Goal: Task Accomplishment & Management: Manage account settings

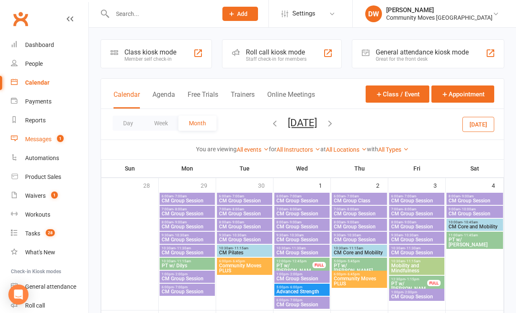
click at [36, 139] on div "Messages" at bounding box center [38, 139] width 26 height 7
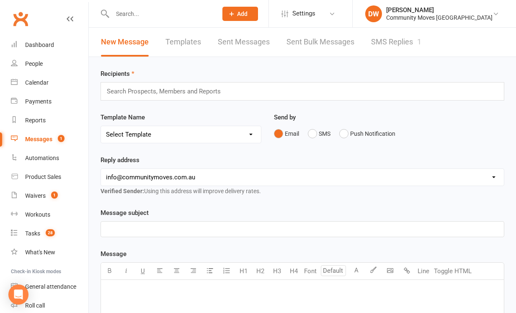
click at [391, 40] on link "SMS Replies 1" at bounding box center [396, 42] width 50 height 29
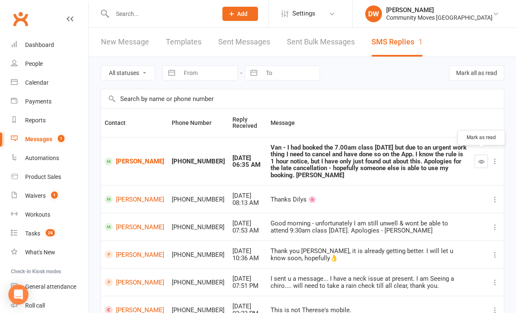
click at [482, 158] on icon "button" at bounding box center [481, 161] width 6 height 6
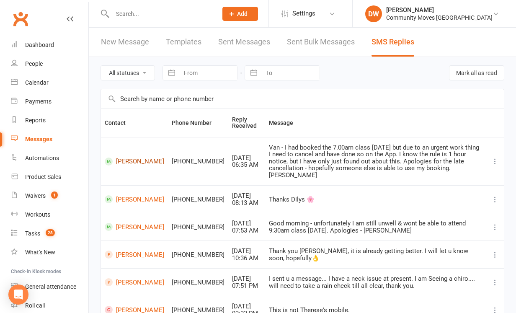
click at [128, 159] on link "[PERSON_NAME]" at bounding box center [134, 161] width 59 height 8
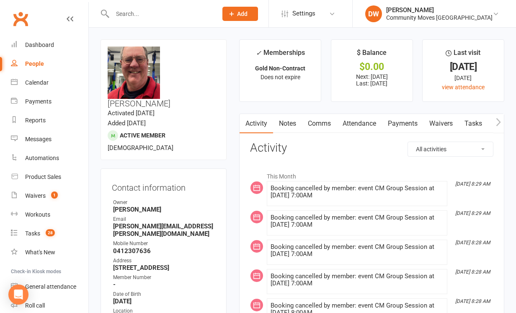
click at [326, 122] on link "Comms" at bounding box center [319, 123] width 35 height 19
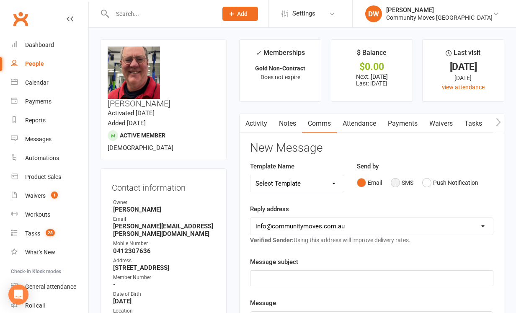
click at [394, 179] on button "SMS" at bounding box center [402, 183] width 23 height 16
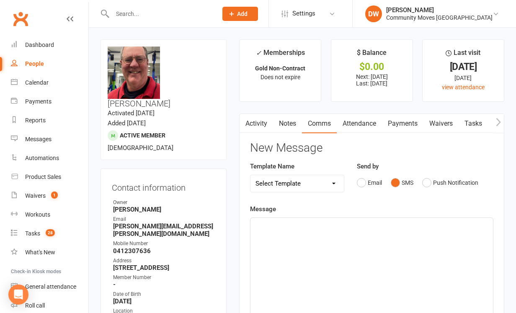
click at [289, 227] on p "﻿" at bounding box center [371, 225] width 232 height 10
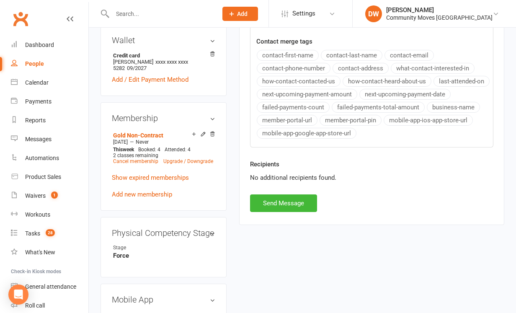
scroll to position [335, 0]
click at [287, 199] on button "Send Message" at bounding box center [283, 203] width 67 height 18
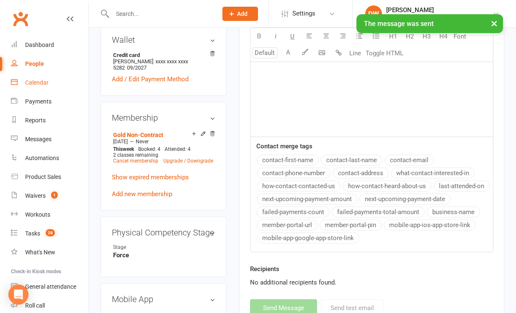
click at [41, 83] on div "Calendar" at bounding box center [36, 82] width 23 height 7
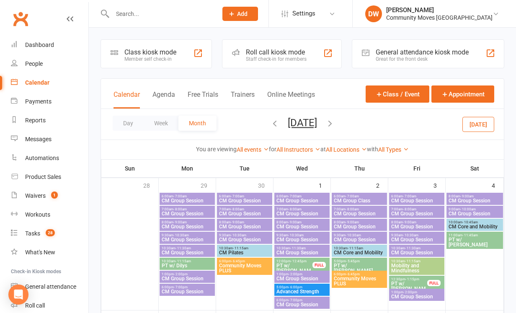
click at [270, 122] on icon "button" at bounding box center [274, 123] width 9 height 9
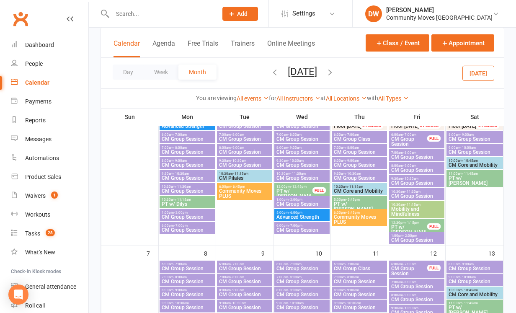
scroll to position [79, 0]
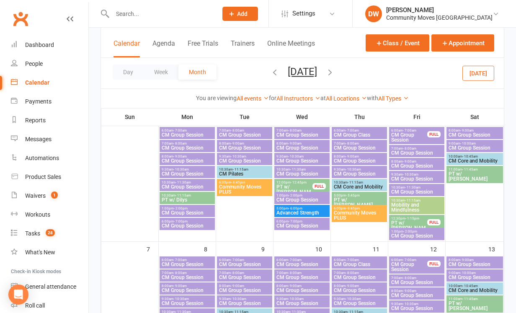
click at [181, 263] on span "CM Group Session" at bounding box center [187, 264] width 52 height 5
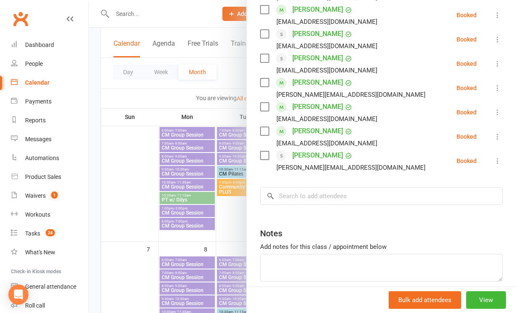
scroll to position [206, 0]
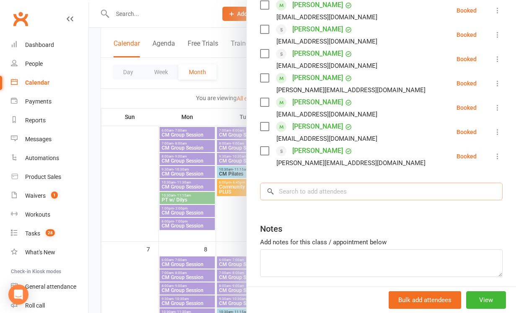
click at [289, 193] on input "search" at bounding box center [381, 192] width 243 height 18
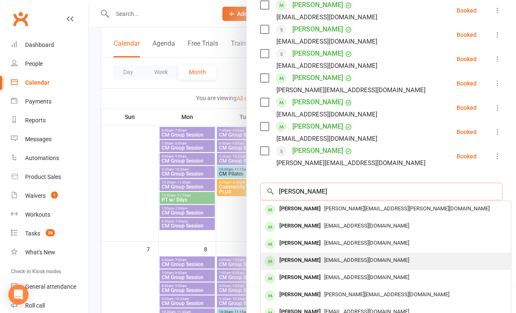
type input "John"
click at [296, 256] on div "[PERSON_NAME]" at bounding box center [300, 260] width 48 height 12
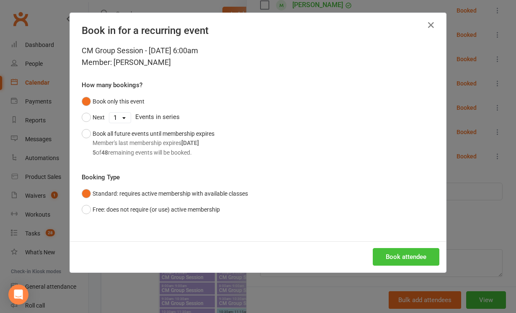
click at [401, 257] on button "Book attendee" at bounding box center [406, 257] width 67 height 18
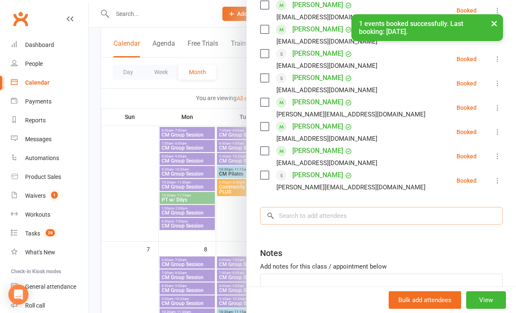
click at [281, 214] on input "search" at bounding box center [381, 216] width 243 height 18
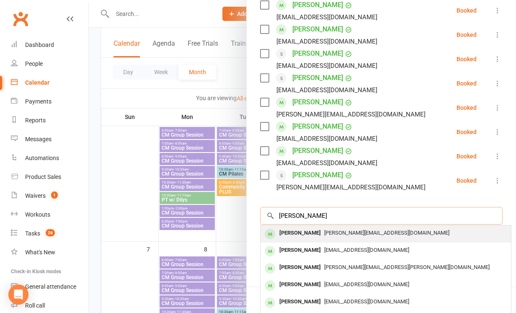
type input "Jennifer"
click at [287, 235] on div "[PERSON_NAME]" at bounding box center [300, 233] width 48 height 12
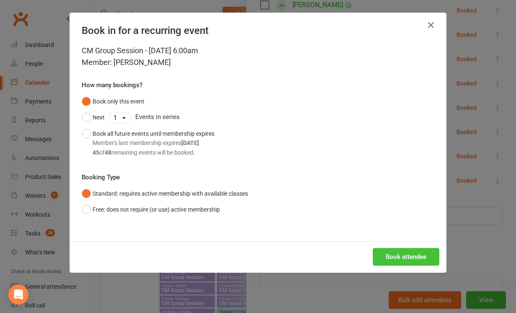
click at [397, 256] on button "Book attendee" at bounding box center [406, 257] width 67 height 18
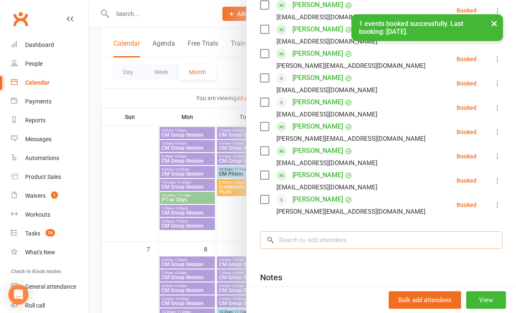
click at [343, 241] on input "search" at bounding box center [381, 240] width 243 height 18
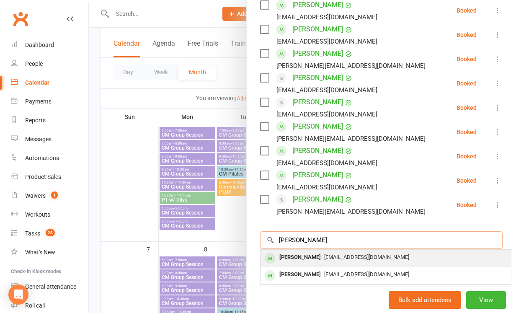
type input "Richard"
click at [346, 258] on span "[EMAIL_ADDRESS][DOMAIN_NAME]" at bounding box center [366, 257] width 85 height 6
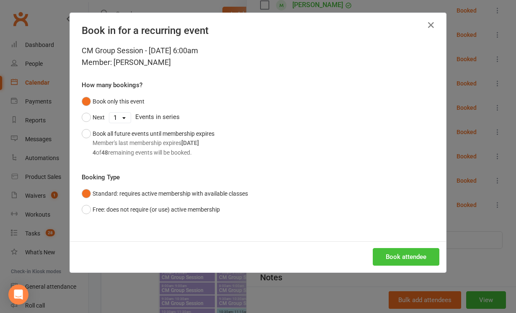
click at [399, 258] on button "Book attendee" at bounding box center [406, 257] width 67 height 18
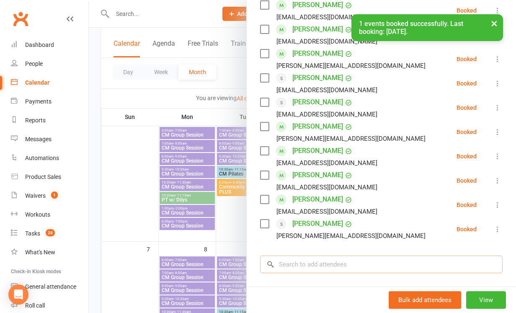
click at [305, 268] on input "search" at bounding box center [381, 264] width 243 height 18
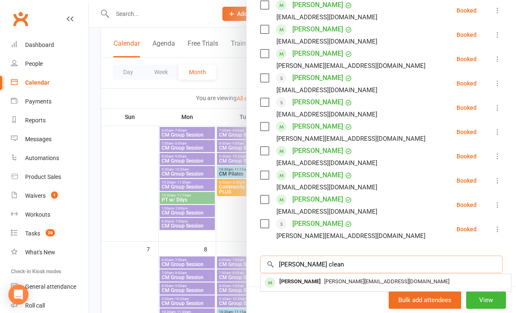
drag, startPoint x: 317, startPoint y: 269, endPoint x: 328, endPoint y: 262, distance: 12.8
click at [328, 262] on input "Lisa clean" at bounding box center [381, 264] width 243 height 18
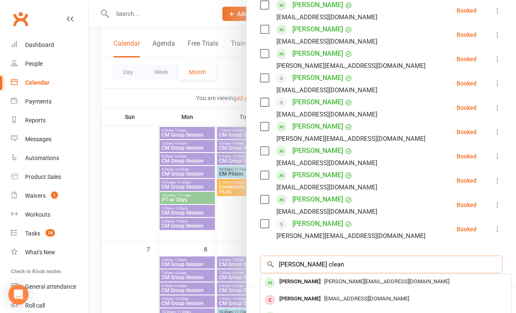
click at [308, 263] on input "Lisa clean" at bounding box center [381, 264] width 243 height 18
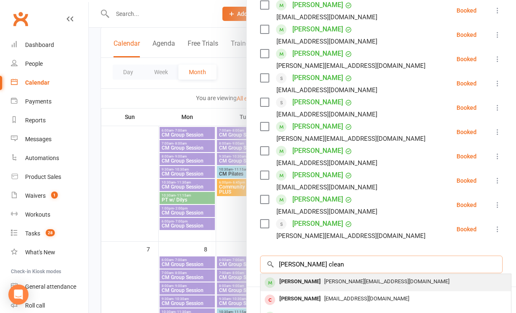
type input "Lisa clean"
click at [305, 281] on div "[PERSON_NAME]" at bounding box center [300, 282] width 48 height 12
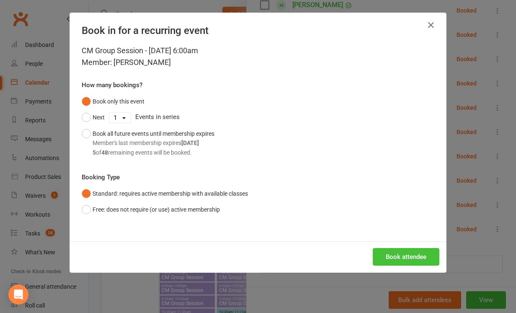
click at [400, 261] on button "Book attendee" at bounding box center [406, 257] width 67 height 18
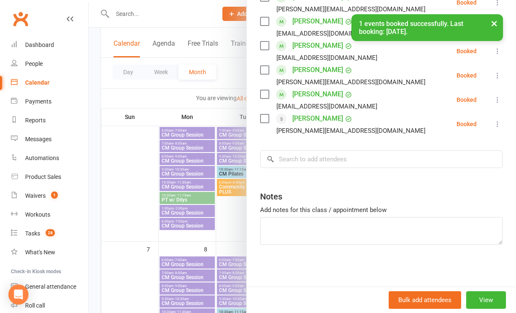
scroll to position [335, 0]
click at [342, 155] on input "search" at bounding box center [381, 159] width 243 height 18
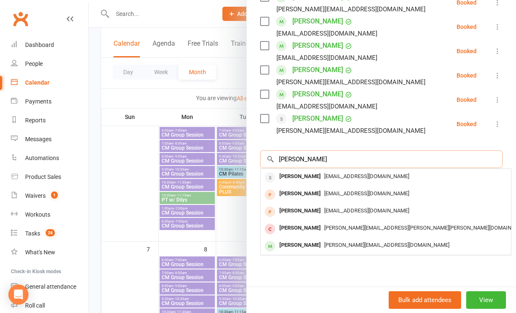
type input "Hadrian Morrell"
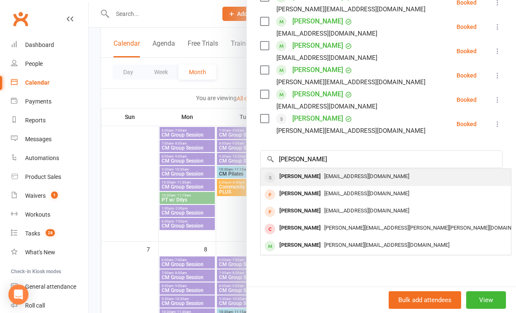
drag, startPoint x: 342, startPoint y: 155, endPoint x: 339, endPoint y: 179, distance: 23.6
click at [339, 179] on span "[EMAIL_ADDRESS][DOMAIN_NAME]" at bounding box center [366, 176] width 85 height 6
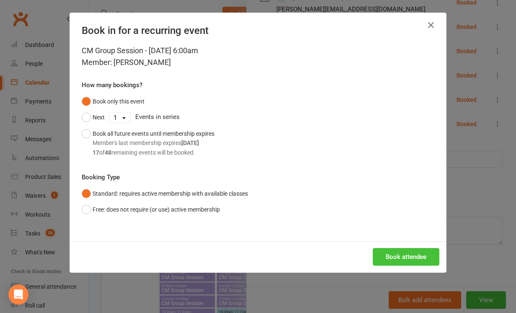
click at [394, 258] on button "Book attendee" at bounding box center [406, 257] width 67 height 18
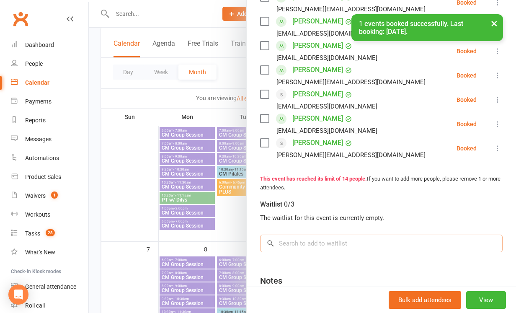
click at [329, 240] on input "search" at bounding box center [381, 244] width 243 height 18
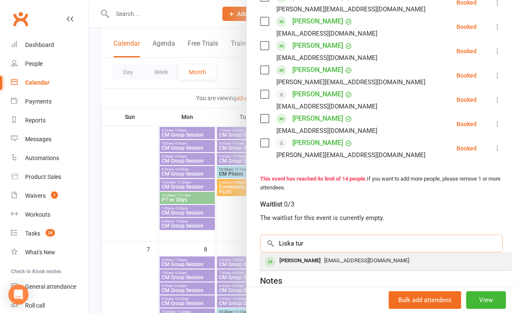
type input "Liska tur"
click at [338, 263] on div "[EMAIL_ADDRESS][DOMAIN_NAME]" at bounding box center [386, 261] width 244 height 12
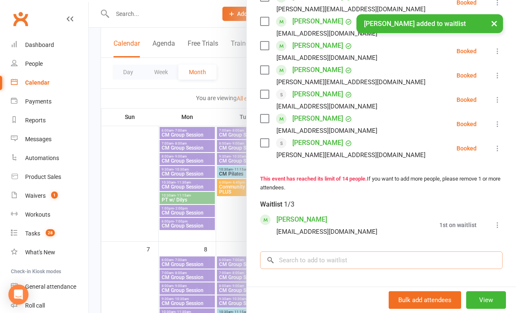
click at [321, 264] on input "search" at bounding box center [381, 260] width 243 height 18
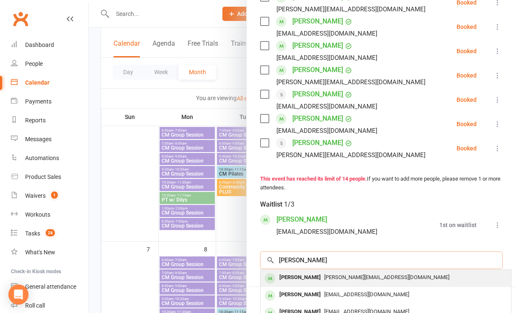
type input "david van"
click at [324, 278] on div "[PERSON_NAME]" at bounding box center [300, 277] width 48 height 12
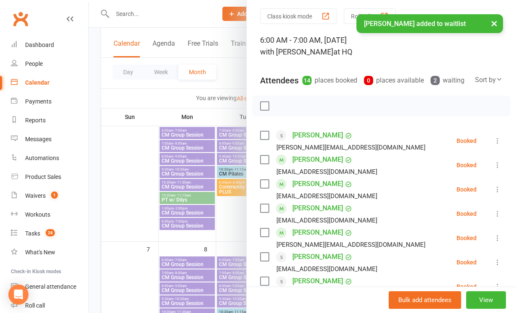
scroll to position [27, 0]
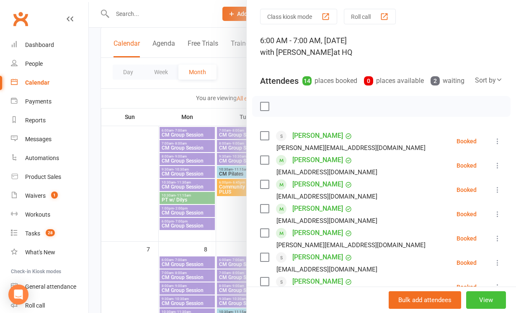
click at [477, 299] on button "View" at bounding box center [486, 300] width 40 height 18
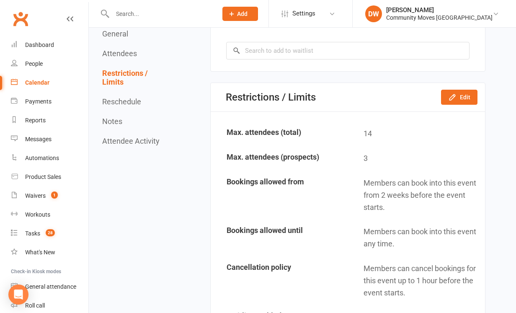
scroll to position [998, 0]
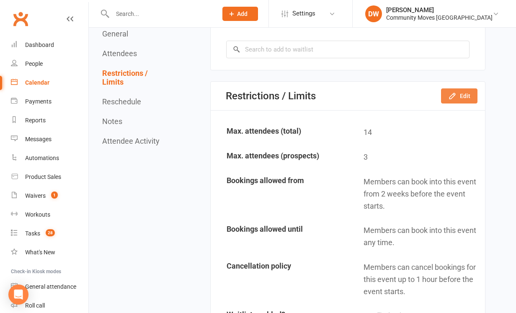
click at [462, 90] on button "Edit" at bounding box center [459, 95] width 36 height 15
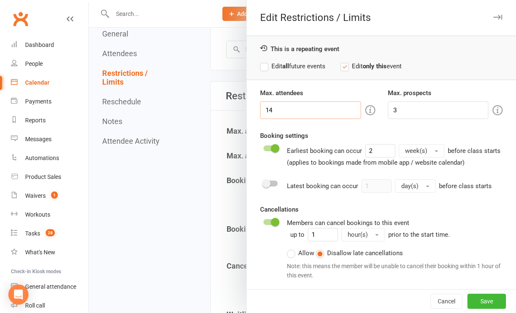
click at [281, 109] on input "14" at bounding box center [310, 110] width 101 height 18
type input "16"
drag, startPoint x: 403, startPoint y: 110, endPoint x: 389, endPoint y: 110, distance: 13.8
click at [389, 110] on input "3" at bounding box center [438, 110] width 101 height 18
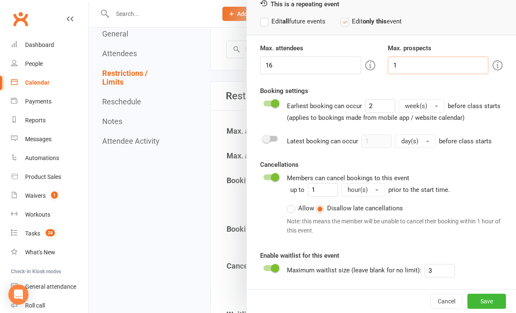
scroll to position [44, 0]
type input "1"
drag, startPoint x: 432, startPoint y: 270, endPoint x: 424, endPoint y: 270, distance: 7.6
click at [425, 270] on input "3" at bounding box center [440, 270] width 30 height 13
type input "1"
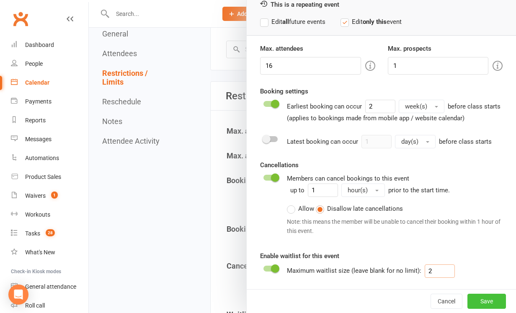
type input "2"
click at [489, 301] on button "Save" at bounding box center [486, 301] width 39 height 15
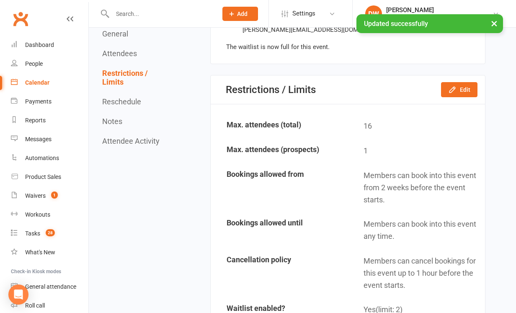
click at [36, 81] on div "Calendar" at bounding box center [37, 82] width 24 height 7
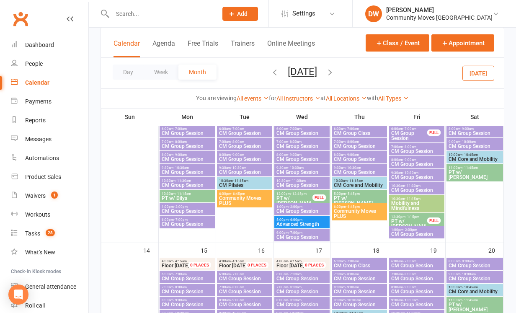
scroll to position [173, 0]
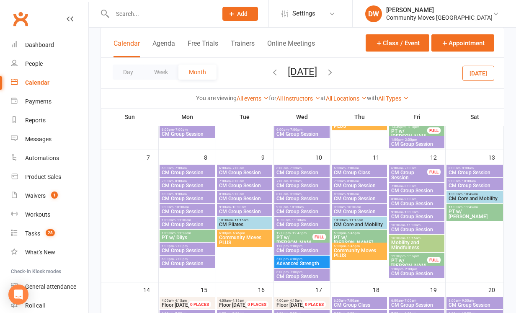
scroll to position [171, 0]
click at [177, 170] on span "CM Group Session" at bounding box center [187, 172] width 52 height 5
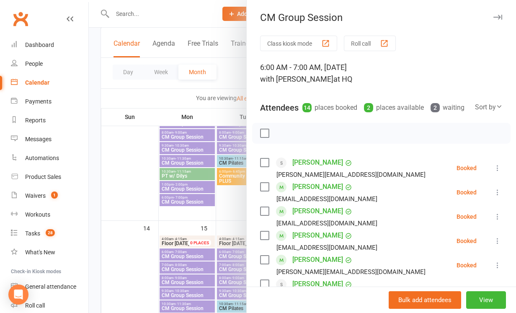
scroll to position [234, 0]
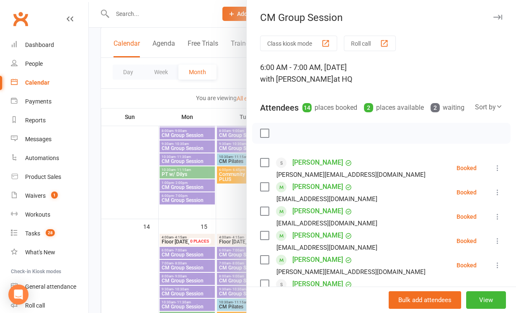
click at [180, 254] on div at bounding box center [302, 156] width 427 height 313
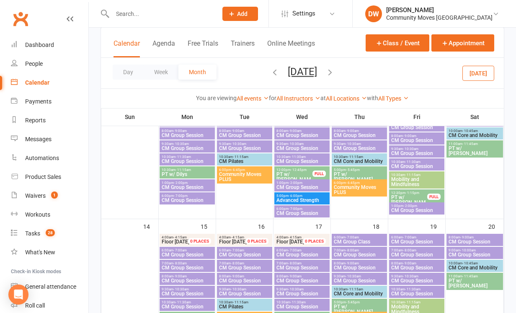
click at [180, 254] on span "CM Group Session" at bounding box center [187, 254] width 52 height 5
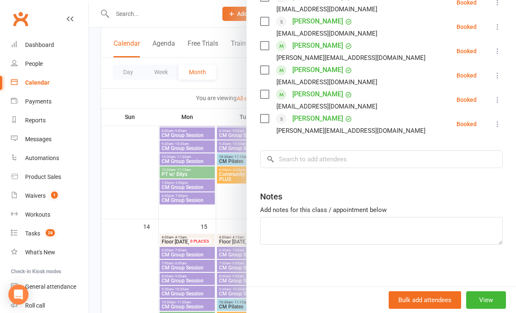
scroll to position [238, 0]
click at [311, 164] on input "search" at bounding box center [381, 159] width 243 height 18
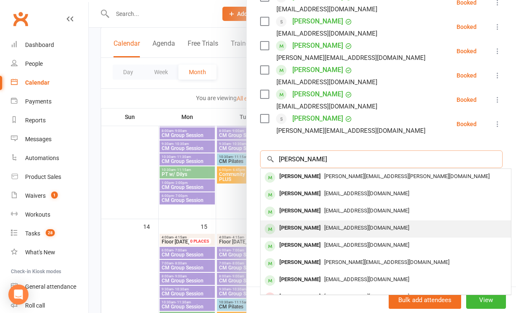
type input "john"
click at [340, 237] on div "John Clayton jtclayton53@gmail.com" at bounding box center [386, 228] width 250 height 17
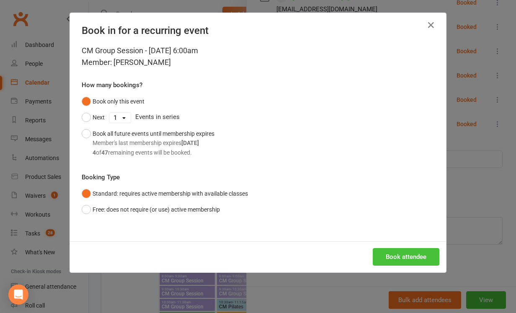
click at [387, 253] on button "Book attendee" at bounding box center [406, 257] width 67 height 18
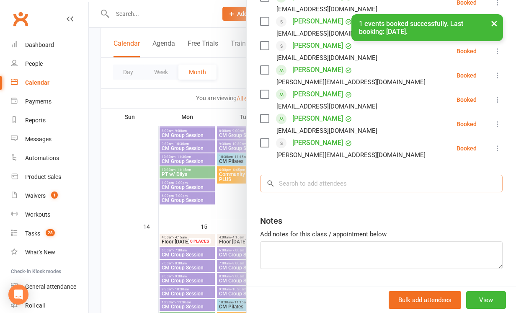
click at [286, 181] on input "search" at bounding box center [381, 184] width 243 height 18
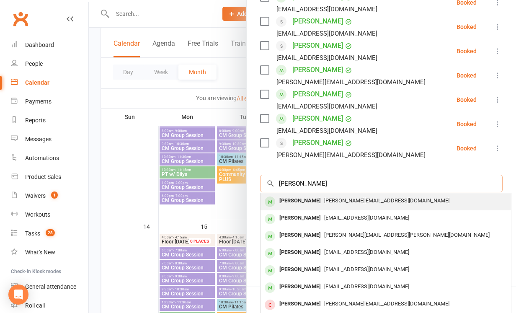
type input "jennifer d"
click at [287, 197] on div "[PERSON_NAME]" at bounding box center [300, 201] width 48 height 12
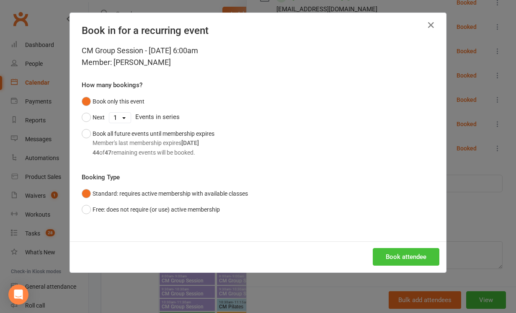
click at [402, 258] on button "Book attendee" at bounding box center [406, 257] width 67 height 18
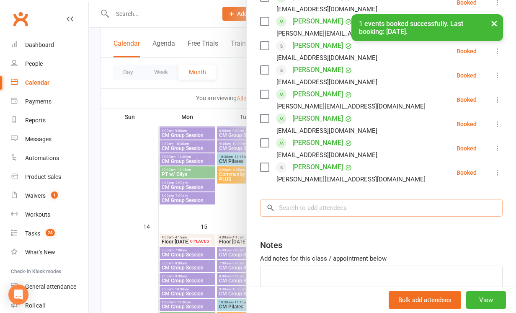
click at [310, 208] on input "search" at bounding box center [381, 208] width 243 height 18
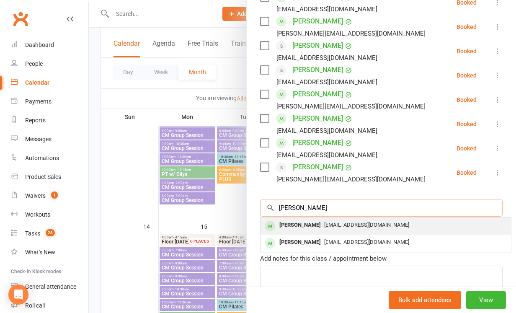
type input "[PERSON_NAME]"
click at [316, 225] on div "[PERSON_NAME]" at bounding box center [300, 225] width 48 height 12
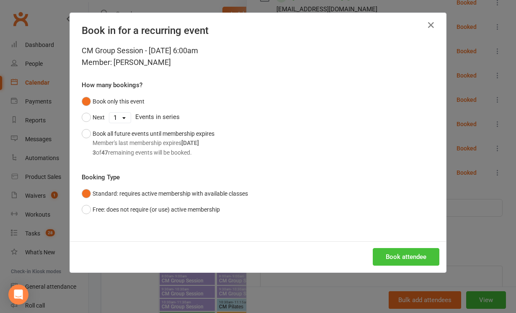
click at [405, 260] on button "Book attendee" at bounding box center [406, 257] width 67 height 18
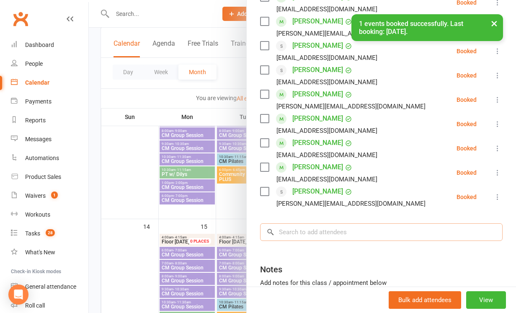
click at [374, 236] on input "search" at bounding box center [381, 232] width 243 height 18
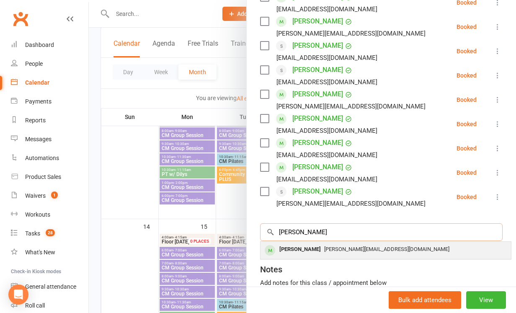
type input "Lisa Mclean"
click at [372, 244] on div "[PERSON_NAME][EMAIL_ADDRESS][DOMAIN_NAME]" at bounding box center [386, 249] width 244 height 12
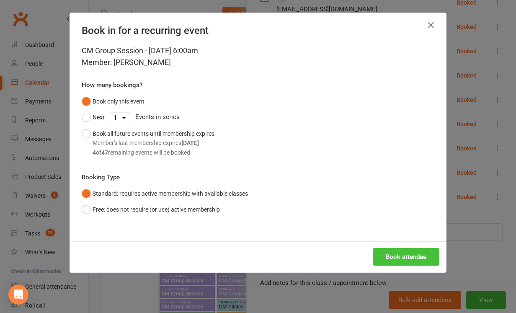
click at [405, 253] on button "Book attendee" at bounding box center [406, 257] width 67 height 18
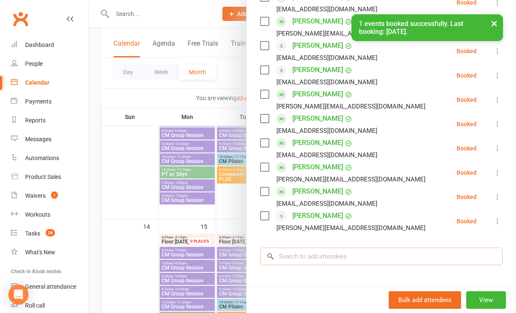
click at [381, 262] on input "search" at bounding box center [381, 257] width 243 height 18
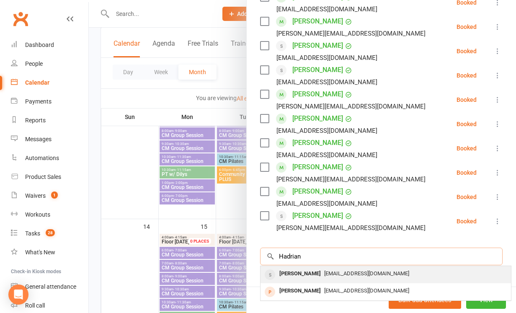
type input "Hadrian"
click at [381, 271] on span "[EMAIL_ADDRESS][DOMAIN_NAME]" at bounding box center [366, 273] width 85 height 6
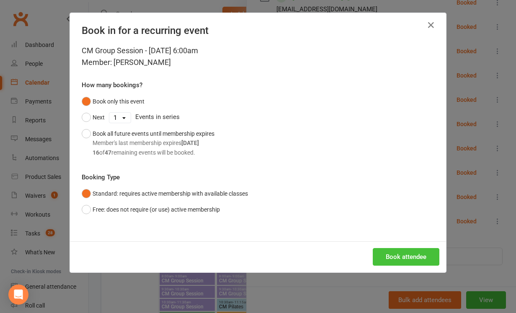
click at [399, 255] on button "Book attendee" at bounding box center [406, 257] width 67 height 18
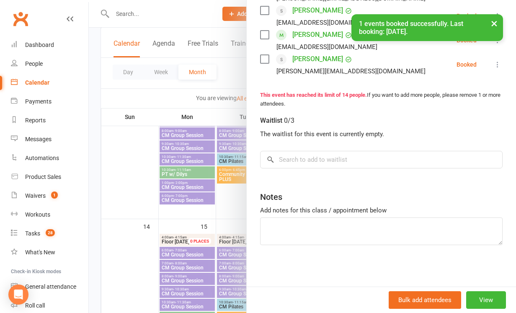
scroll to position [419, 0]
click at [335, 161] on input "search" at bounding box center [381, 160] width 243 height 18
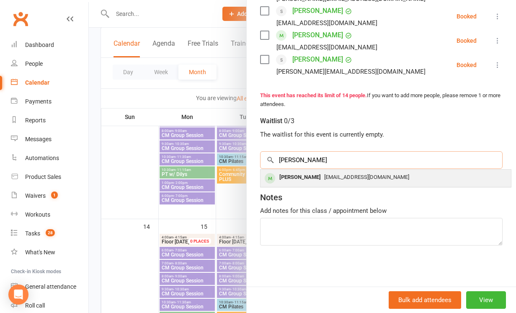
type input "Liska"
click at [341, 174] on span "[EMAIL_ADDRESS][DOMAIN_NAME]" at bounding box center [366, 177] width 85 height 6
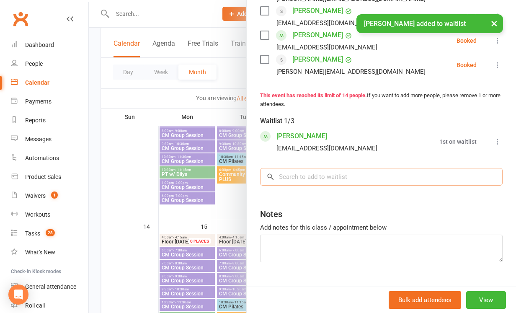
click at [316, 175] on input "search" at bounding box center [381, 177] width 243 height 18
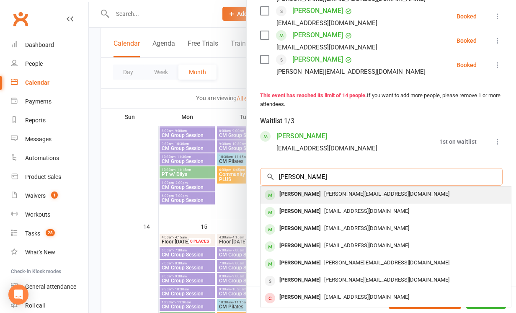
type input "david van"
click at [337, 193] on span "[PERSON_NAME][EMAIL_ADDRESS][DOMAIN_NAME]" at bounding box center [386, 194] width 125 height 6
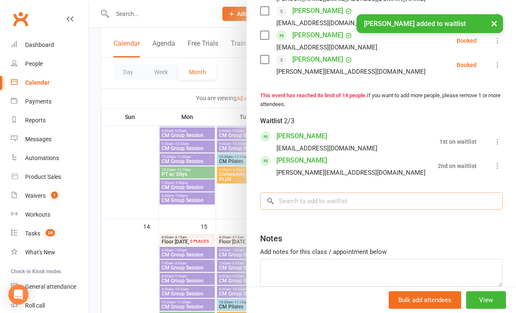
click at [362, 204] on input "search" at bounding box center [381, 201] width 243 height 18
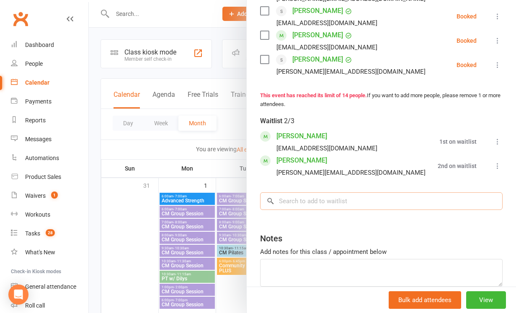
scroll to position [0, 0]
click at [121, 230] on div at bounding box center [302, 156] width 427 height 313
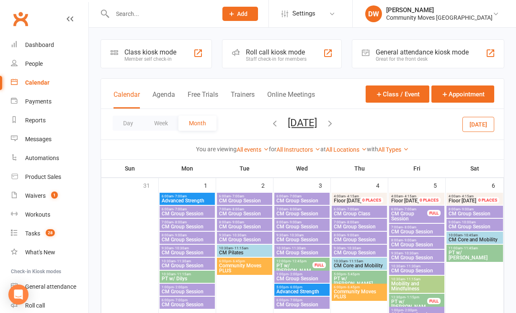
click at [186, 211] on span "- 7:00am" at bounding box center [179, 209] width 13 height 4
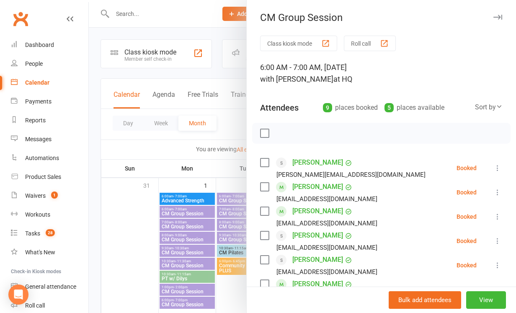
click at [177, 200] on div at bounding box center [302, 156] width 427 height 313
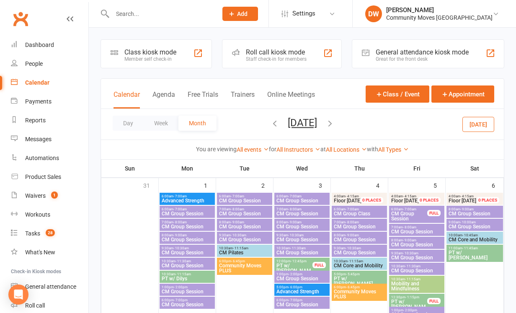
click at [177, 200] on span "Advanced Strength" at bounding box center [187, 200] width 52 height 5
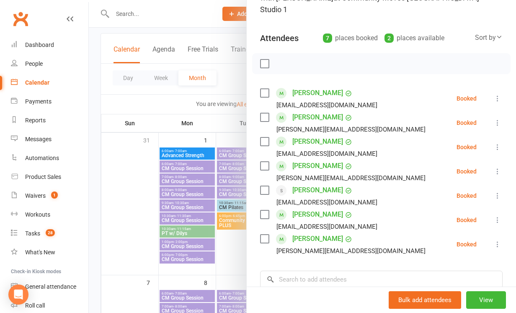
scroll to position [50, 0]
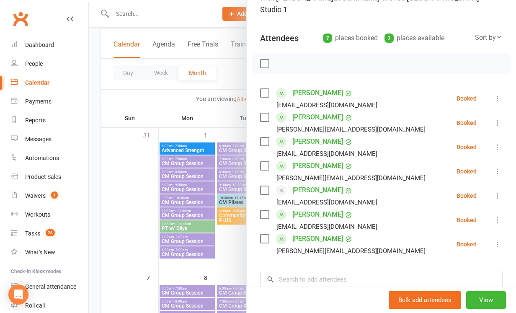
click at [178, 296] on div at bounding box center [302, 156] width 427 height 313
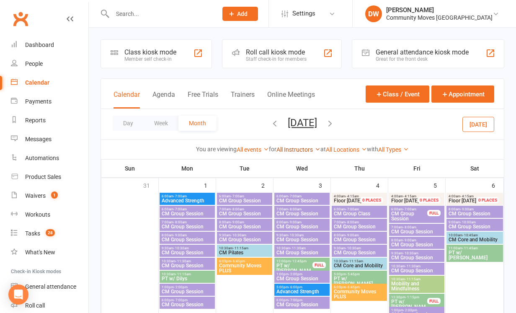
scroll to position [0, 0]
click at [270, 121] on icon "button" at bounding box center [274, 123] width 9 height 9
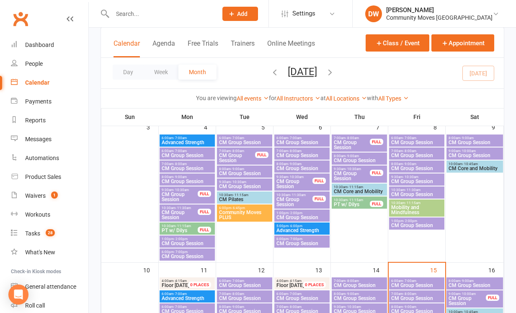
scroll to position [206, 0]
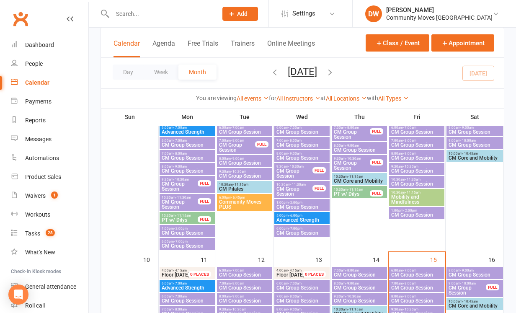
click at [182, 286] on span "Advanced Strength" at bounding box center [187, 287] width 52 height 5
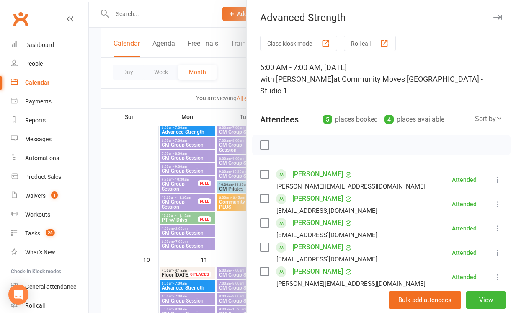
scroll to position [12, 0]
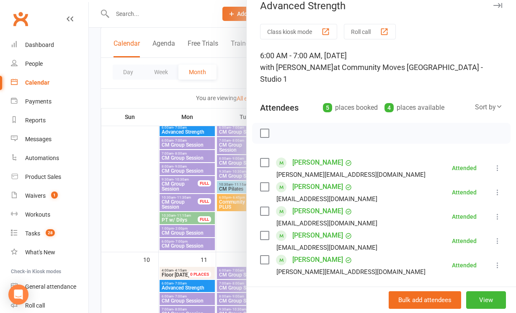
click at [131, 229] on div at bounding box center [302, 156] width 427 height 313
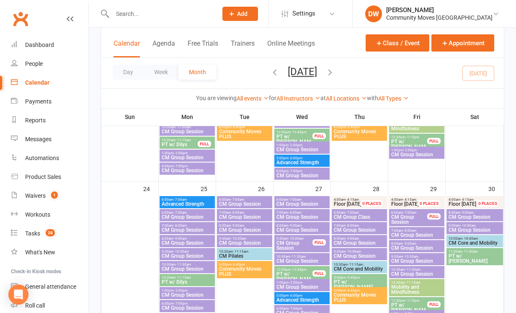
scroll to position [578, 0]
click at [335, 70] on icon "button" at bounding box center [329, 71] width 9 height 9
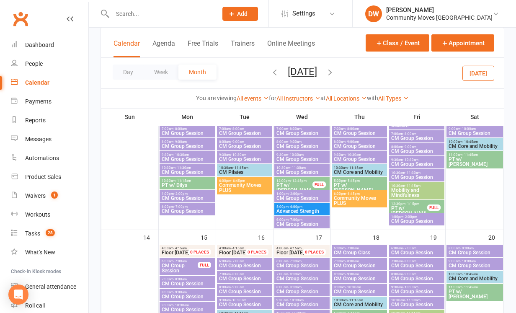
scroll to position [225, 0]
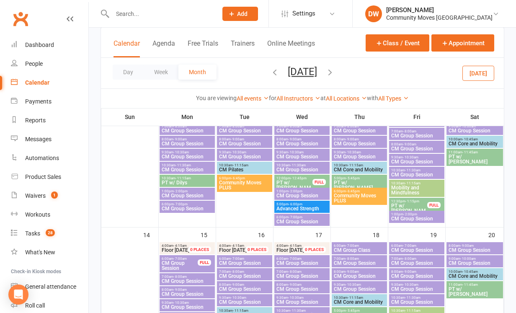
click at [174, 264] on span "CM Group Session" at bounding box center [179, 266] width 37 height 10
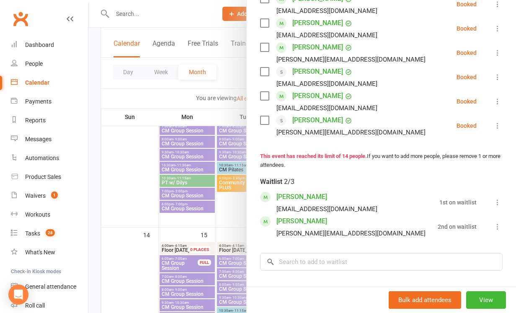
scroll to position [359, 0]
click at [327, 253] on input "search" at bounding box center [381, 262] width 243 height 18
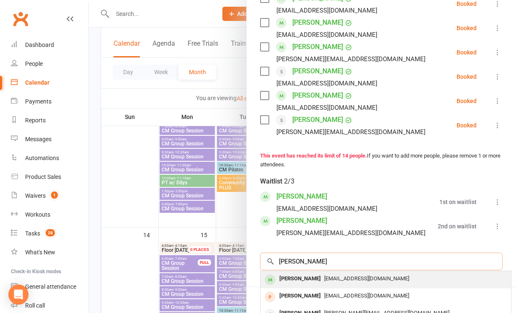
type input "sharon smith"
click at [328, 279] on span "[EMAIL_ADDRESS][DOMAIN_NAME]" at bounding box center [366, 278] width 85 height 6
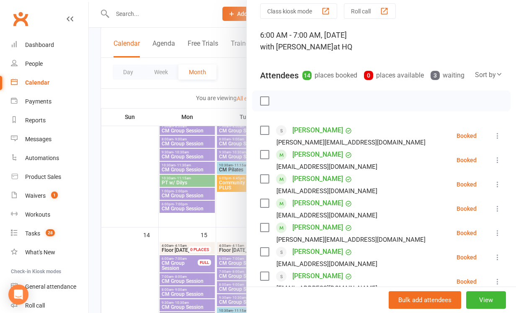
scroll to position [44, 0]
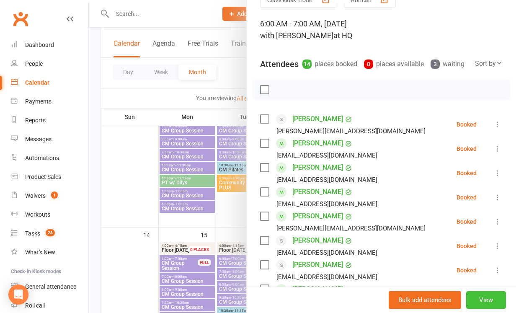
click at [483, 300] on button "View" at bounding box center [486, 300] width 40 height 18
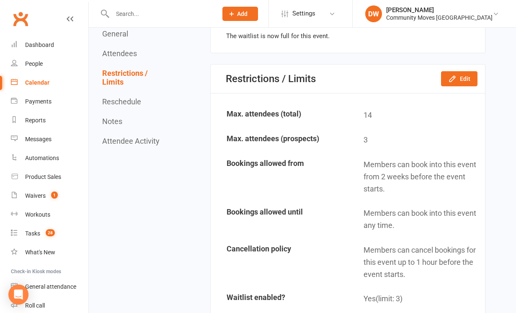
scroll to position [1026, 0]
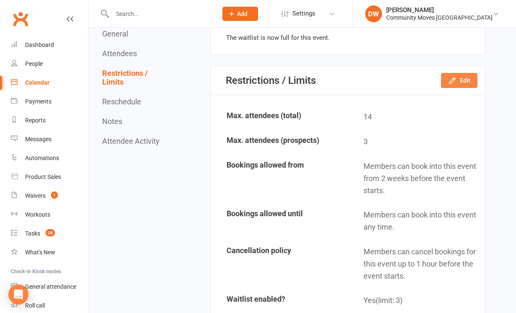
click at [460, 80] on button "Edit" at bounding box center [459, 80] width 36 height 15
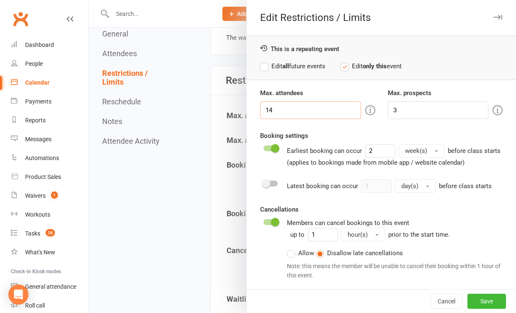
click at [275, 114] on input "14" at bounding box center [310, 110] width 101 height 18
type input "17"
drag, startPoint x: 399, startPoint y: 108, endPoint x: 388, endPoint y: 108, distance: 11.3
click at [388, 108] on input "3" at bounding box center [438, 110] width 101 height 18
type input "1"
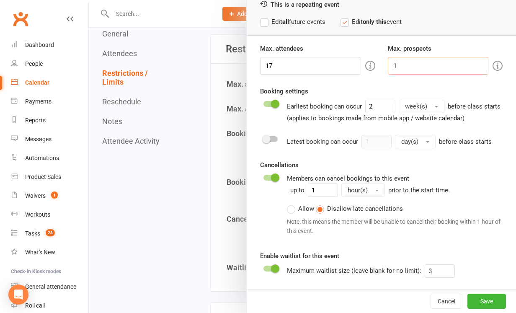
scroll to position [1062, 0]
drag, startPoint x: 433, startPoint y: 270, endPoint x: 420, endPoint y: 269, distance: 13.0
click at [420, 269] on div "Maximum waitlist size (leave blank for no limit): 3" at bounding box center [377, 270] width 181 height 13
type input "2"
click at [485, 302] on button "Save" at bounding box center [486, 301] width 39 height 15
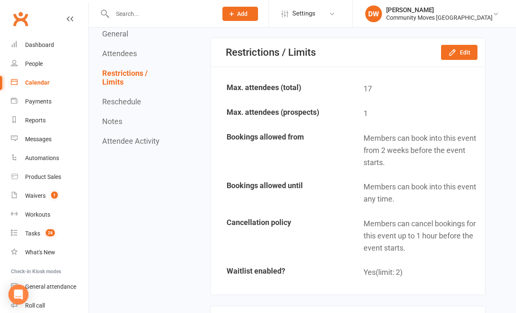
click at [27, 83] on div "Calendar" at bounding box center [37, 82] width 24 height 7
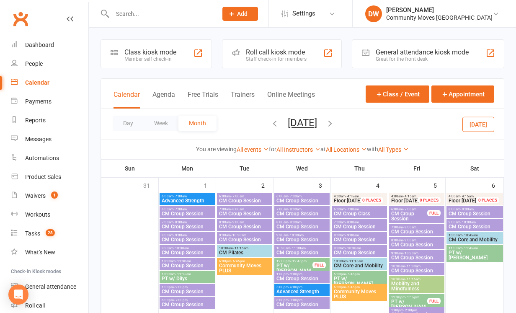
click at [335, 122] on icon "button" at bounding box center [329, 123] width 9 height 9
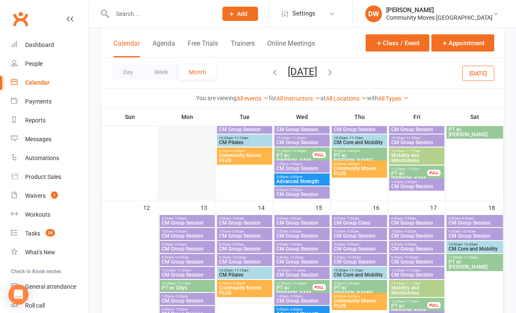
scroll to position [245, 0]
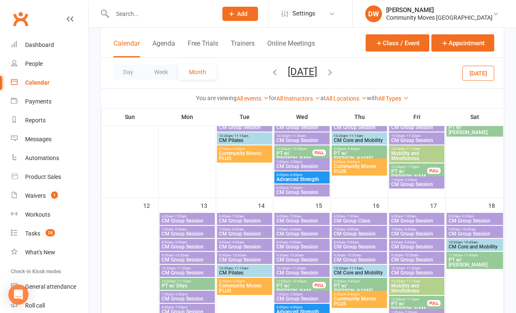
click at [175, 219] on span "CM Group Session" at bounding box center [187, 220] width 52 height 5
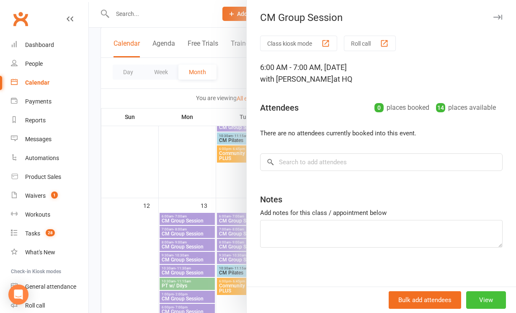
click at [487, 300] on button "View" at bounding box center [486, 300] width 40 height 18
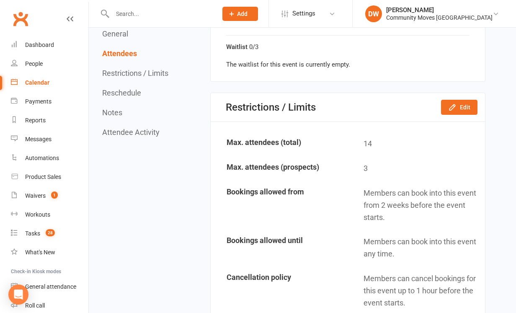
scroll to position [557, 0]
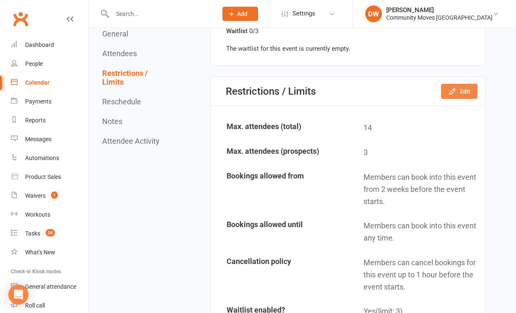
click at [461, 85] on button "Edit" at bounding box center [459, 91] width 36 height 15
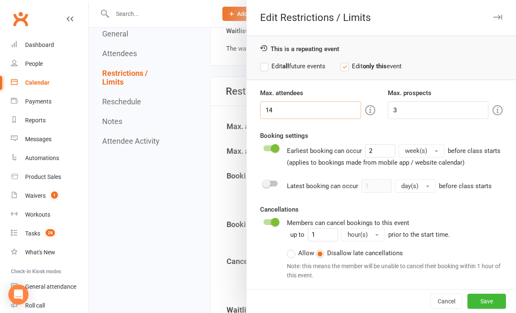
click at [280, 111] on input "14" at bounding box center [310, 110] width 101 height 18
type input "18"
click at [481, 299] on button "Save" at bounding box center [486, 301] width 39 height 15
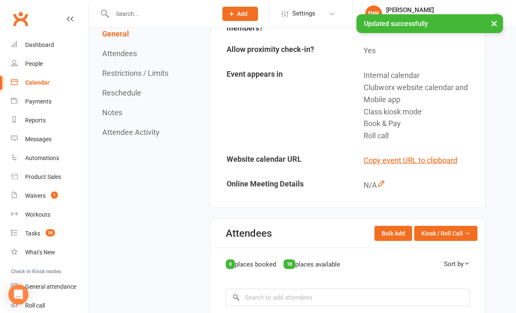
scroll to position [255, 0]
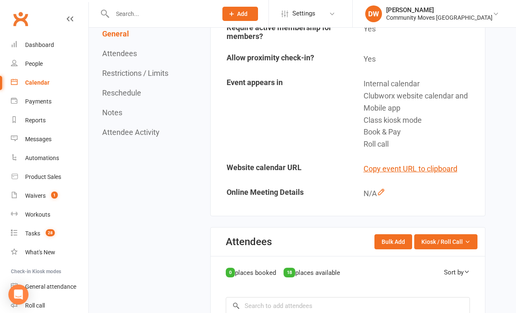
click at [33, 80] on div "Calendar" at bounding box center [37, 82] width 24 height 7
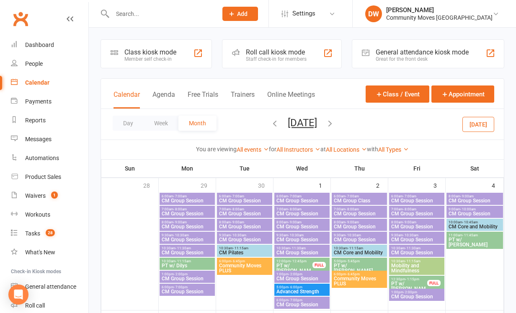
click at [270, 122] on icon "button" at bounding box center [274, 123] width 9 height 9
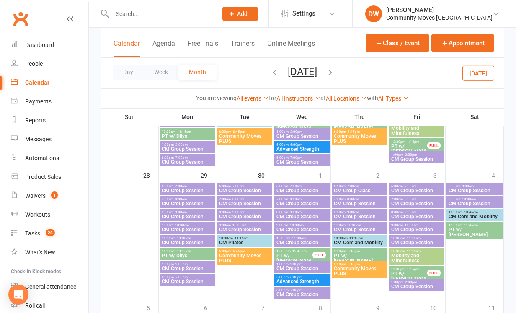
scroll to position [584, 0]
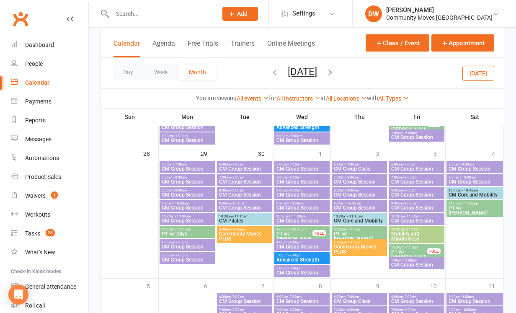
click at [335, 72] on icon "button" at bounding box center [329, 71] width 9 height 9
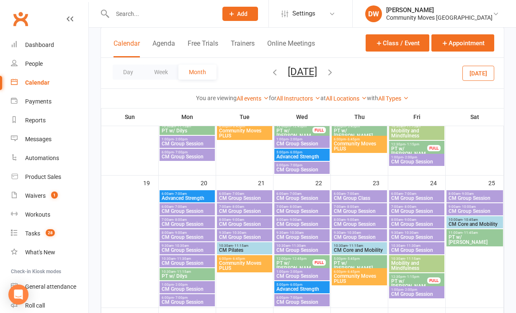
scroll to position [420, 0]
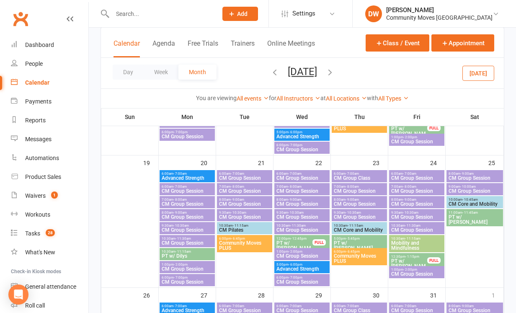
click at [196, 178] on span "Advanced Strength" at bounding box center [187, 177] width 52 height 5
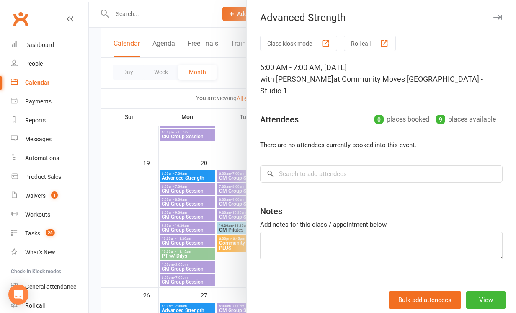
click at [201, 11] on div at bounding box center [302, 156] width 427 height 313
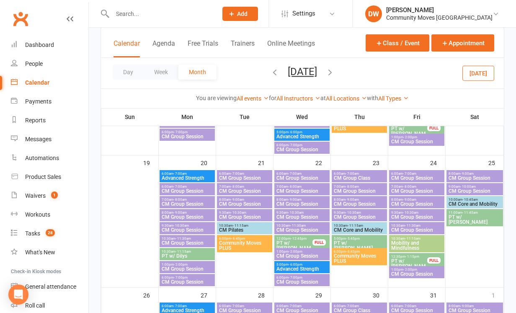
click at [41, 84] on div "Calendar" at bounding box center [37, 82] width 24 height 7
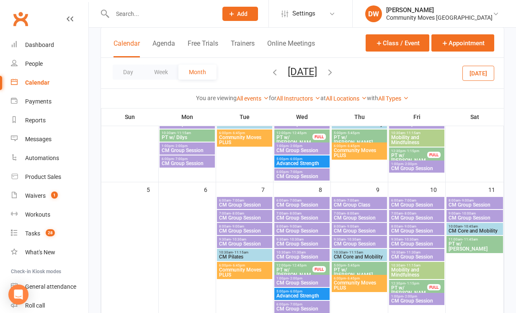
scroll to position [128, 0]
click at [270, 70] on icon "button" at bounding box center [274, 71] width 9 height 9
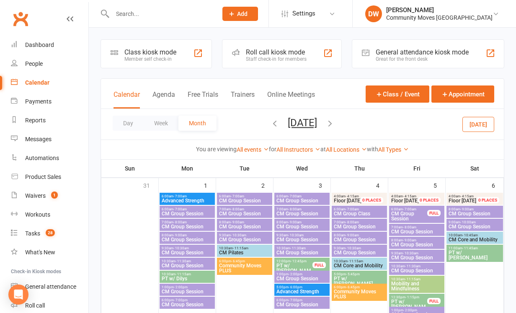
scroll to position [0, 0]
click at [270, 124] on icon "button" at bounding box center [274, 123] width 9 height 9
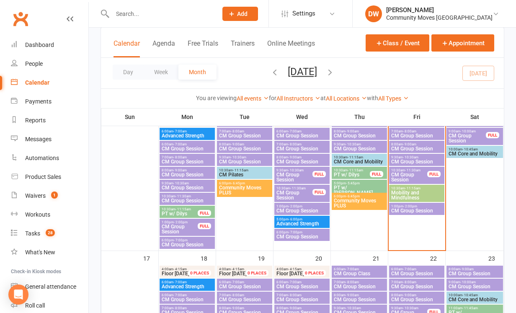
scroll to position [355, 0]
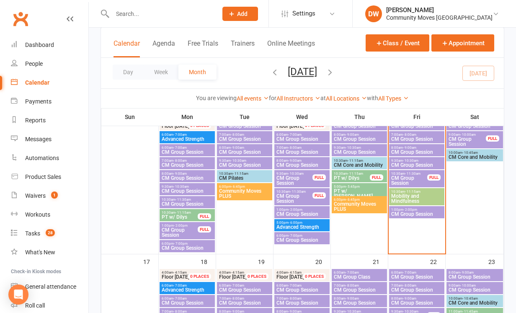
click at [358, 163] on span "CM Core and Mobility" at bounding box center [359, 165] width 52 height 5
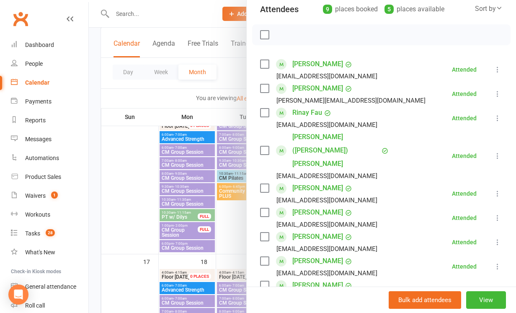
scroll to position [112, 0]
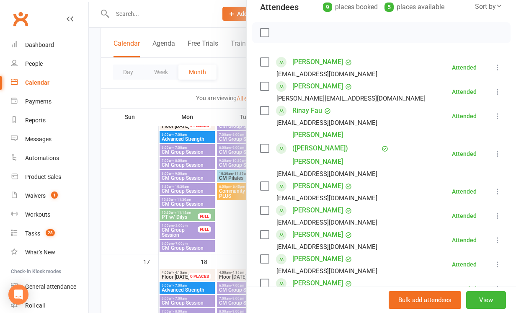
click at [221, 21] on div at bounding box center [302, 156] width 427 height 313
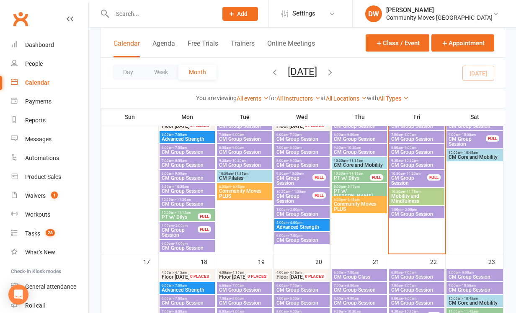
click at [352, 163] on span "CM Core and Mobility" at bounding box center [359, 165] width 52 height 5
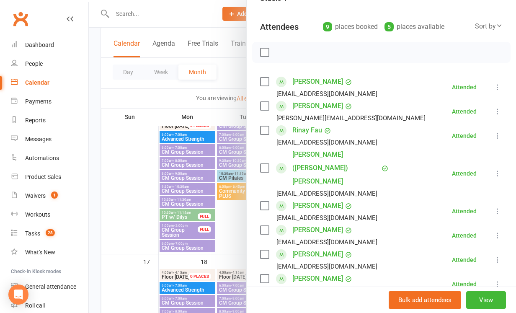
scroll to position [92, 0]
click at [226, 17] on div at bounding box center [302, 156] width 427 height 313
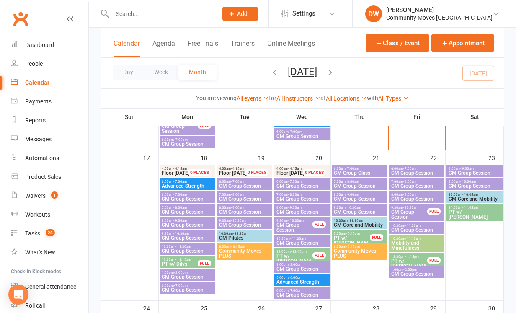
scroll to position [466, 0]
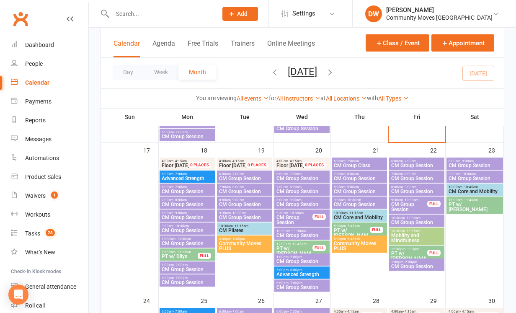
click at [347, 217] on span "CM Core and Mobility" at bounding box center [359, 217] width 52 height 5
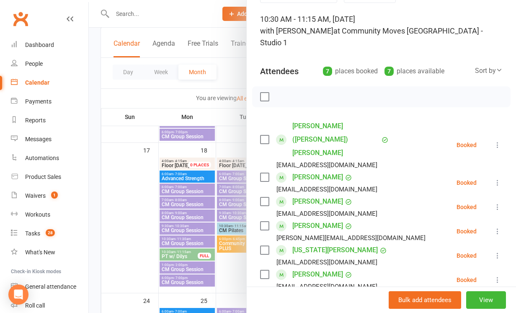
scroll to position [49, 0]
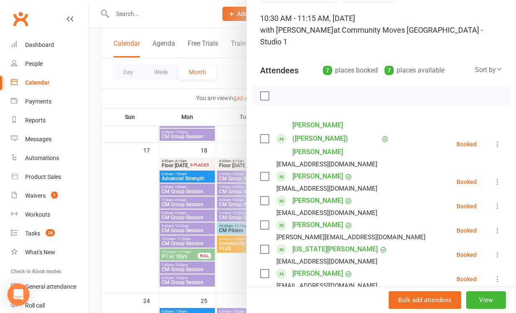
click at [21, 293] on icon "Open Intercom Messenger" at bounding box center [18, 294] width 10 height 11
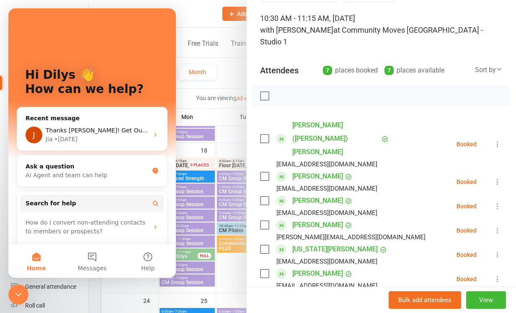
scroll to position [0, 0]
click at [90, 257] on button "Messages" at bounding box center [92, 261] width 56 height 34
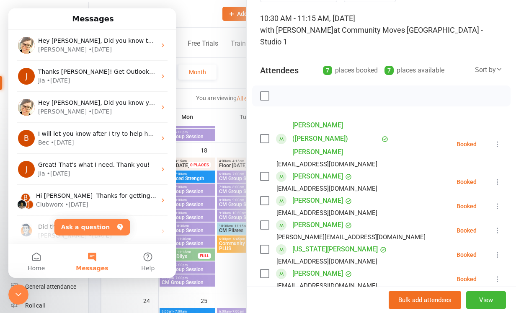
click at [89, 254] on button "Messages" at bounding box center [92, 261] width 56 height 34
click at [88, 225] on button "Ask a question" at bounding box center [92, 227] width 76 height 17
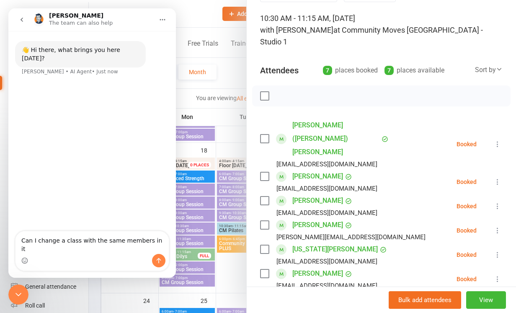
type textarea "Can I change a class with the same members in it?"
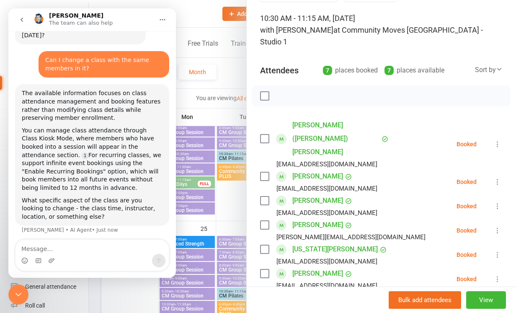
scroll to position [23, 0]
click at [17, 293] on icon "Close Intercom Messenger" at bounding box center [18, 294] width 10 height 10
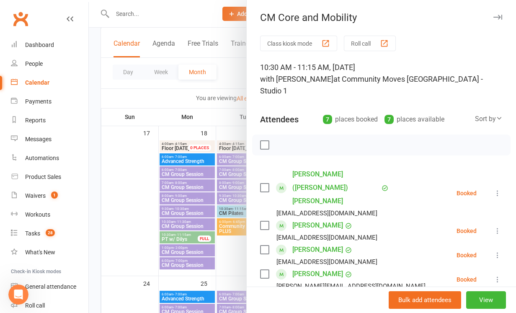
scroll to position [0, 0]
click at [497, 18] on icon "button" at bounding box center [497, 17] width 9 height 5
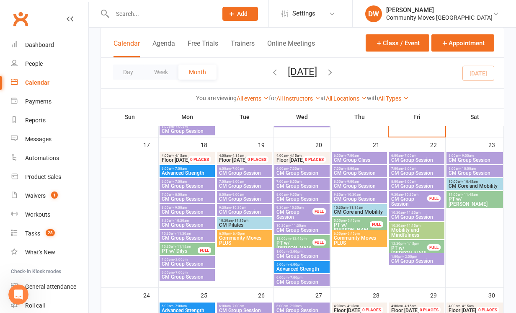
scroll to position [465, 0]
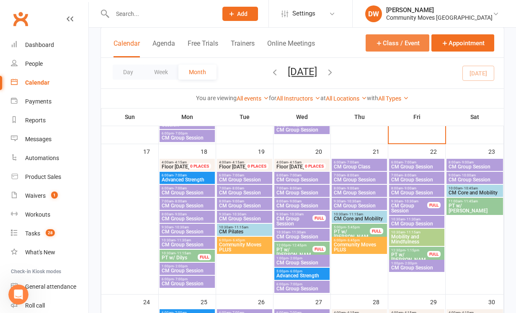
click at [391, 38] on button "Class / Event" at bounding box center [398, 42] width 64 height 17
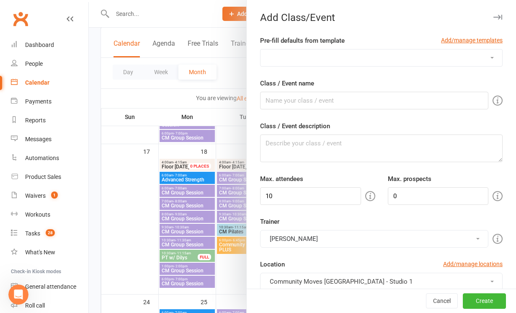
click at [497, 16] on icon "button" at bounding box center [497, 17] width 9 height 5
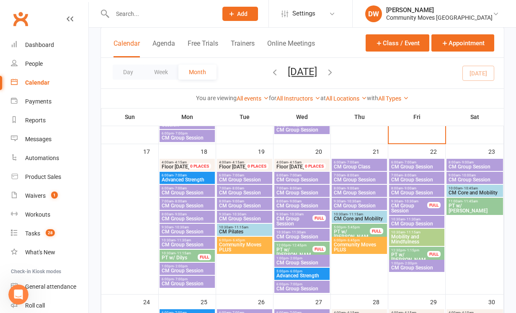
click at [415, 240] on span "Mobility and Mindfulness" at bounding box center [417, 239] width 52 height 10
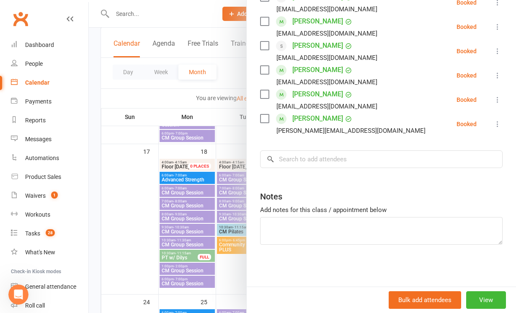
scroll to position [238, 0]
click at [491, 300] on button "View" at bounding box center [486, 300] width 40 height 18
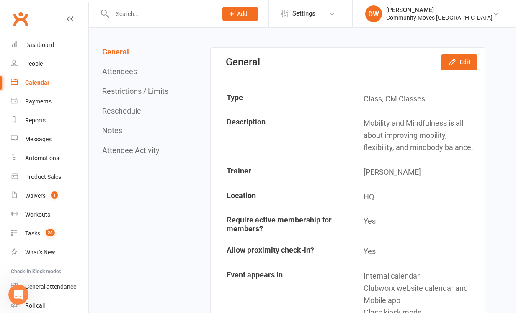
scroll to position [65, 0]
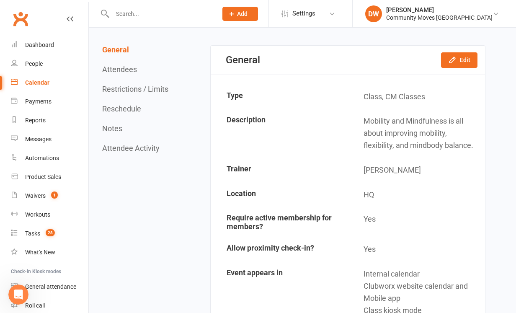
click at [38, 84] on div "Calendar" at bounding box center [37, 82] width 24 height 7
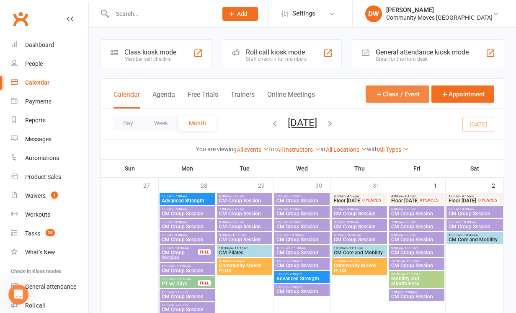
click at [410, 90] on button "Class / Event" at bounding box center [398, 93] width 64 height 17
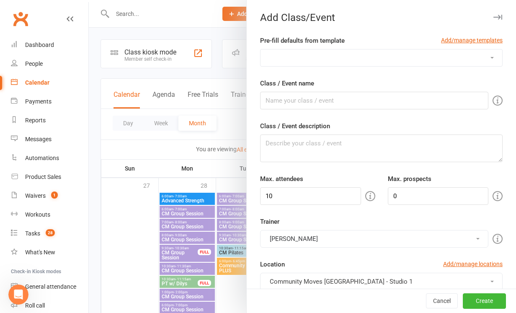
select select "726"
type input "CM Group Session"
type textarea "Our unique group exercise class specially designed to address all areas of fitn…"
type input "12"
type input "2"
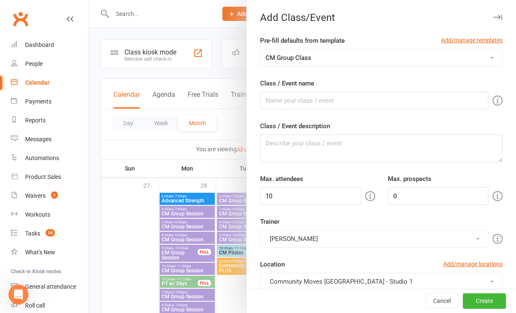
type input "3"
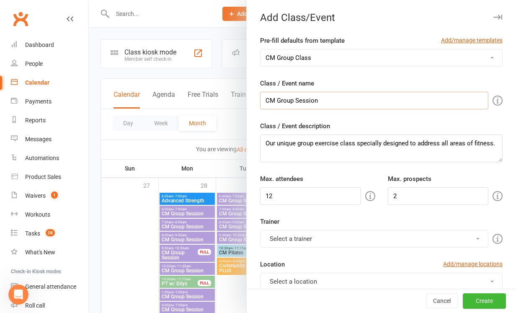
click at [326, 101] on input "CM Group Session" at bounding box center [374, 101] width 228 height 18
drag, startPoint x: 326, startPoint y: 101, endPoint x: 258, endPoint y: 99, distance: 67.9
type input "Mobility and Mindfulness"
click at [459, 42] on link "Add/manage templates" at bounding box center [472, 40] width 62 height 9
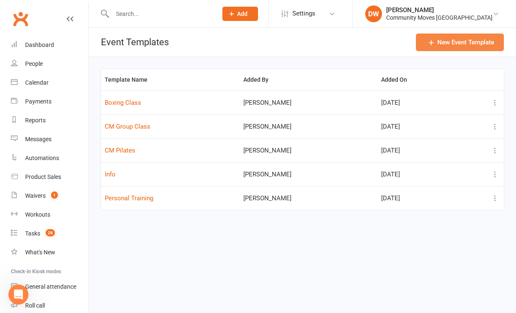
click at [454, 40] on button "New Event Template" at bounding box center [460, 43] width 88 height 18
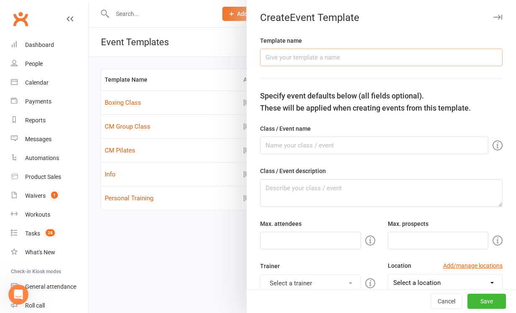
click at [332, 59] on input "text" at bounding box center [381, 58] width 243 height 18
type input "Strench Class"
click at [275, 146] on input "text" at bounding box center [374, 146] width 228 height 18
type input "Mobility and Mindfulness"
click at [289, 191] on textarea at bounding box center [381, 193] width 243 height 28
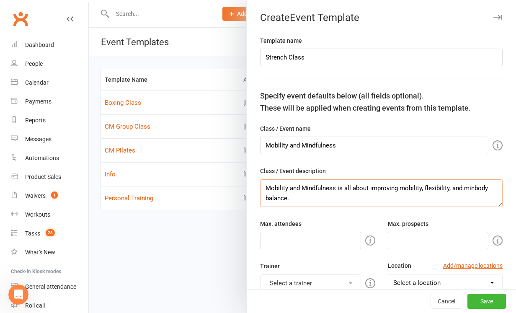
type textarea "Mobility and Mindfulness is all about improving mobility, flexibility, and minb…"
click at [277, 236] on input "number" at bounding box center [310, 241] width 101 height 18
type input "15"
click at [402, 240] on input "number" at bounding box center [438, 241] width 101 height 18
type input "1"
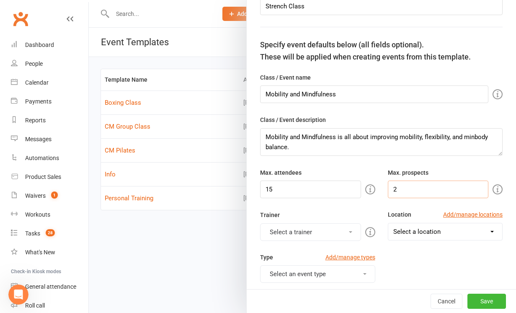
scroll to position [60, 0]
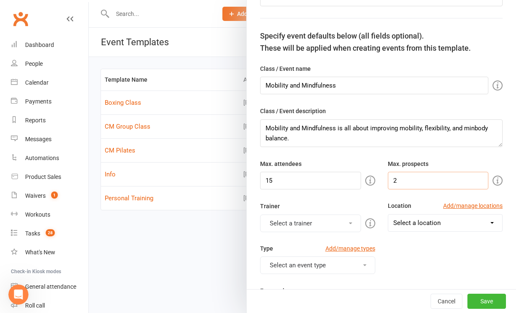
type input "2"
click at [353, 221] on button "Select a trainer" at bounding box center [310, 223] width 101 height 18
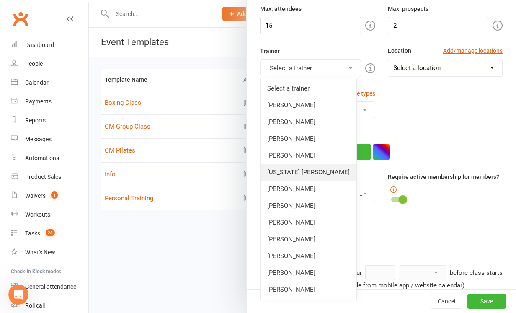
scroll to position [218, 0]
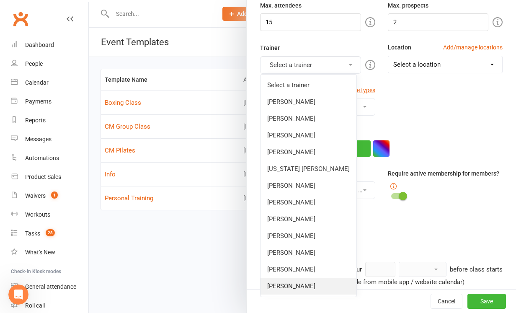
click at [310, 281] on link "[PERSON_NAME]" at bounding box center [309, 286] width 96 height 17
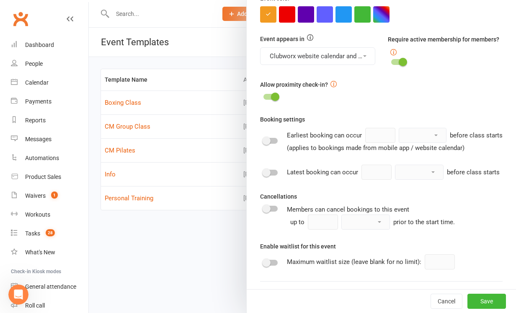
scroll to position [357, 0]
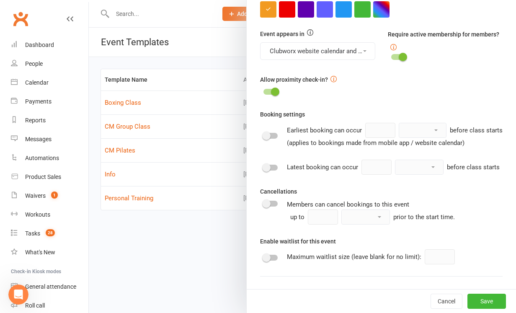
click at [277, 205] on div at bounding box center [270, 204] width 14 height 6
click at [263, 202] on input "checkbox" at bounding box center [263, 202] width 0 height 0
type input "1"
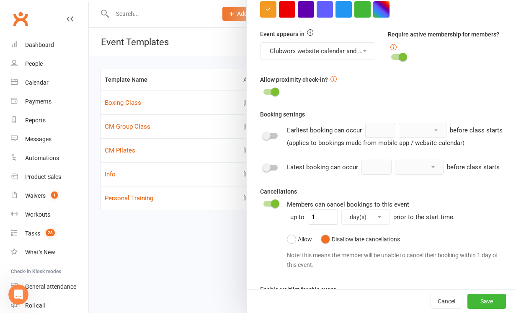
select select "hour"
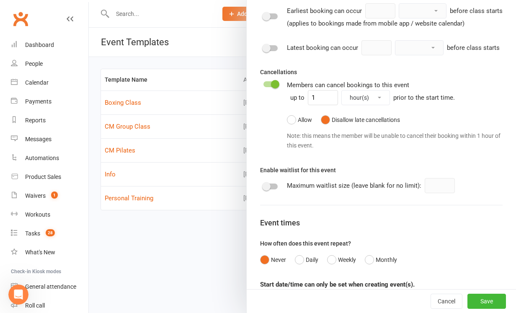
scroll to position [477, 0]
click at [273, 188] on div at bounding box center [270, 186] width 14 height 6
click at [263, 184] on input "checkbox" at bounding box center [263, 184] width 0 height 0
click at [431, 182] on input "number" at bounding box center [440, 184] width 30 height 15
type input "3"
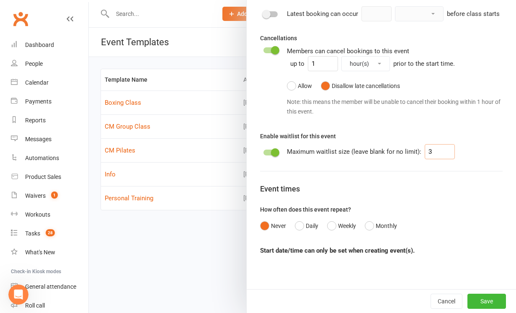
scroll to position [513, 0]
click at [334, 227] on button "Weekly" at bounding box center [341, 226] width 29 height 16
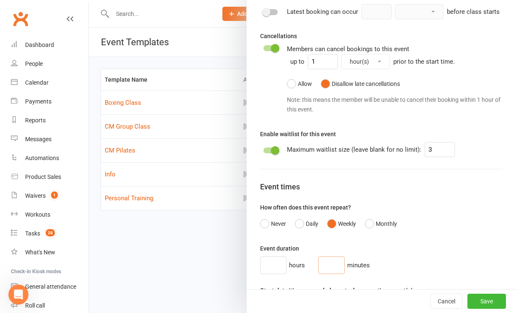
click at [329, 269] on input "number" at bounding box center [331, 265] width 26 height 18
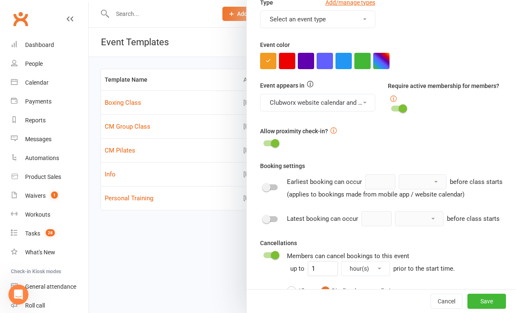
scroll to position [305, 0]
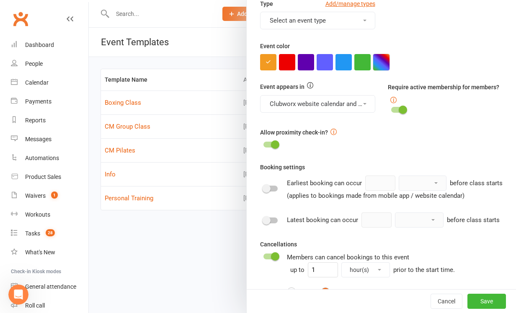
type input "45"
click at [380, 61] on button "button" at bounding box center [381, 62] width 16 height 16
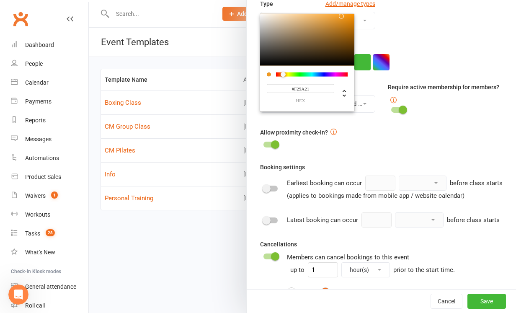
drag, startPoint x: 315, startPoint y: 87, endPoint x: 279, endPoint y: 86, distance: 35.6
click at [279, 86] on input "#F29A21" at bounding box center [300, 88] width 67 height 9
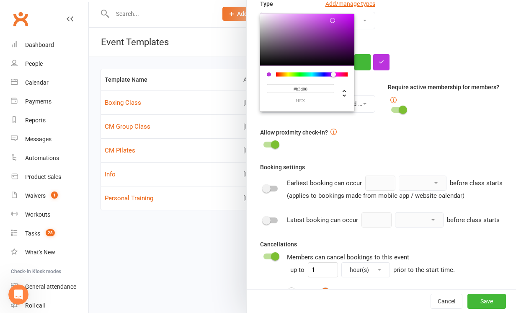
type input "#b3d08c"
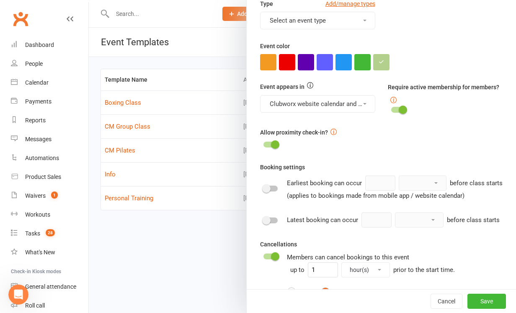
click at [379, 134] on div "Allow proximity check-in?" at bounding box center [381, 133] width 243 height 13
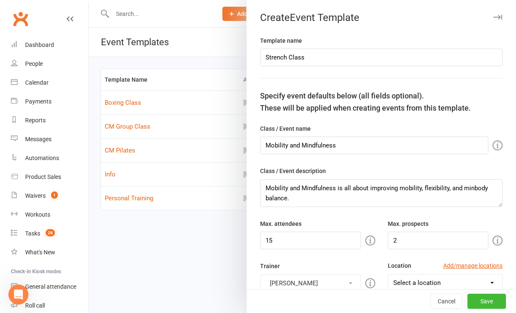
scroll to position [0, 0]
drag, startPoint x: 287, startPoint y: 58, endPoint x: 262, endPoint y: 55, distance: 24.9
click at [262, 55] on input "Strench Class" at bounding box center [381, 58] width 243 height 18
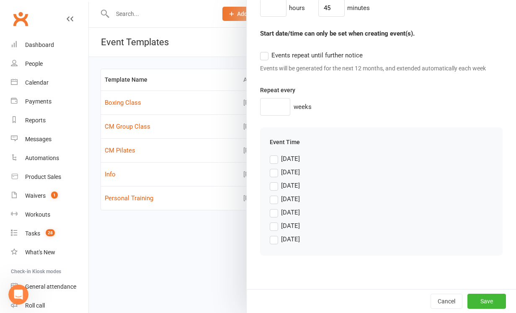
scroll to position [771, 0]
type input "Mobility Class"
click at [277, 214] on label "[DATE]" at bounding box center [285, 212] width 30 height 10
click at [277, 207] on input "[DATE]" at bounding box center [285, 207] width 30 height 0
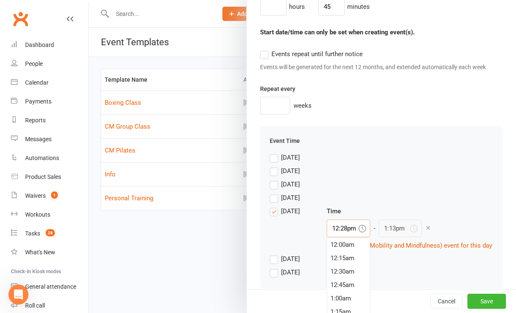
click at [351, 228] on input "12:28pm" at bounding box center [349, 228] width 44 height 18
click at [346, 246] on div "10:30am" at bounding box center [348, 245] width 43 height 13
type input "10:30am"
type input "11:15am"
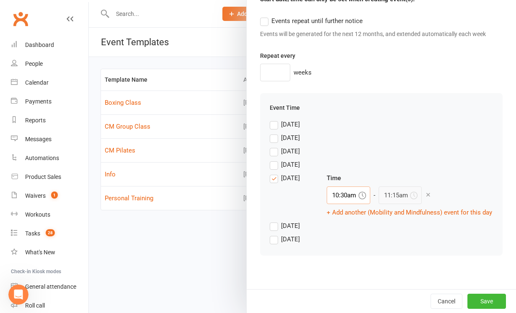
scroll to position [805, 0]
click at [488, 301] on button "Save" at bounding box center [486, 301] width 39 height 15
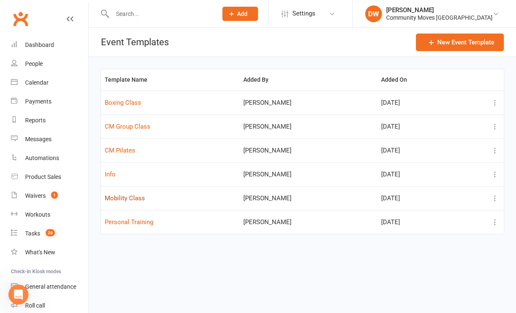
click at [119, 198] on button "Mobility Class" at bounding box center [125, 198] width 40 height 10
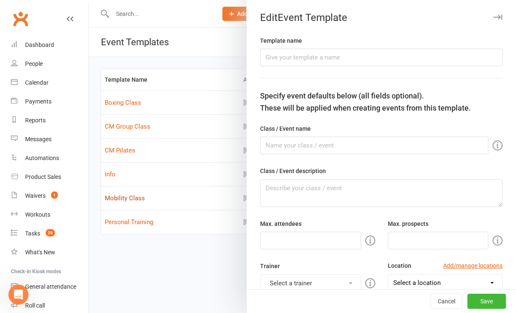
type input "Mobility Class"
type input "Mobility and Mindfulness"
type textarea "Mobility and Mindfulness is all about improving mobility, flexibility, and minb…"
type input "15"
type input "2"
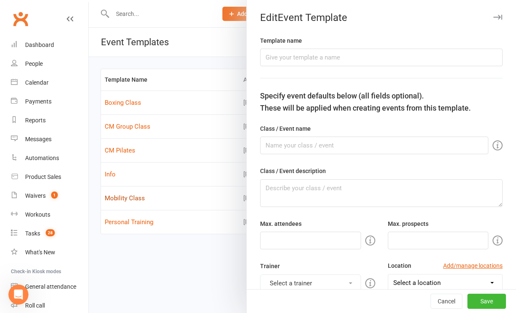
type input "1"
select select "hour"
type input "3"
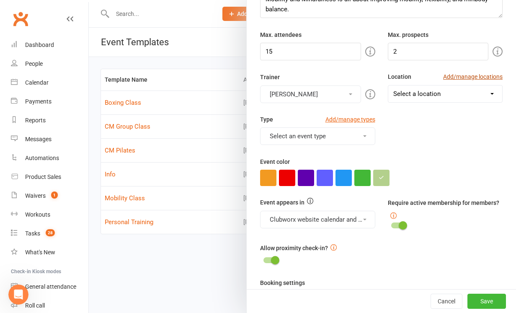
scroll to position [189, 0]
select select "10923"
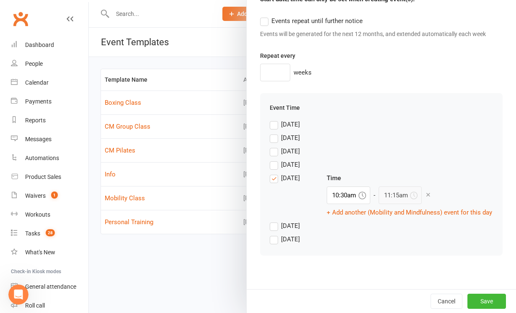
scroll to position [805, 0]
click at [488, 300] on button "Save" at bounding box center [486, 301] width 39 height 15
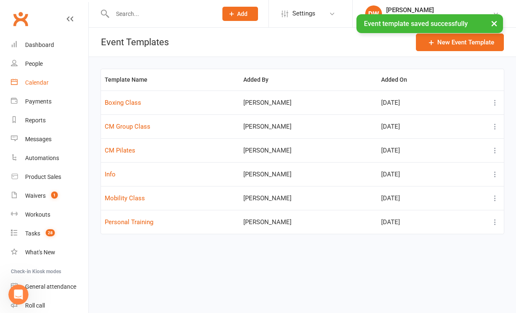
click at [34, 83] on div "Calendar" at bounding box center [36, 82] width 23 height 7
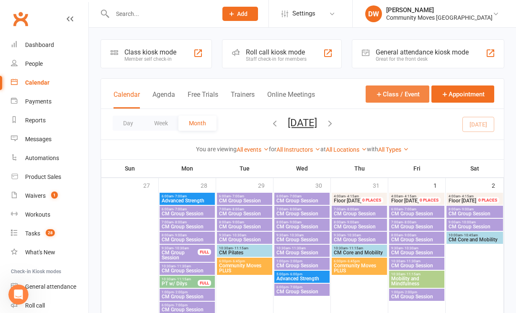
click at [404, 93] on button "Class / Event" at bounding box center [398, 93] width 64 height 17
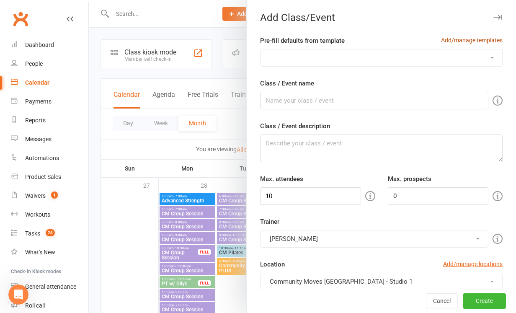
click at [463, 39] on link "Add/manage templates" at bounding box center [472, 40] width 62 height 9
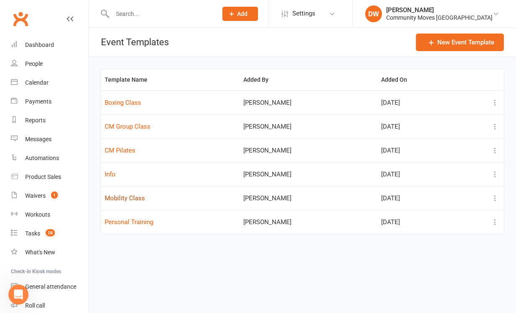
click at [121, 195] on button "Mobility Class" at bounding box center [125, 198] width 40 height 10
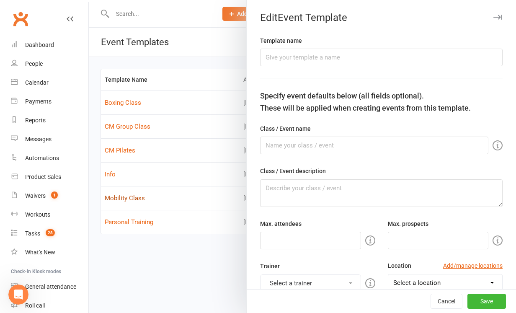
type input "Mobility Class"
type input "Mobility and Mindfulness"
type textarea "Mobility and Mindfulness is all about improving mobility, flexibility, and minb…"
type input "15"
type input "2"
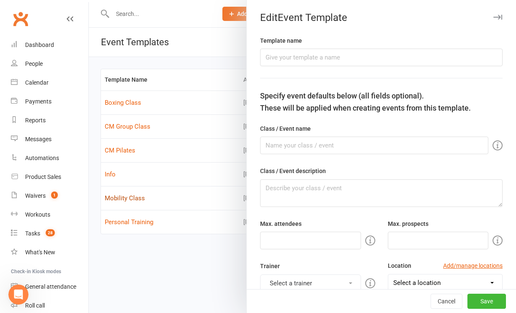
type input "1"
select select "hour"
type input "3"
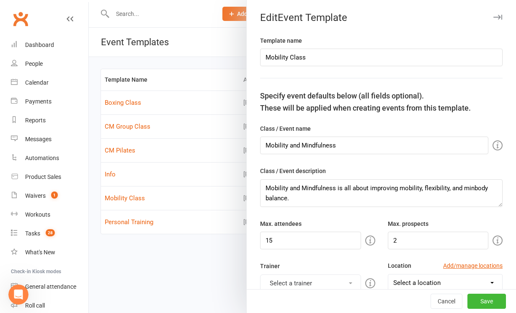
select select "10923"
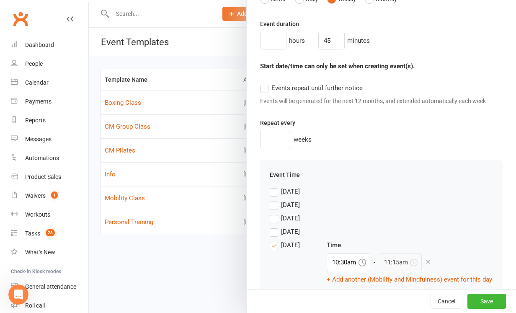
scroll to position [736, 0]
click at [268, 92] on label "Events repeat until further notice" at bounding box center [311, 89] width 103 height 10
click at [268, 84] on input "Events repeat until further notice" at bounding box center [311, 84] width 103 height 0
click at [265, 90] on label "Events repeat until further notice" at bounding box center [311, 89] width 103 height 10
click at [265, 84] on input "Events repeat until further notice" at bounding box center [311, 84] width 103 height 0
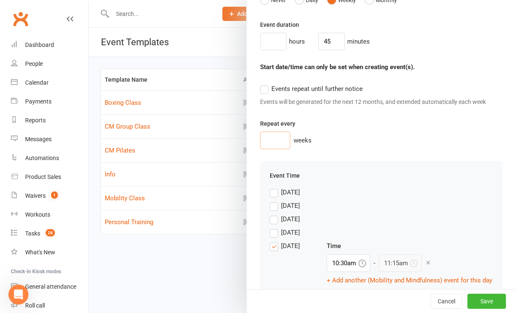
click at [277, 139] on input "number" at bounding box center [275, 141] width 30 height 18
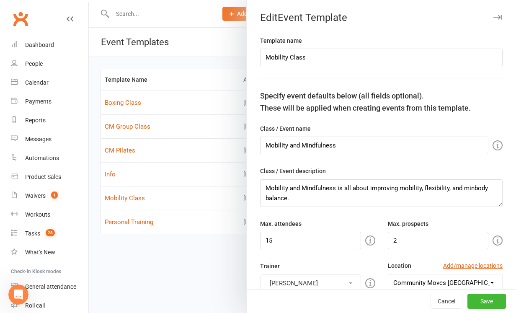
scroll to position [0, 0]
click at [443, 302] on button "Cancel" at bounding box center [447, 301] width 32 height 15
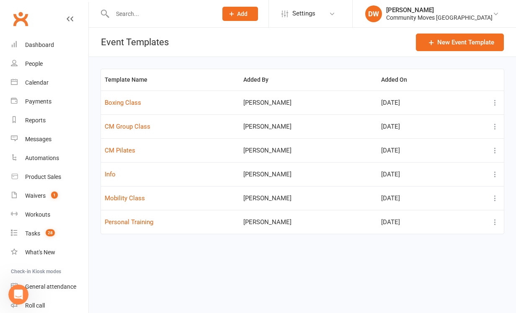
click at [248, 12] on span "Add" at bounding box center [242, 13] width 10 height 7
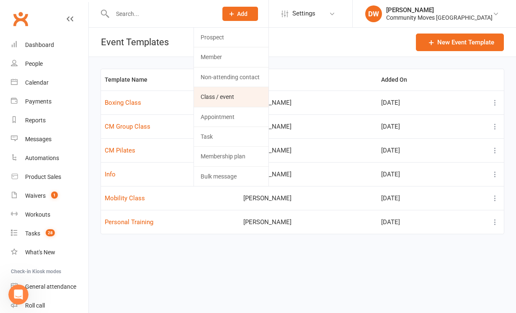
click at [254, 94] on link "Class / event" at bounding box center [231, 96] width 75 height 19
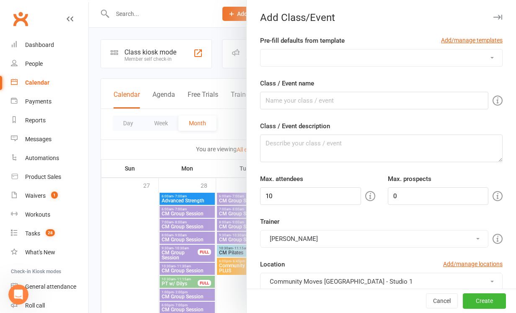
select select "1250"
type input "Mobility and Mindfulness"
type textarea "Mobility and Mindfulness is all about improving mobility, flexibility, and minb…"
type input "15"
type input "2"
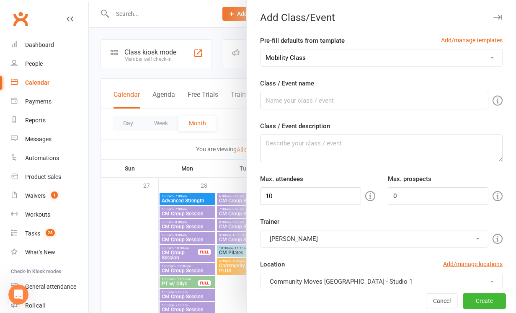
type input "3"
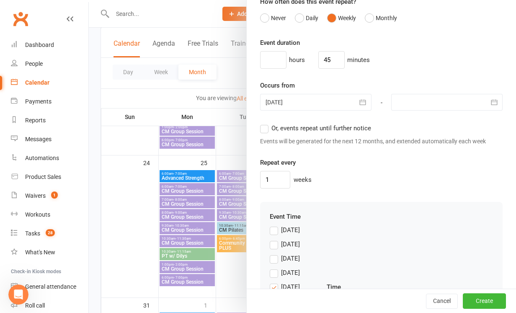
scroll to position [738, 0]
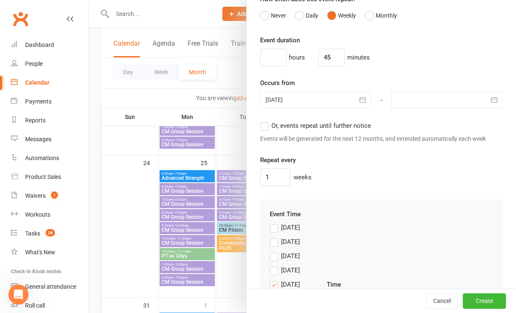
click at [362, 96] on icon "button" at bounding box center [363, 99] width 8 height 8
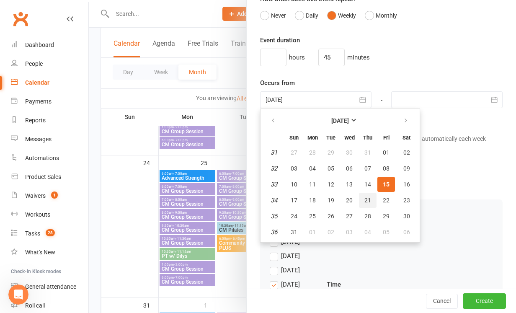
click at [369, 199] on span "21" at bounding box center [367, 200] width 7 height 7
type input "[DATE]"
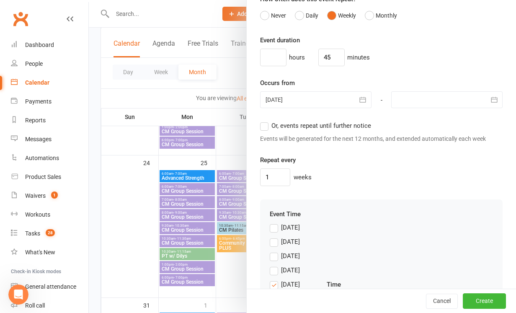
click at [416, 103] on div at bounding box center [446, 99] width 111 height 17
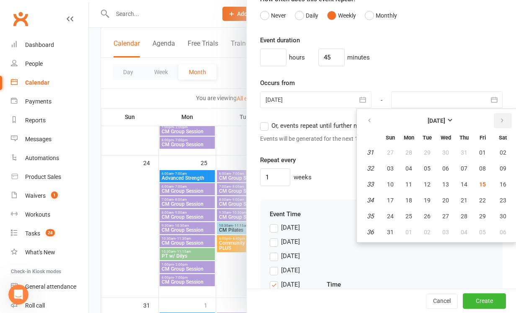
click at [502, 118] on icon "button" at bounding box center [502, 120] width 6 height 7
click at [502, 121] on icon "button" at bounding box center [502, 120] width 6 height 7
click at [370, 118] on icon "button" at bounding box center [369, 120] width 6 height 7
click at [328, 160] on div "Repeat every 1 weeks" at bounding box center [381, 170] width 243 height 31
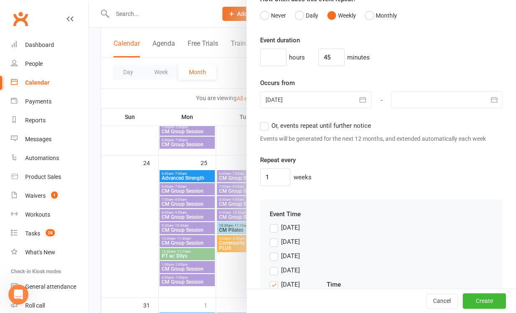
click at [266, 127] on label "Or, events repeat until further notice" at bounding box center [315, 126] width 111 height 10
click at [266, 121] on input "Or, events repeat until further notice" at bounding box center [262, 121] width 5 height 0
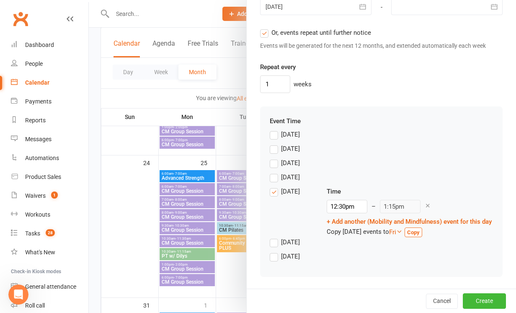
scroll to position [844, 0]
click at [487, 300] on button "Create" at bounding box center [484, 300] width 43 height 15
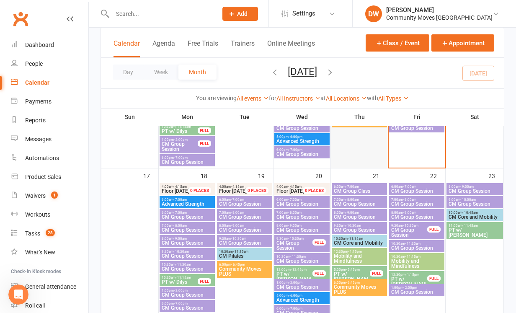
scroll to position [444, 0]
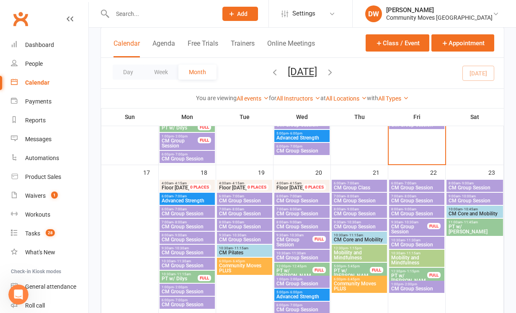
click at [353, 251] on span "Mobility and Mindfulness" at bounding box center [359, 255] width 52 height 10
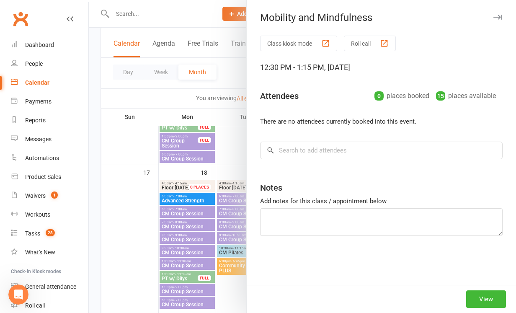
click at [353, 251] on div "Class kiosk mode Roll call 12:30 PM - 1:15 PM, [DATE] Attendees 0 places booked…" at bounding box center [381, 160] width 269 height 249
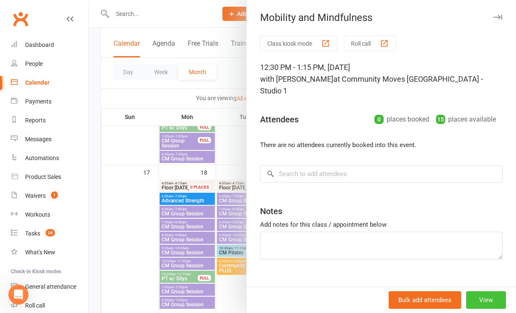
click at [491, 306] on button "View" at bounding box center [486, 300] width 40 height 18
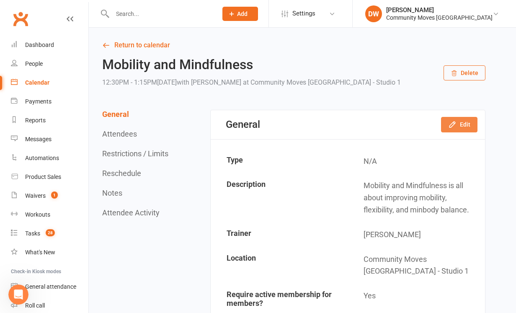
click at [455, 124] on icon "button" at bounding box center [451, 124] width 5 height 5
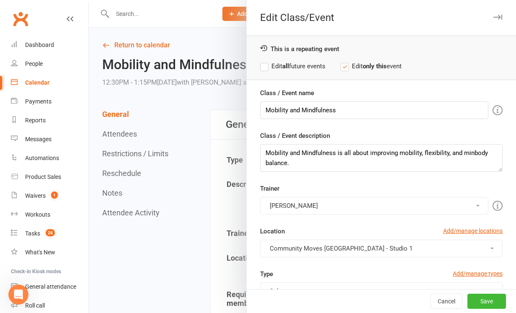
click at [495, 19] on icon "button" at bounding box center [497, 17] width 9 height 5
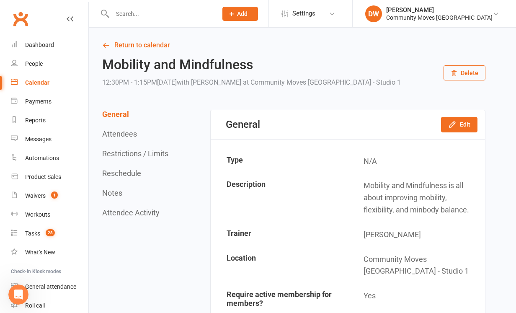
click at [471, 70] on button "Delete" at bounding box center [465, 72] width 42 height 15
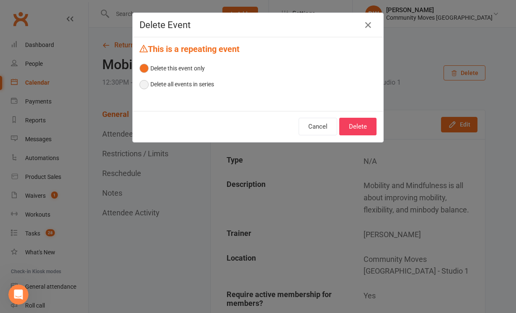
click at [146, 84] on button "Delete all events in series" at bounding box center [176, 84] width 75 height 16
click at [361, 124] on button "Delete" at bounding box center [357, 127] width 37 height 18
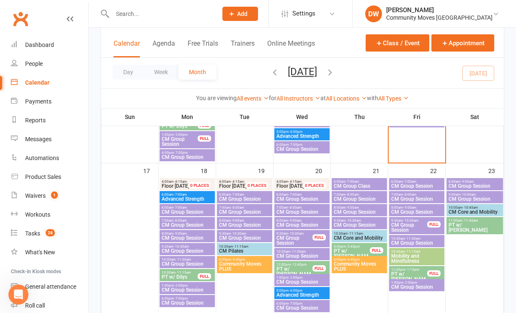
scroll to position [453, 0]
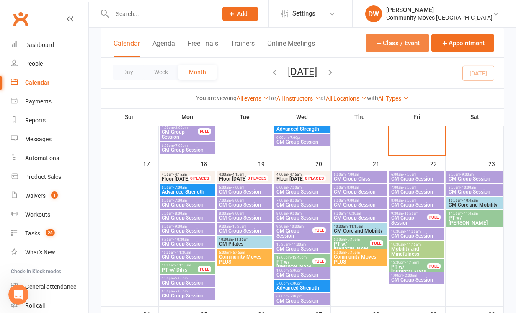
click at [402, 46] on button "Class / Event" at bounding box center [398, 42] width 64 height 17
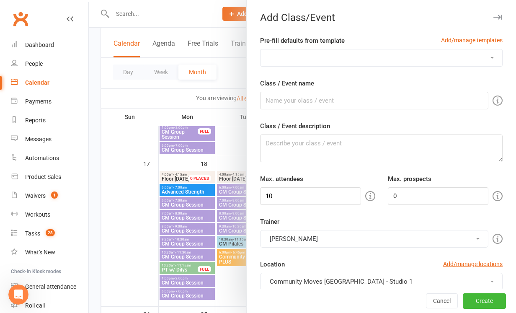
select select "1250"
type input "Mobility and Mindfulness"
type textarea "Mobility and Mindfulness is all about improving mobility, flexibility, and minb…"
type input "15"
type input "2"
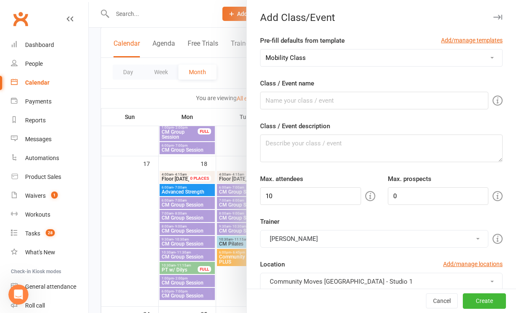
type input "3"
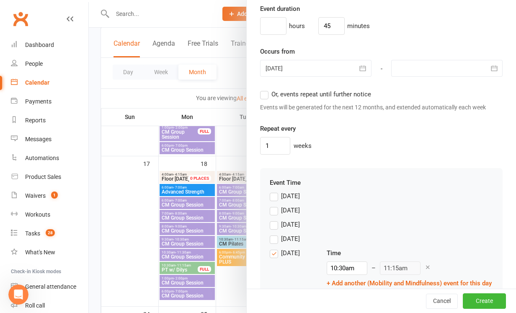
scroll to position [769, 0]
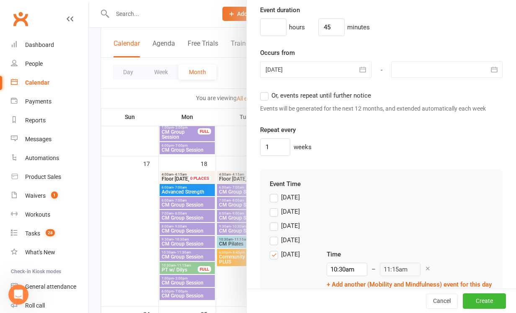
click at [358, 70] on button "button" at bounding box center [363, 69] width 17 height 17
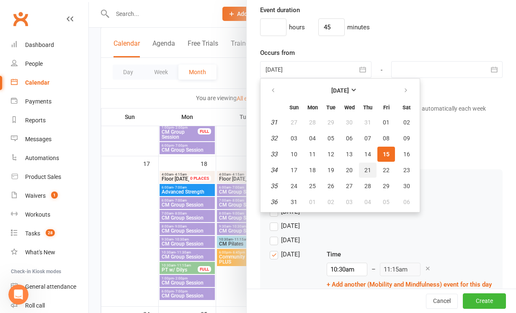
click at [368, 169] on span "21" at bounding box center [367, 170] width 7 height 7
type input "[DATE]"
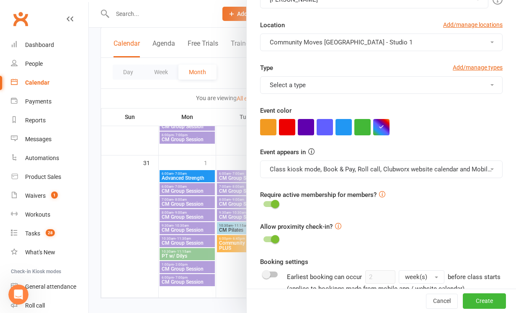
scroll to position [240, 0]
click at [428, 85] on button "Select a type" at bounding box center [381, 85] width 243 height 18
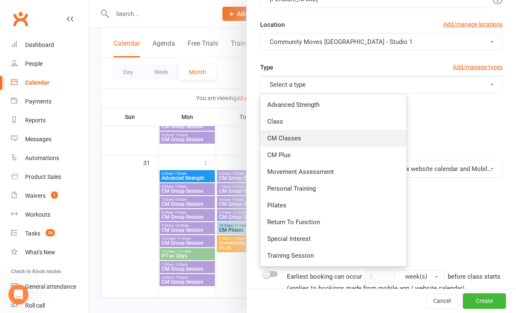
click at [363, 132] on link "CM Classes" at bounding box center [334, 138] width 146 height 17
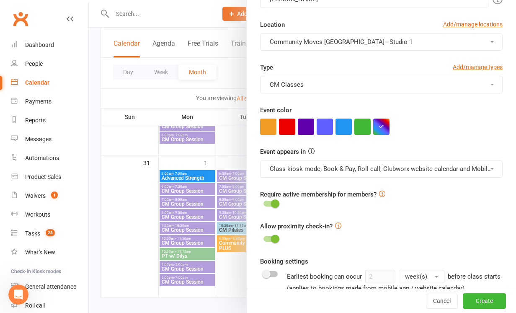
click at [361, 80] on button "CM Classes" at bounding box center [381, 85] width 243 height 18
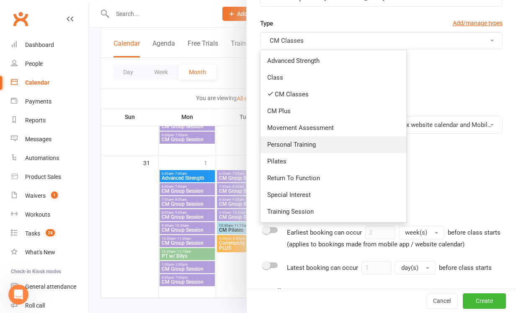
scroll to position [283, 0]
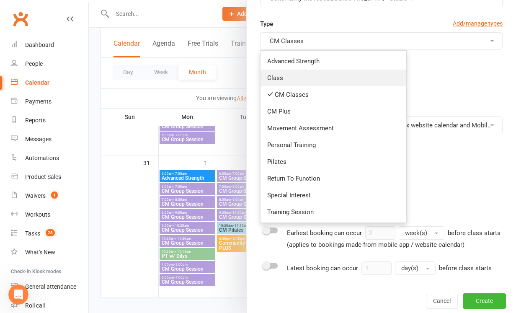
click at [299, 74] on link "Class" at bounding box center [334, 78] width 146 height 17
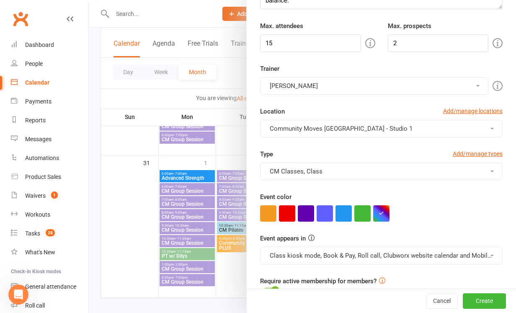
scroll to position [141, 0]
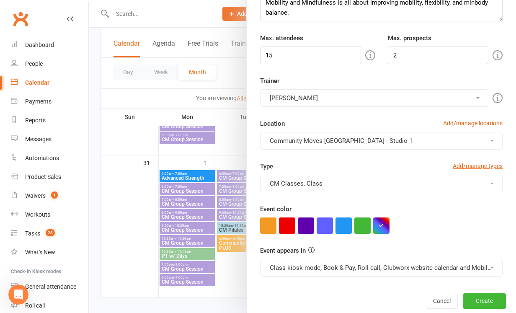
click at [306, 183] on button "CM Classes, Class" at bounding box center [381, 184] width 243 height 18
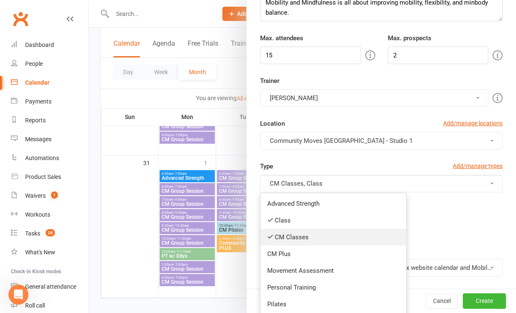
click at [293, 239] on link "CM Classes" at bounding box center [334, 237] width 146 height 17
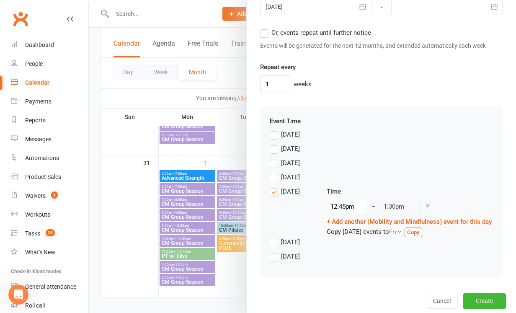
scroll to position [844, 0]
click at [327, 206] on input "12:45pm" at bounding box center [347, 206] width 41 height 13
type input "10:30am"
type input "11:15am"
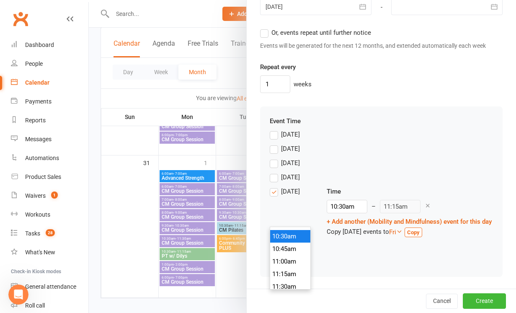
click at [286, 230] on li "10:30am" at bounding box center [290, 236] width 40 height 13
click at [488, 301] on button "Create" at bounding box center [484, 300] width 43 height 15
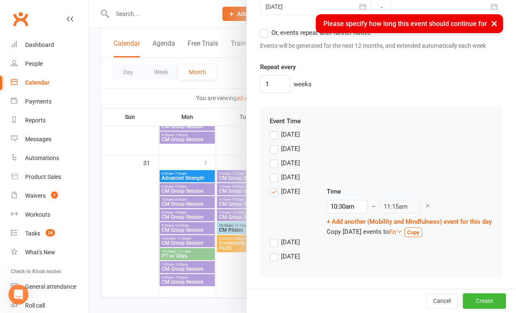
click at [446, 172] on div "[DATE]" at bounding box center [381, 179] width 223 height 14
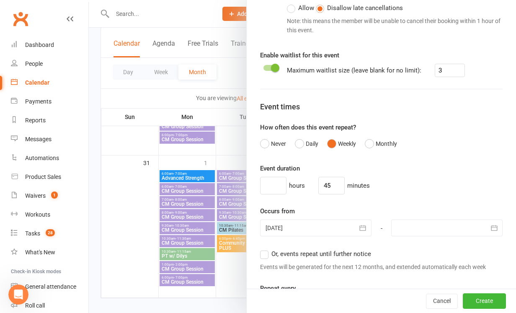
scroll to position [621, 0]
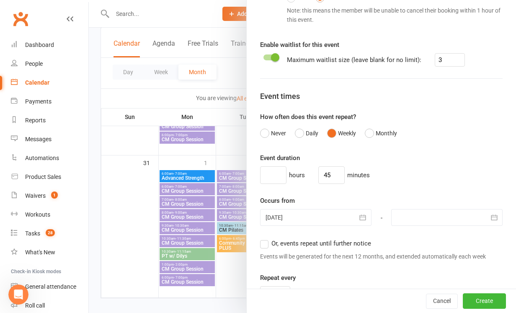
click at [265, 244] on label "Or, events repeat until further notice" at bounding box center [315, 243] width 111 height 10
click at [265, 238] on input "Or, events repeat until further notice" at bounding box center [262, 238] width 5 height 0
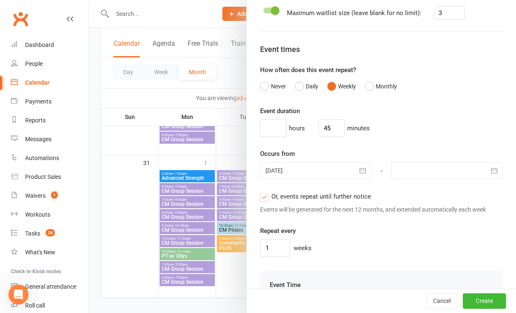
scroll to position [673, 0]
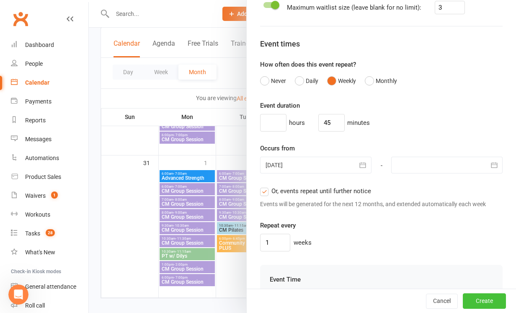
click at [483, 304] on button "Create" at bounding box center [484, 301] width 43 height 15
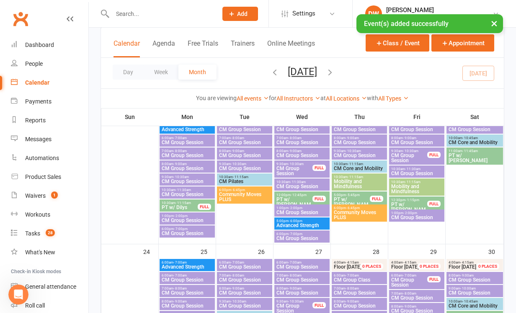
scroll to position [519, 0]
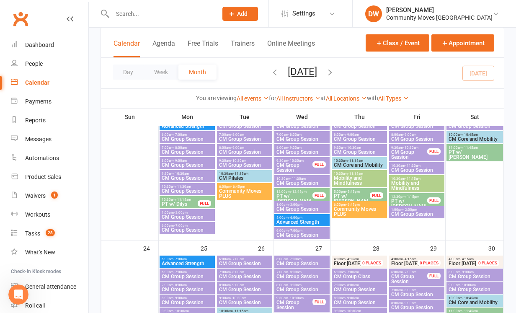
click at [353, 176] on span "Mobility and Mindfulness" at bounding box center [359, 180] width 52 height 10
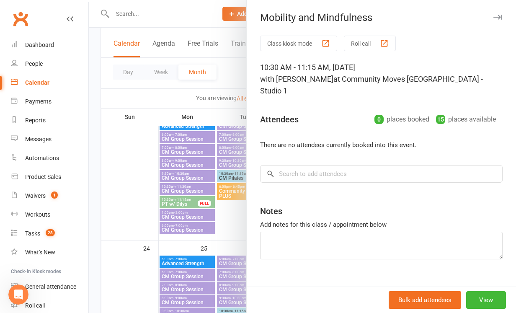
click at [501, 16] on icon "button" at bounding box center [497, 17] width 9 height 5
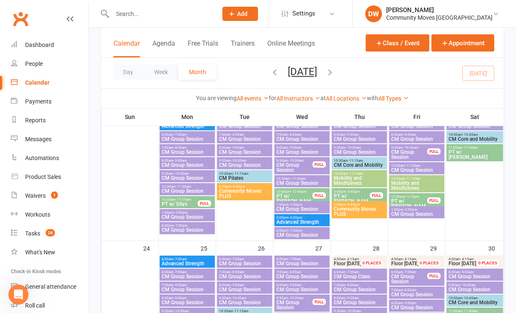
click at [365, 163] on span "CM Core and Mobility" at bounding box center [359, 165] width 52 height 5
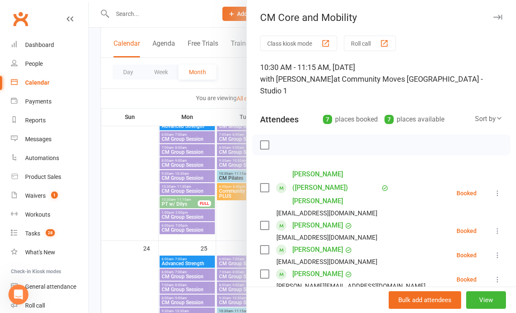
click at [265, 141] on label at bounding box center [264, 145] width 8 height 8
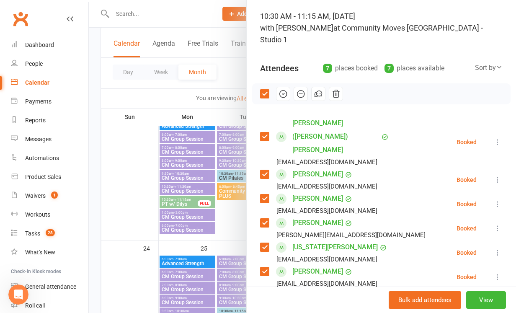
scroll to position [59, 0]
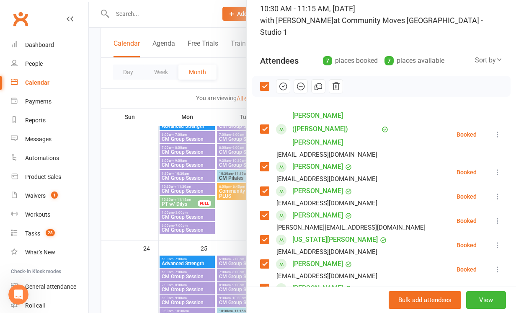
click at [336, 33] on div "Class kiosk mode Roll call 10:30 AM - 11:15 AM, [DATE] with [PERSON_NAME] at Co…" at bounding box center [381, 216] width 269 height 479
click at [215, 9] on div at bounding box center [302, 156] width 427 height 313
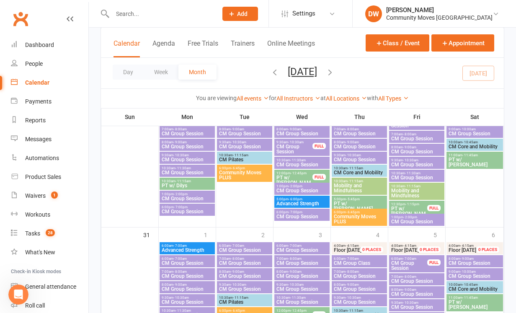
scroll to position [678, 0]
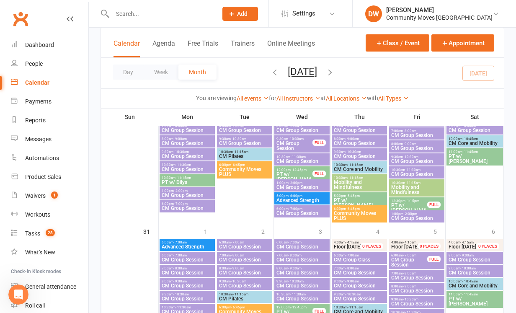
click at [361, 165] on span "- 11:15am" at bounding box center [355, 165] width 15 height 4
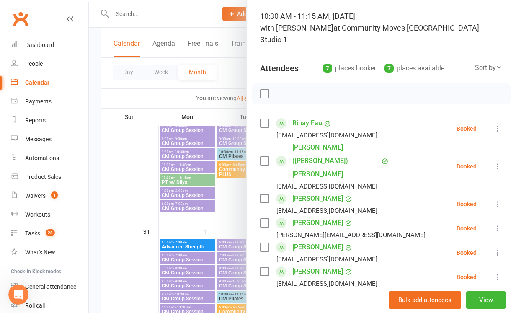
scroll to position [42, 0]
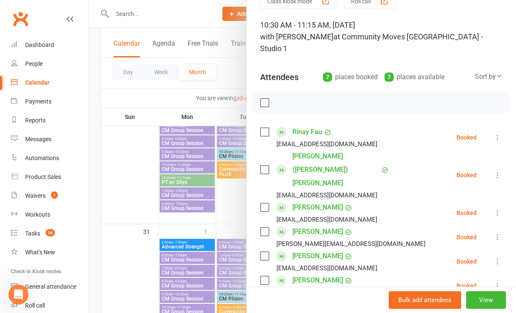
click at [212, 13] on div at bounding box center [302, 156] width 427 height 313
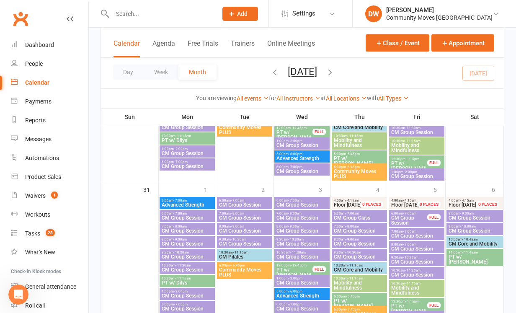
scroll to position [729, 0]
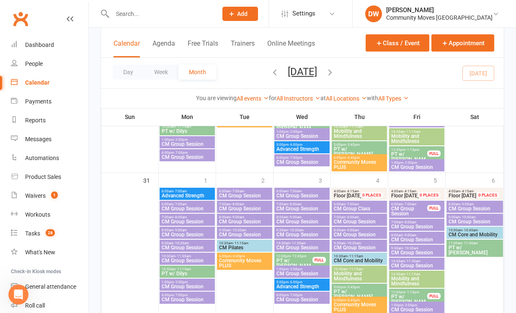
click at [361, 258] on span "CM Core and Mobility" at bounding box center [359, 260] width 52 height 5
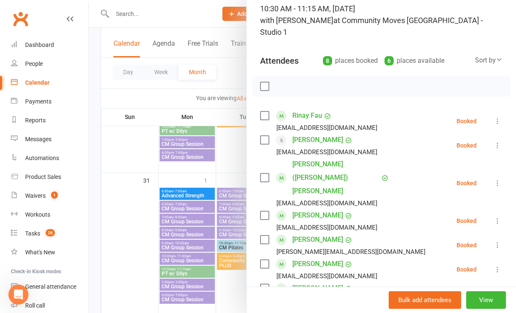
scroll to position [62, 0]
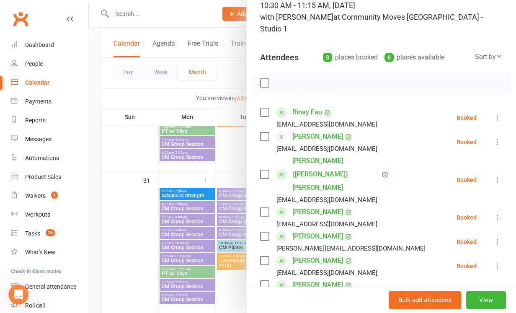
click at [216, 6] on div at bounding box center [302, 156] width 427 height 313
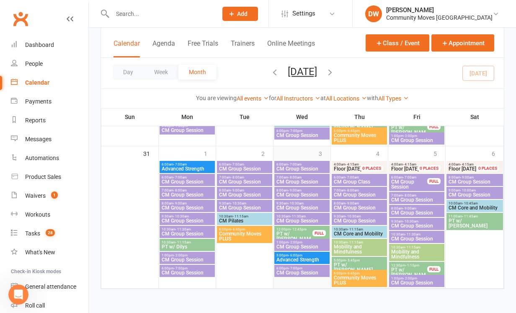
scroll to position [763, 0]
click at [335, 72] on icon "button" at bounding box center [329, 71] width 9 height 9
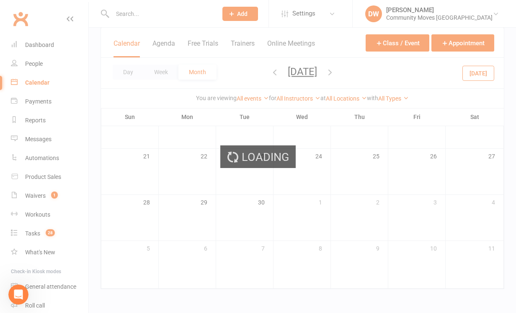
scroll to position [175, 0]
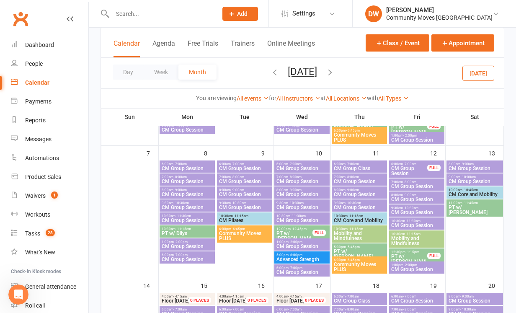
click at [355, 237] on span "Mobility and Mindfulness" at bounding box center [359, 236] width 52 height 10
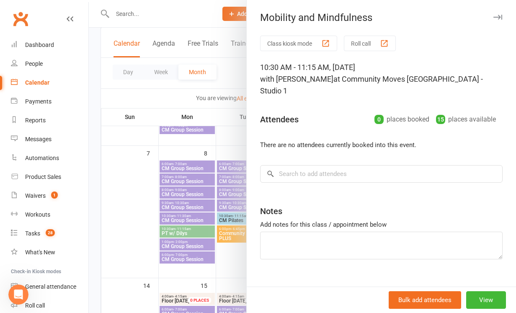
click at [181, 13] on div at bounding box center [302, 156] width 427 height 313
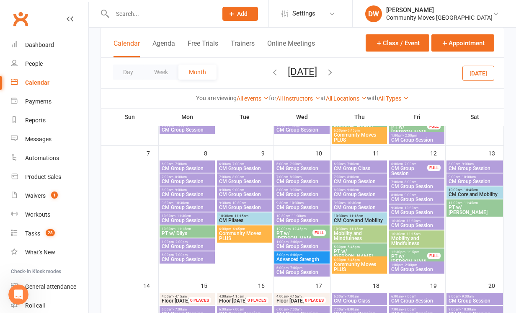
click at [350, 219] on span "CM Core and Mobility" at bounding box center [359, 220] width 52 height 5
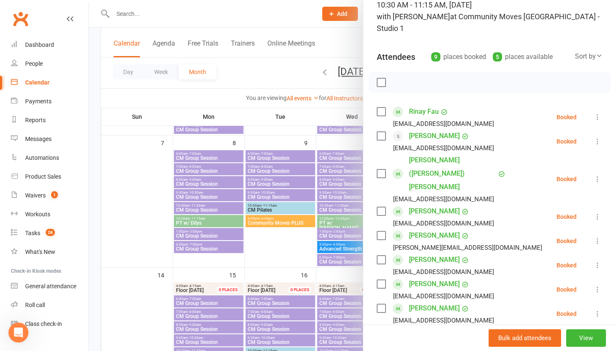
scroll to position [63, 0]
click at [329, 28] on div at bounding box center [352, 175] width 527 height 351
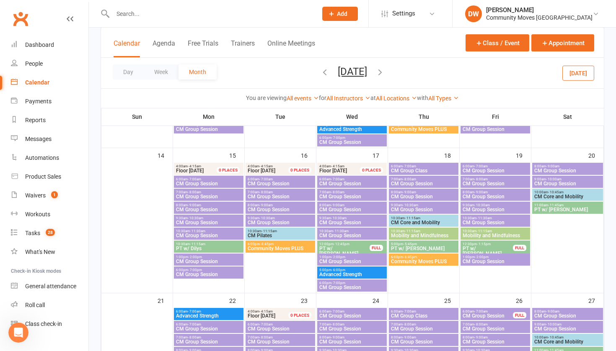
scroll to position [303, 0]
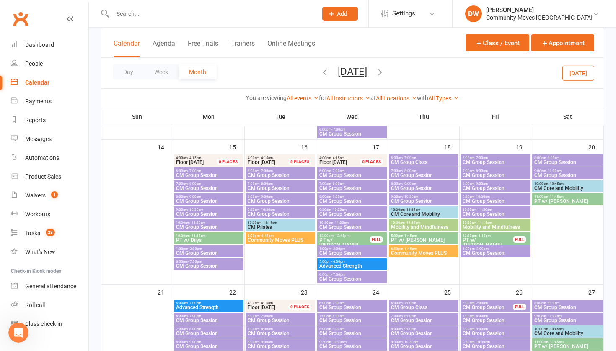
click at [420, 213] on span "CM Core and Mobility" at bounding box center [423, 214] width 66 height 5
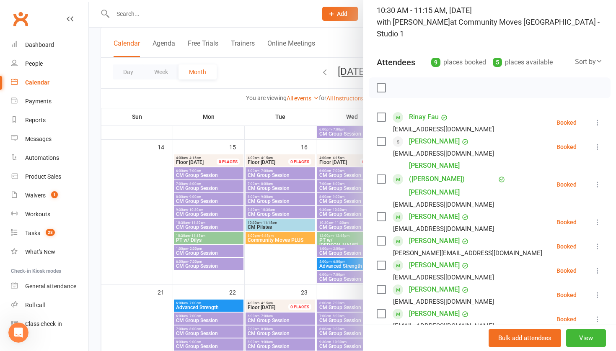
scroll to position [57, 0]
click at [312, 13] on div at bounding box center [352, 175] width 527 height 351
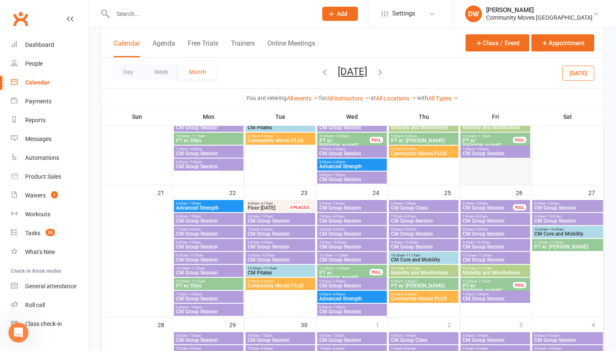
scroll to position [411, 0]
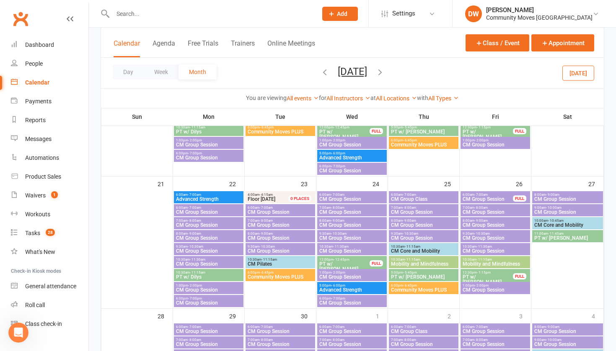
click at [415, 249] on span "CM Core and Mobility" at bounding box center [423, 251] width 66 height 5
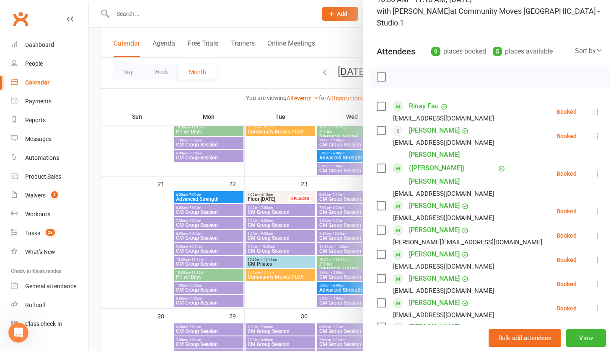
scroll to position [48, 0]
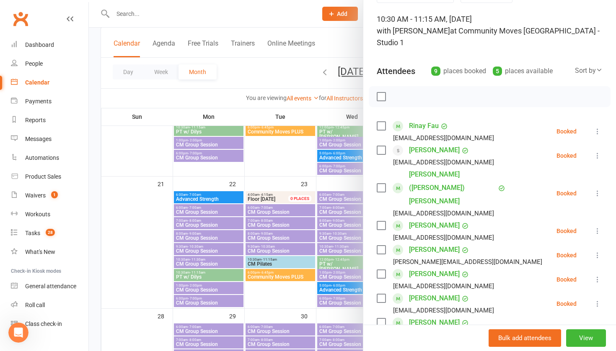
click at [261, 74] on div at bounding box center [352, 175] width 527 height 351
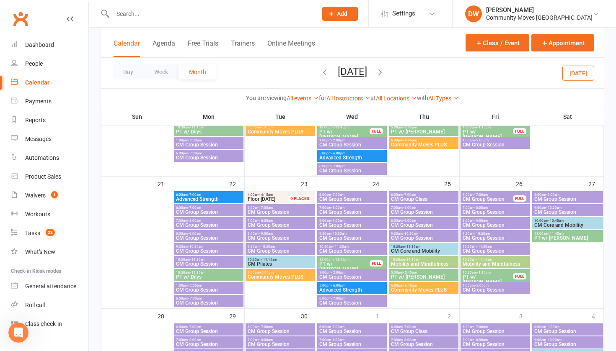
click at [385, 71] on icon "button" at bounding box center [379, 71] width 9 height 9
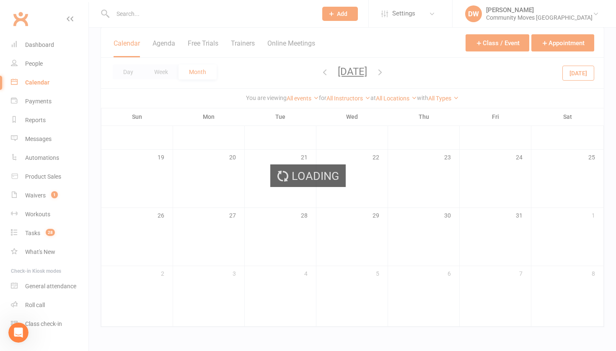
scroll to position [210, 0]
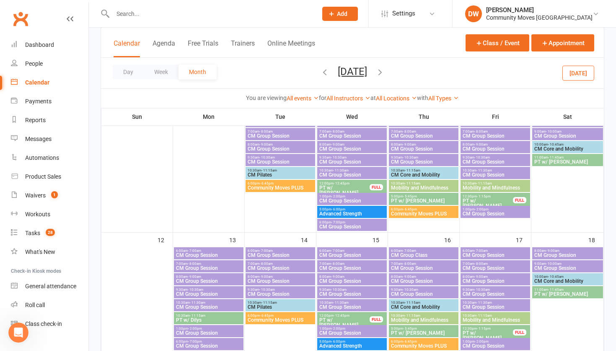
click at [415, 173] on span "CM Core and Mobility" at bounding box center [423, 175] width 66 height 5
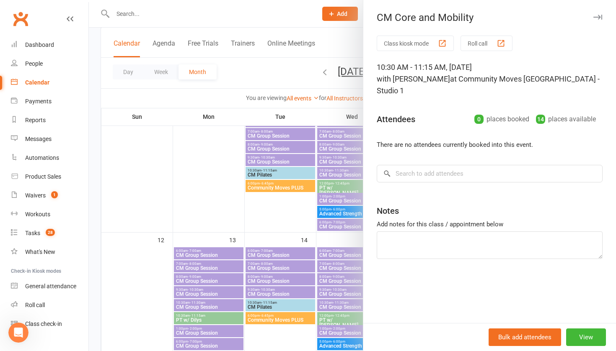
click at [301, 4] on div at bounding box center [352, 175] width 527 height 351
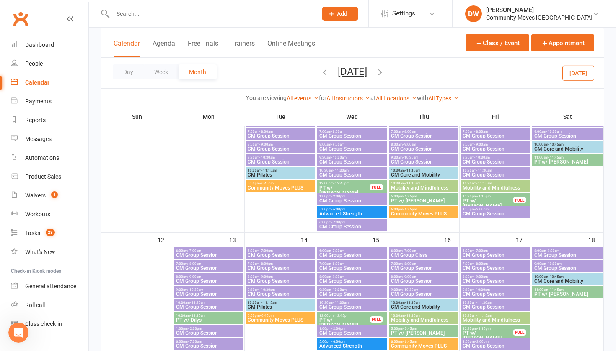
click at [287, 69] on div "Day Week Month [DATE] [DATE] Sun Mon Tue Wed Thu Fri Sat 27 28 29 30 31 01 02 0…" at bounding box center [352, 73] width 503 height 31
click at [320, 70] on icon "button" at bounding box center [324, 71] width 9 height 9
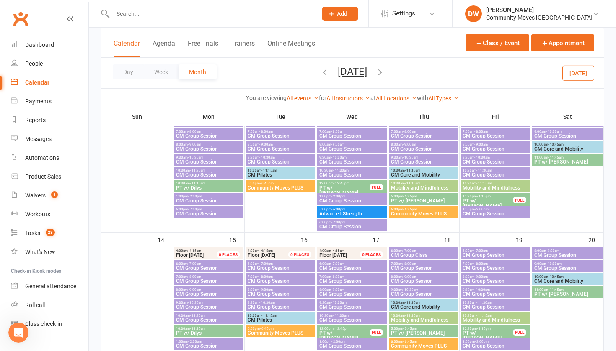
click at [329, 70] on span "[DATE] [DATE] Sun Mon Tue Wed Thu Fri Sat 27 28 29 30 31 01 02 03 04 05 06 07 0…" at bounding box center [352, 73] width 46 height 15
click at [320, 71] on icon "button" at bounding box center [324, 71] width 9 height 9
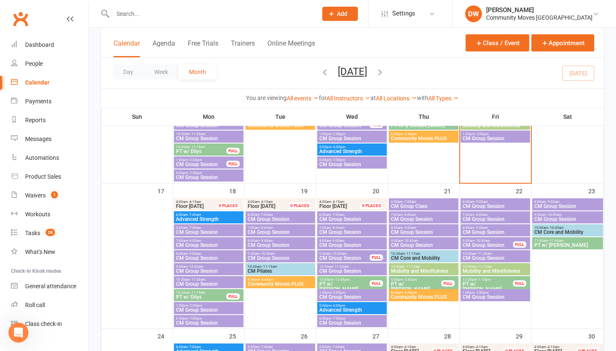
scroll to position [406, 0]
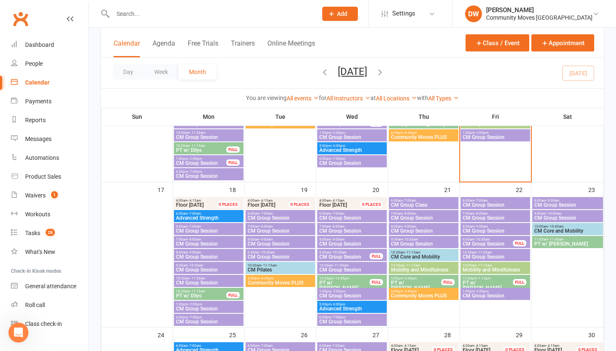
click at [396, 259] on span "CM Core and Mobility" at bounding box center [423, 257] width 66 height 5
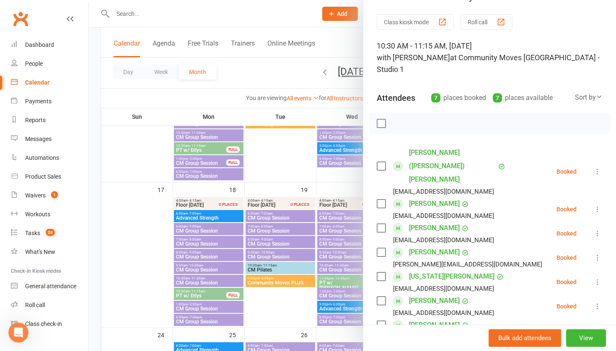
scroll to position [25, 0]
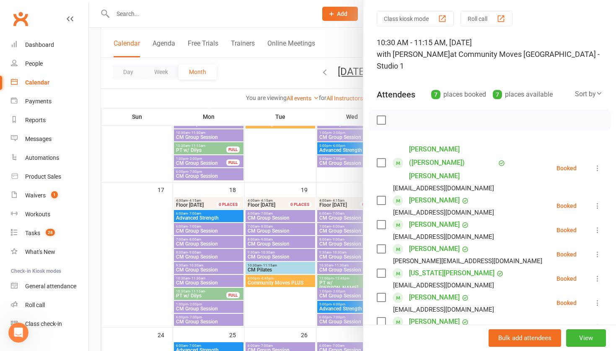
click at [233, 13] on div at bounding box center [352, 175] width 527 height 351
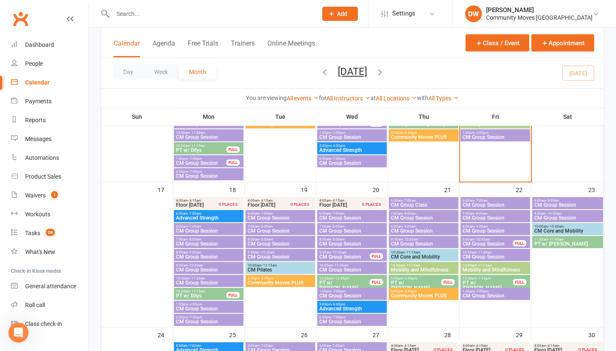
click at [411, 255] on span "CM Core and Mobility" at bounding box center [423, 257] width 66 height 5
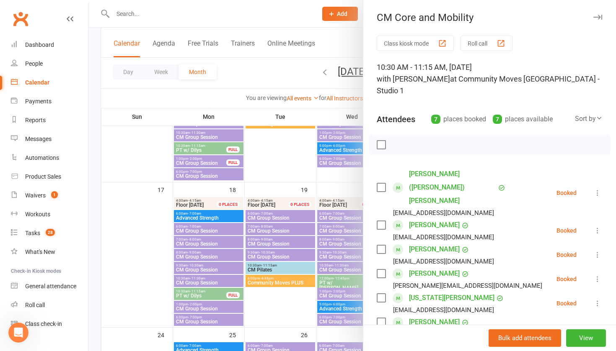
click at [297, 14] on div at bounding box center [352, 175] width 527 height 351
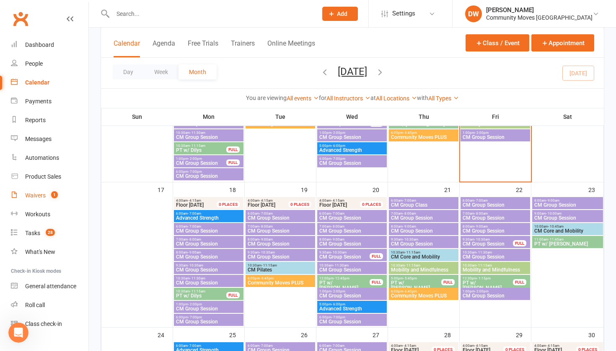
click at [36, 198] on div "Waivers" at bounding box center [35, 195] width 21 height 7
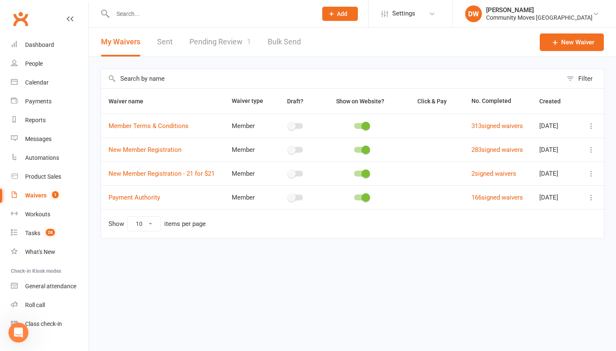
click at [222, 41] on link "Pending Review 1" at bounding box center [220, 42] width 62 height 29
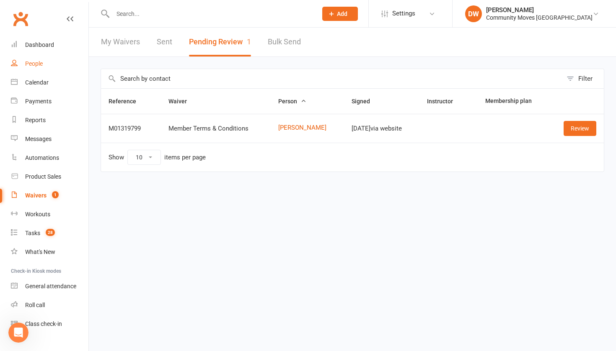
click at [34, 62] on div "People" at bounding box center [34, 63] width 18 height 7
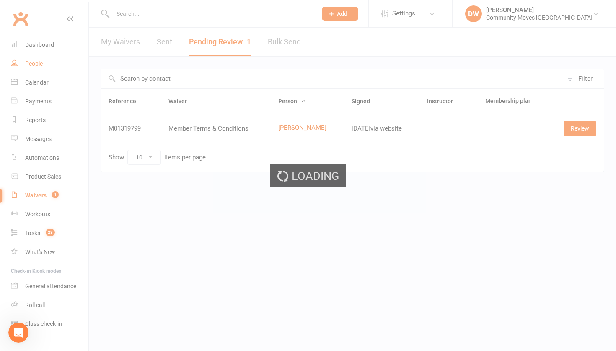
select select "100"
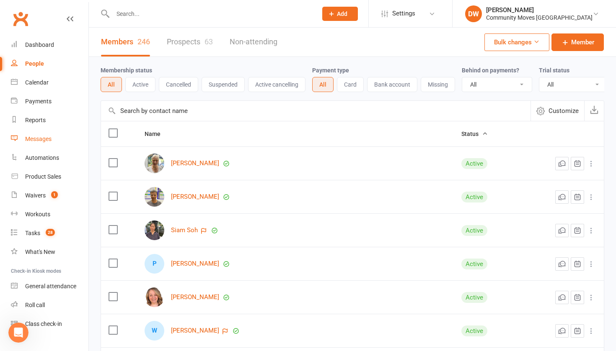
click at [37, 139] on div "Messages" at bounding box center [38, 139] width 26 height 7
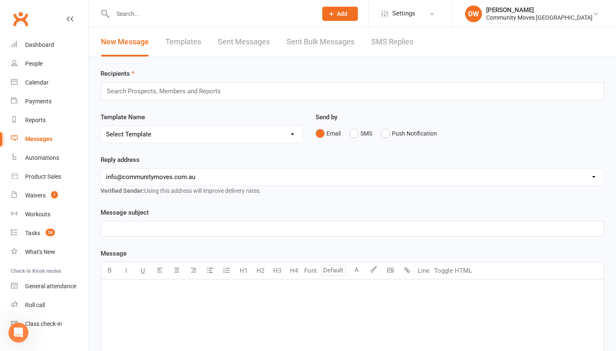
click at [307, 41] on link "Sent Bulk Messages" at bounding box center [320, 42] width 68 height 29
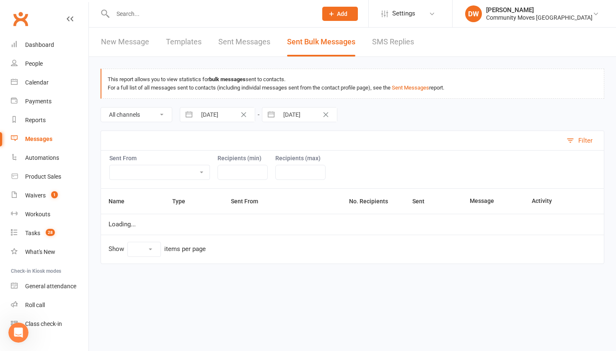
select select "100"
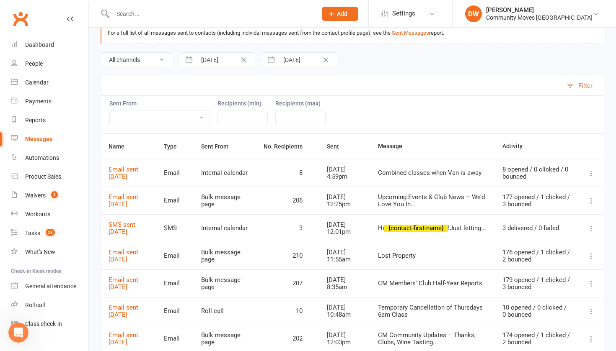
scroll to position [58, 0]
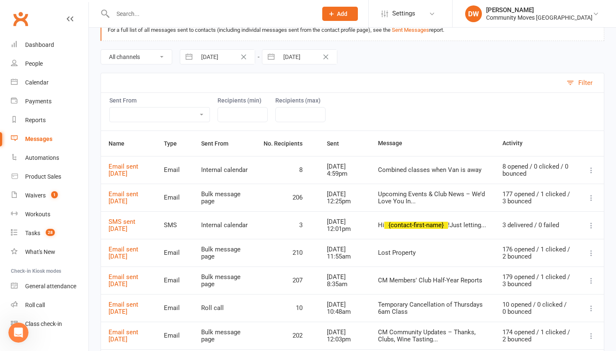
click at [516, 199] on icon at bounding box center [591, 198] width 8 height 8
click at [129, 202] on link "Email sent [DATE]" at bounding box center [123, 198] width 30 height 15
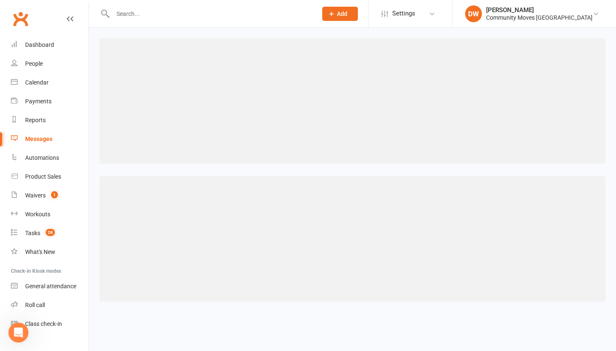
select select "100"
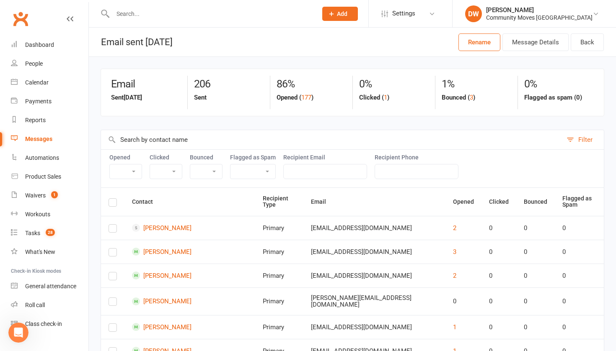
click at [33, 140] on div "Messages" at bounding box center [38, 139] width 27 height 7
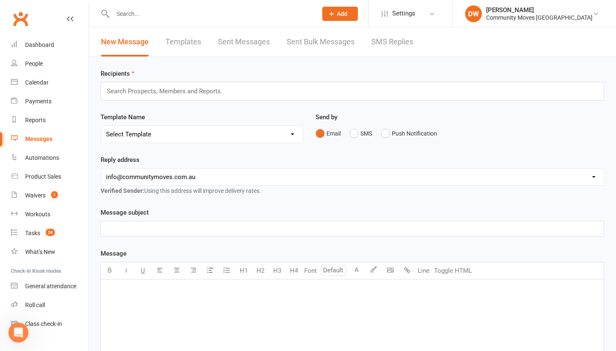
click at [320, 43] on link "Sent Bulk Messages" at bounding box center [320, 42] width 68 height 29
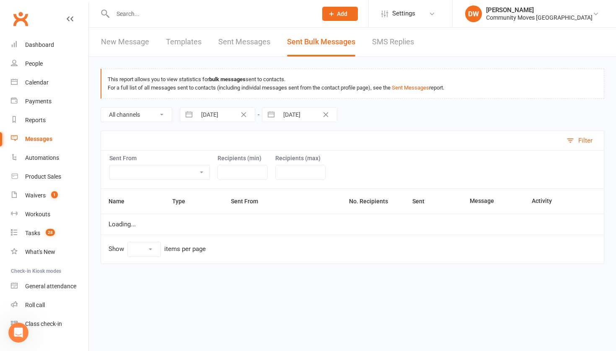
select select "100"
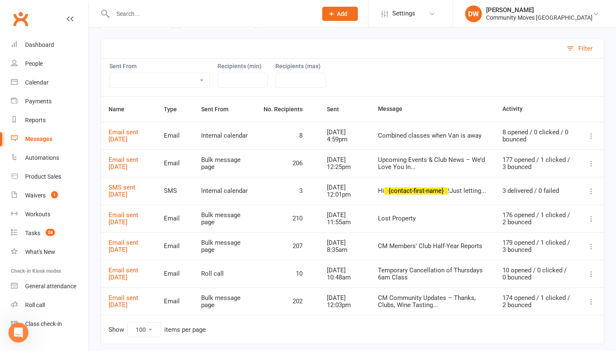
scroll to position [93, 0]
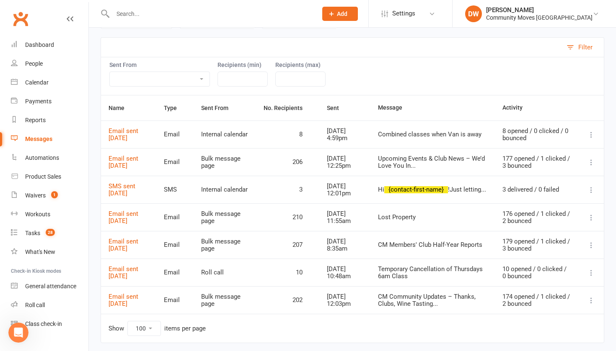
click at [516, 165] on icon at bounding box center [591, 162] width 8 height 8
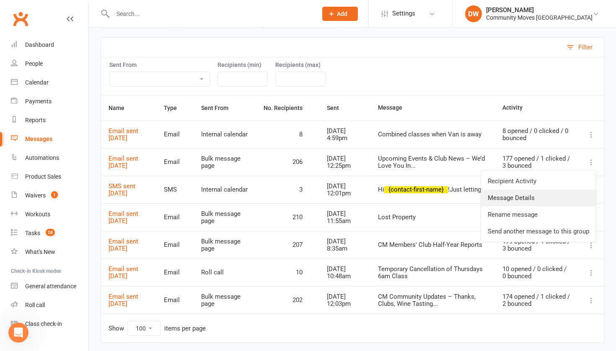
click at [516, 199] on link "Message Details" at bounding box center [538, 198] width 115 height 17
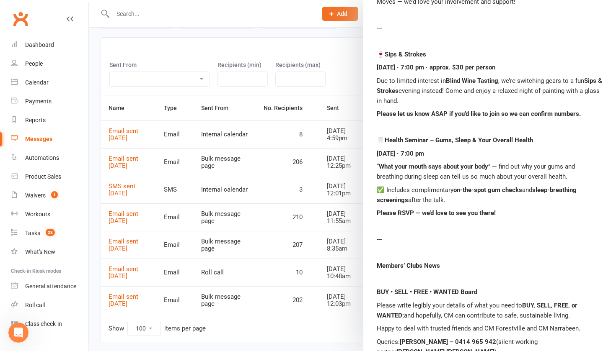
scroll to position [219, 0]
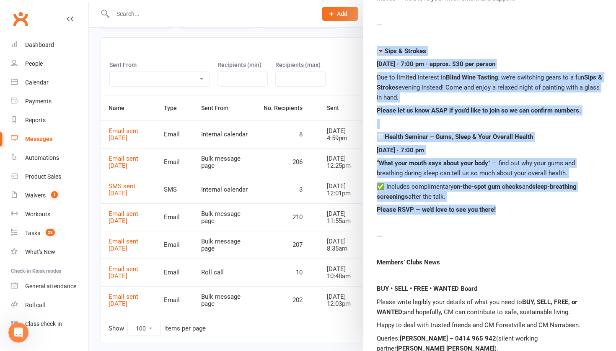
drag, startPoint x: 377, startPoint y: 49, endPoint x: 503, endPoint y: 210, distance: 204.7
click at [503, 210] on div "Dear Members, Just a quick update with some exciting opportunities coming up at…" at bounding box center [490, 230] width 226 height 546
copy div "🍷 Sips & Strokes [DATE] · 7:00 pm · approx. $30 per person Due to limited inter…"
click at [36, 79] on div "Calendar" at bounding box center [36, 82] width 23 height 7
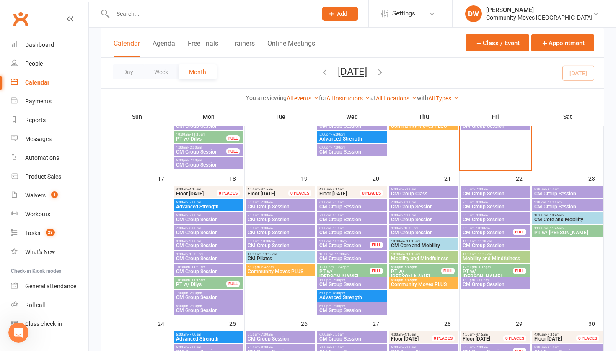
scroll to position [421, 0]
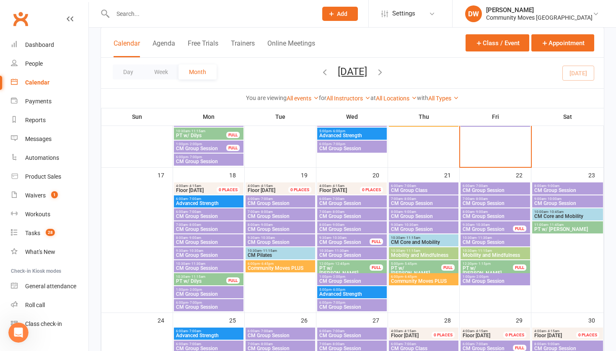
click at [416, 239] on span "- 11:15am" at bounding box center [412, 238] width 15 height 4
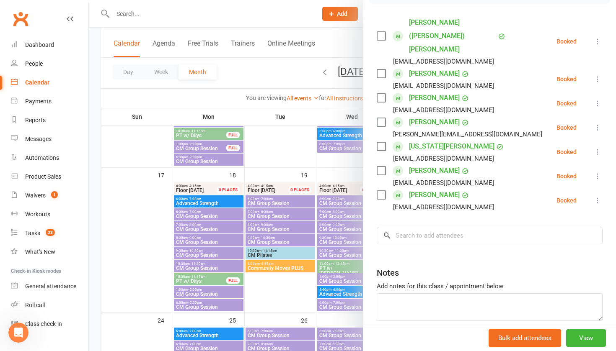
scroll to position [151, 0]
click at [290, 14] on div at bounding box center [352, 175] width 527 height 351
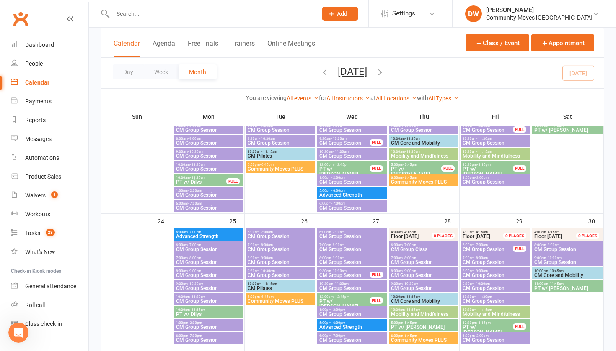
scroll to position [526, 0]
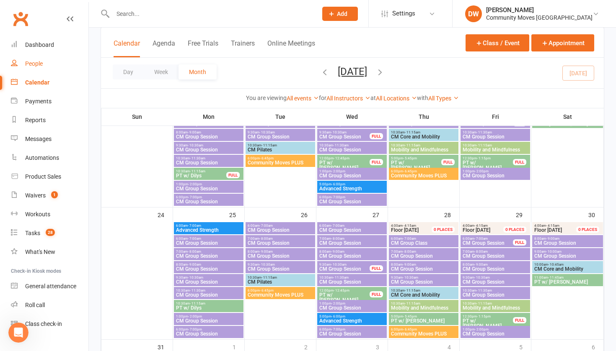
click at [37, 64] on div "People" at bounding box center [34, 63] width 18 height 7
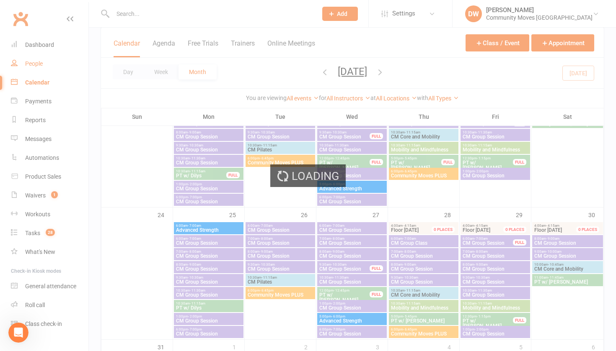
select select "100"
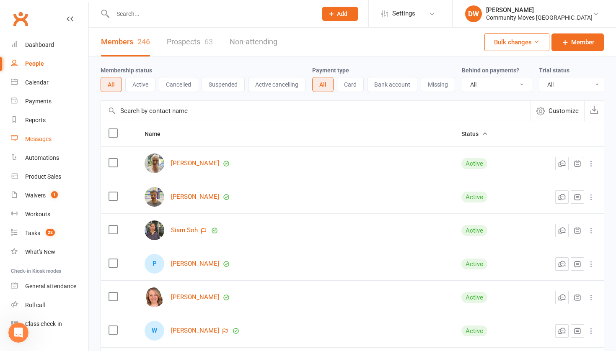
click at [35, 136] on div "Messages" at bounding box center [38, 139] width 26 height 7
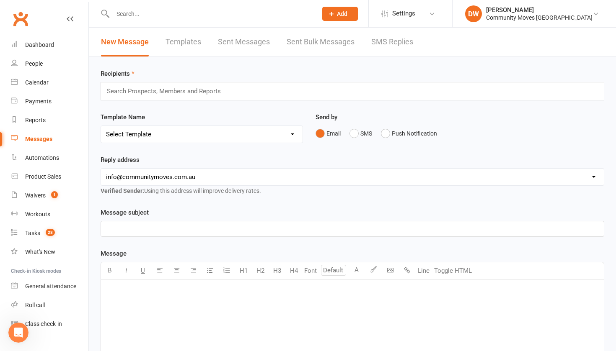
click at [130, 92] on input "text" at bounding box center [167, 91] width 123 height 11
select select "6"
click at [142, 289] on p "﻿" at bounding box center [352, 291] width 493 height 10
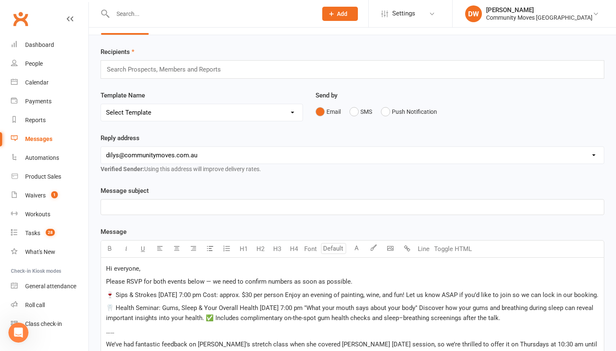
scroll to position [23, 0]
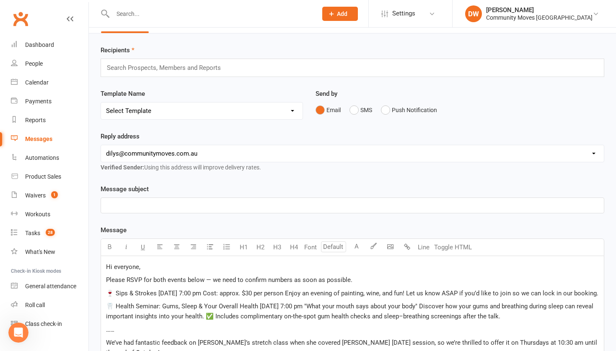
click at [131, 206] on p "﻿" at bounding box center [352, 206] width 493 height 10
click at [164, 67] on input "text" at bounding box center [167, 67] width 123 height 11
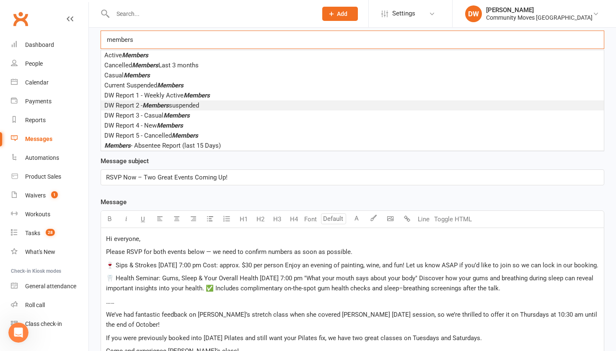
scroll to position [49, 0]
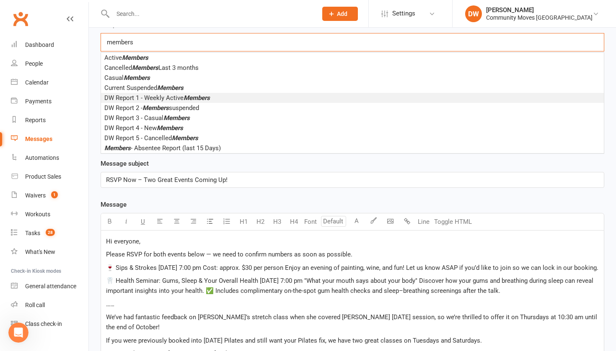
type input "members"
click at [152, 95] on span "DW Report 1 - Weekly Active Members" at bounding box center [157, 98] width 106 height 8
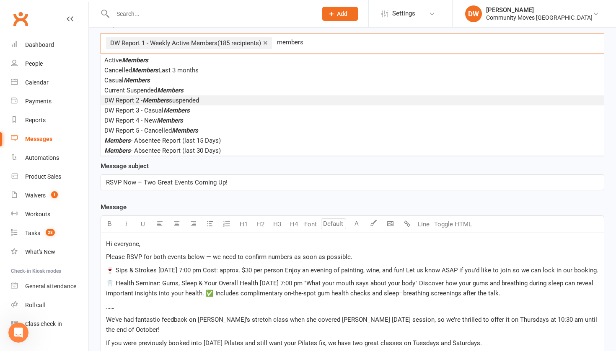
type input "members"
click at [159, 99] on em "Members" at bounding box center [155, 101] width 26 height 8
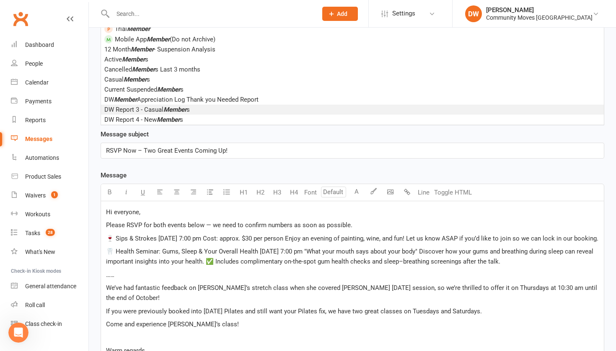
scroll to position [76, 0]
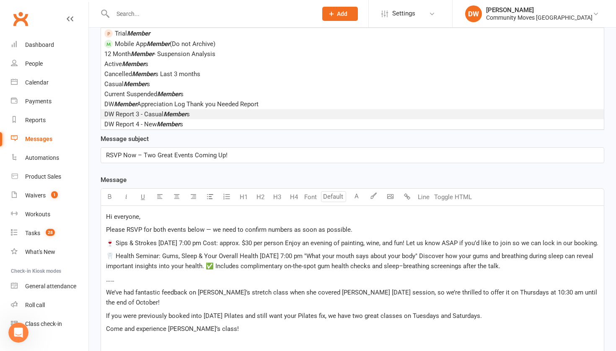
type input "member"
click at [195, 114] on li "DW Report 3 - Casual Member s" at bounding box center [352, 114] width 503 height 10
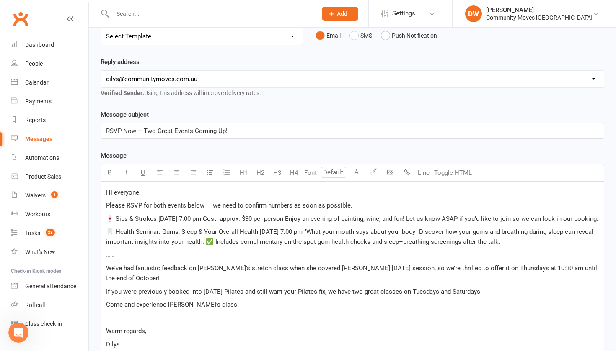
scroll to position [114, 0]
drag, startPoint x: 125, startPoint y: 206, endPoint x: 141, endPoint y: 206, distance: 16.3
click at [141, 206] on span "Please RSVP for both events below — we need to confirm numbers as soon as possi…" at bounding box center [229, 207] width 246 height 8
click at [108, 174] on icon "button" at bounding box center [109, 173] width 6 height 6
drag, startPoint x: 115, startPoint y: 220, endPoint x: 155, endPoint y: 221, distance: 40.2
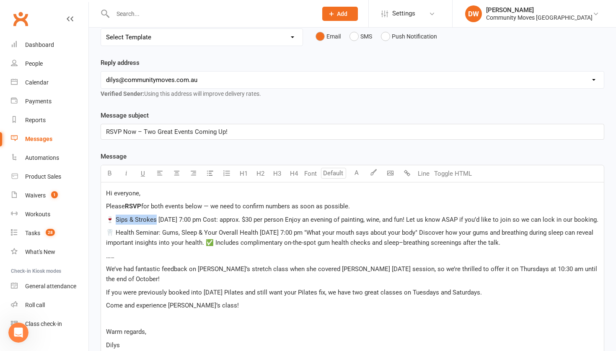
click at [155, 221] on span "🍷 Sips & Strokes [DATE] 7:00 pm Cost: approx. $30 per person Enjoy an evening o…" at bounding box center [352, 220] width 492 height 8
click at [110, 181] on button "button" at bounding box center [109, 173] width 17 height 17
click at [111, 175] on icon "button" at bounding box center [109, 173] width 6 height 6
click at [157, 219] on span "🍷 Sips & Strokes [DATE] 7:00 pm Cost: approx. $30 per person Enjoy an evening o…" at bounding box center [352, 220] width 492 height 8
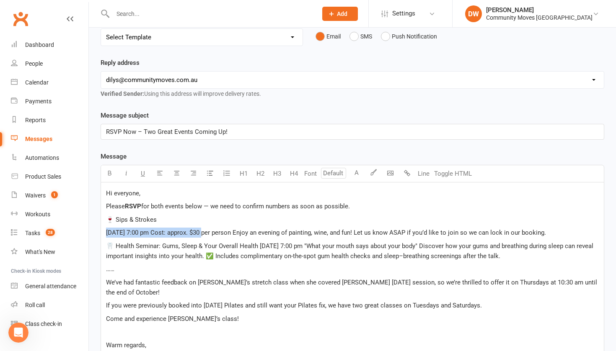
drag, startPoint x: 103, startPoint y: 230, endPoint x: 204, endPoint y: 232, distance: 100.1
click at [204, 232] on div "Hi everyone, Please RSVP for both events below — we need to confirm numbers as …" at bounding box center [352, 276] width 503 height 187
click at [107, 175] on icon "button" at bounding box center [109, 173] width 6 height 6
click at [207, 233] on span "Cost: approx. $30 per person Enjoy an evening of painting, wine, and fun! Let u…" at bounding box center [347, 233] width 395 height 8
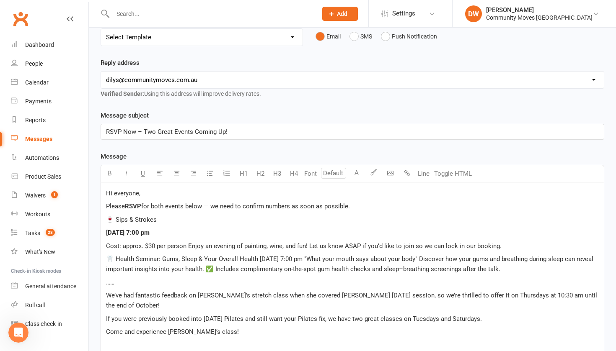
click at [143, 249] on span "Cost: approx. $30 per person Enjoy an evening of painting, wine, and fun! Let u…" at bounding box center [303, 247] width 395 height 8
click at [166, 248] on span "Cost: $30 per person Enjoy an evening of painting, wine, and fun! Let us know A…" at bounding box center [293, 247] width 375 height 8
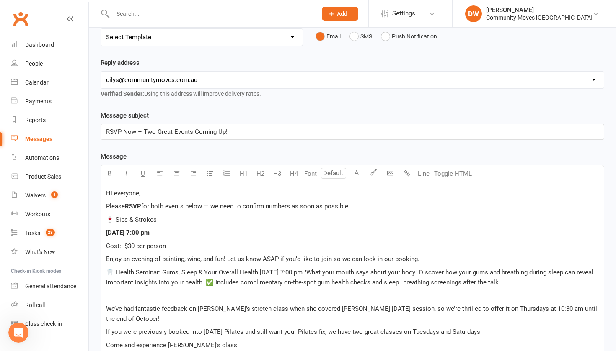
drag, startPoint x: 105, startPoint y: 246, endPoint x: 169, endPoint y: 245, distance: 64.1
click at [169, 245] on div "Hi everyone, Please RSVP for both events below — we need to confirm numbers as …" at bounding box center [352, 289] width 503 height 213
click at [109, 175] on icon "button" at bounding box center [109, 173] width 6 height 6
click at [424, 259] on p "Enjoy an evening of painting, wine, and fun! Let us know ASAP if you’d like to …" at bounding box center [352, 259] width 493 height 10
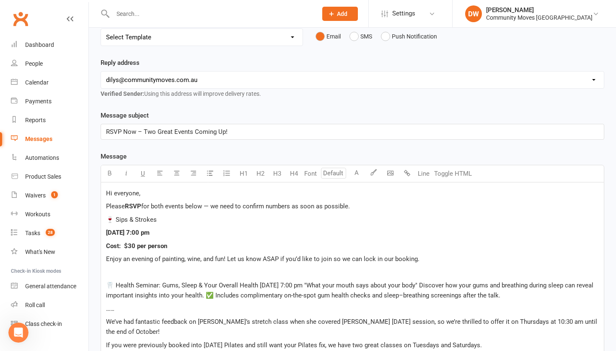
click at [364, 202] on p "Please RSVP for both events below — we need to confirm numbers as soon as possi…" at bounding box center [352, 206] width 493 height 10
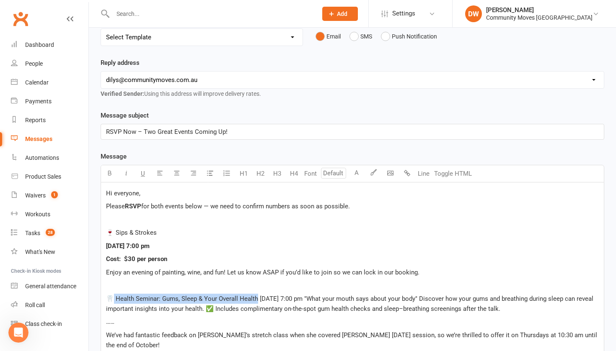
drag, startPoint x: 114, startPoint y: 298, endPoint x: 256, endPoint y: 300, distance: 142.8
click at [257, 300] on span "🦷 Health Seminar: Gums, Sleep & Your Overall Health [DATE] 7:00 pm "What your m…" at bounding box center [350, 304] width 489 height 18
click at [115, 132] on span "RSVP Now – Two Great Events Coming Up!" at bounding box center [166, 132] width 121 height 8
drag, startPoint x: 116, startPoint y: 297, endPoint x: 329, endPoint y: 300, distance: 213.2
click at [329, 300] on span "🦷 Health Seminar: Gums, Sleep & Your Overall Health [DATE] 7:00 pm "What your m…" at bounding box center [350, 304] width 489 height 18
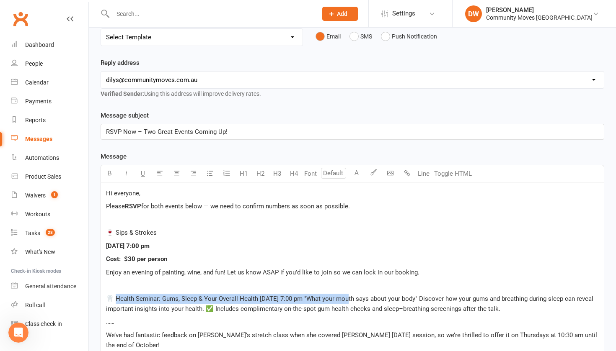
click at [341, 301] on span "🦷 Health Seminar: Gums, Sleep & Your Overall Health [DATE] 7:00 pm "What your m…" at bounding box center [350, 304] width 489 height 18
click at [103, 171] on button "button" at bounding box center [109, 173] width 17 height 17
click at [261, 300] on span "Health Seminar: Gums, Sleep & Your Overall Health [DATE] 7:00 pm" at bounding box center [209, 299] width 190 height 8
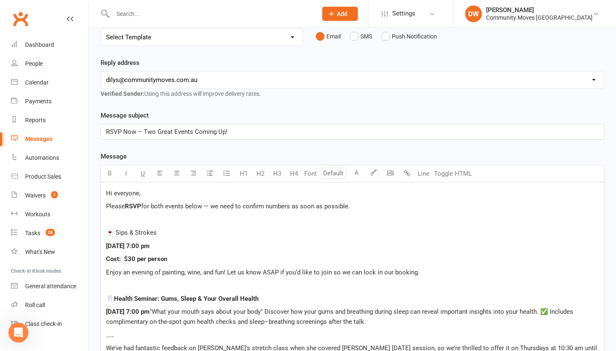
click at [194, 312] on span ""What your mouth says about your body" Discover how your gums and breathing dur…" at bounding box center [340, 317] width 469 height 18
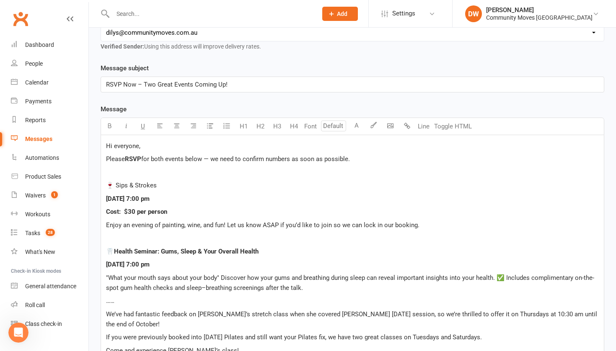
scroll to position [168, 0]
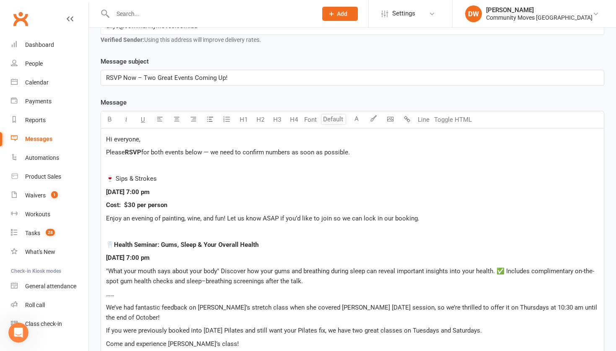
click at [492, 272] on span ""What your mouth says about your body" Discover how your gums and breathing dur…" at bounding box center [350, 277] width 488 height 18
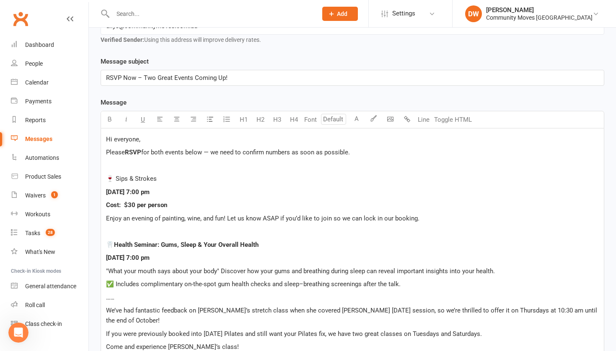
click at [411, 289] on p "✅ Includes complimentary on-the-spot gum health checks and sleep–breathing scre…" at bounding box center [352, 284] width 493 height 10
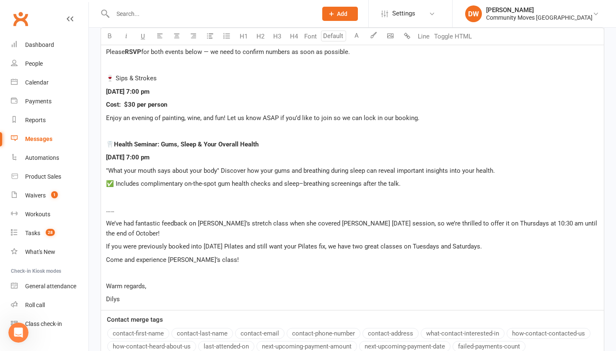
scroll to position [269, 0]
click at [366, 227] on p "We’ve had fantastic feedback on [PERSON_NAME]’s stretch class when she covered …" at bounding box center [352, 228] width 493 height 20
click at [366, 225] on span "We’ve had fantastic feedback on [PERSON_NAME]’s stretch class when she covered …" at bounding box center [352, 228] width 493 height 18
drag, startPoint x: 450, startPoint y: 223, endPoint x: 513, endPoint y: 222, distance: 62.4
click at [513, 222] on span "We’ve had fantastic feedback on [PERSON_NAME]’s stretch class when she covered …" at bounding box center [352, 228] width 493 height 18
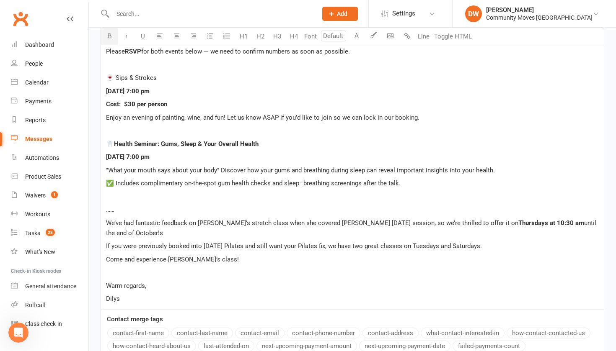
click at [109, 38] on icon "button" at bounding box center [109, 36] width 6 height 6
click at [516, 223] on span "until the end of October!s" at bounding box center [352, 228] width 492 height 18
drag, startPoint x: 201, startPoint y: 233, endPoint x: 243, endPoint y: 237, distance: 42.1
click at [243, 243] on span "If you were previously booked into [DATE] Pilates and still want your Pilates f…" at bounding box center [294, 247] width 376 height 8
click at [253, 268] on p "﻿" at bounding box center [352, 273] width 493 height 10
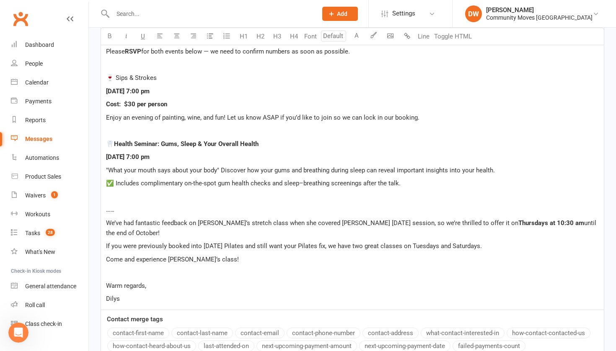
click at [385, 243] on span "If you were previously booked into [DATE] Pilates and still want your Pilates f…" at bounding box center [294, 247] width 376 height 8
click at [516, 241] on p "If you were previously booked into [DATE] Pilates and still want your Pilates f…" at bounding box center [352, 246] width 493 height 10
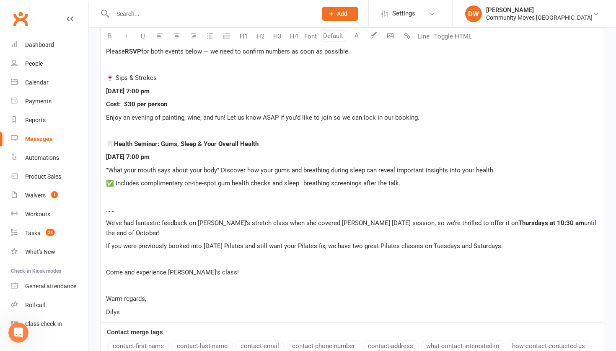
click at [106, 269] on span "Come and experience [PERSON_NAME]’s class!" at bounding box center [172, 273] width 133 height 8
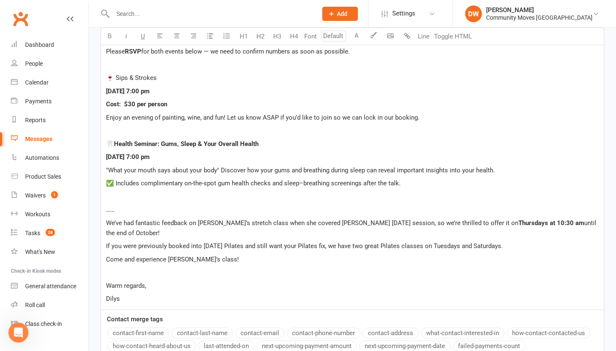
click at [209, 255] on p "Come and experience [PERSON_NAME]’s class!" at bounding box center [352, 260] width 493 height 10
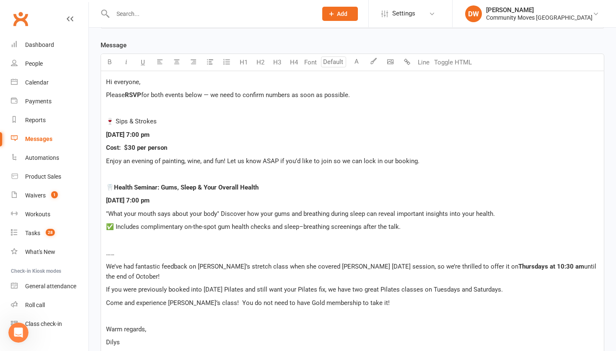
scroll to position [223, 0]
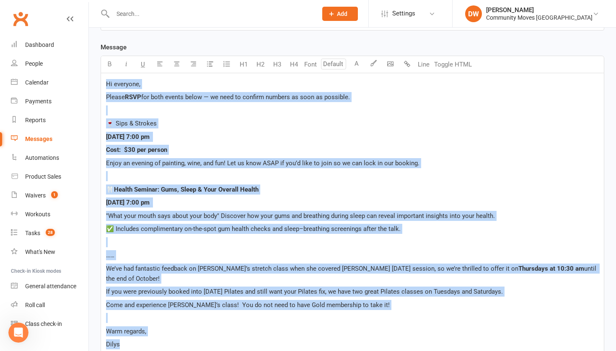
drag, startPoint x: 105, startPoint y: 82, endPoint x: 196, endPoint y: 336, distance: 269.9
click at [196, 312] on div "Hi everyone, Please RSVP for both events below — we need to confirm numbers as …" at bounding box center [352, 214] width 503 height 282
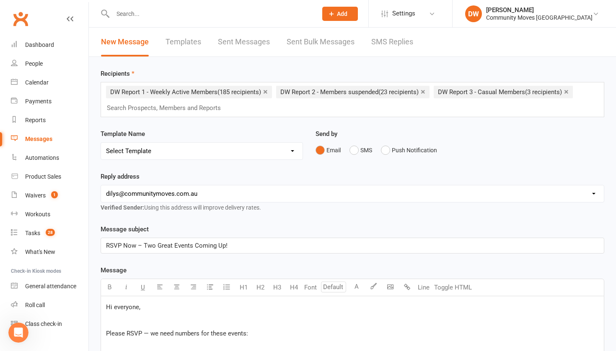
scroll to position [0, 0]
drag, startPoint x: 228, startPoint y: 242, endPoint x: 84, endPoint y: 239, distance: 143.7
click at [84, 239] on ui-view "Prospect Member Non-attending contact Class / event Appointment Task Membership…" at bounding box center [308, 355] width 616 height 706
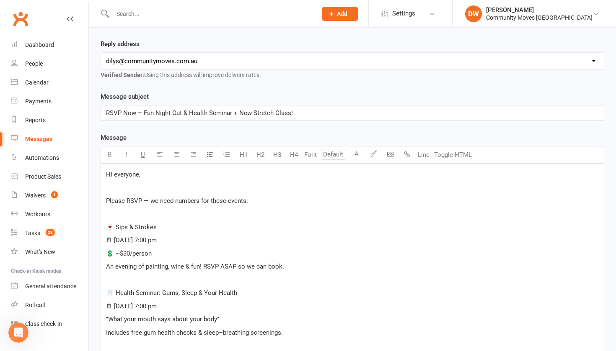
scroll to position [376, 0]
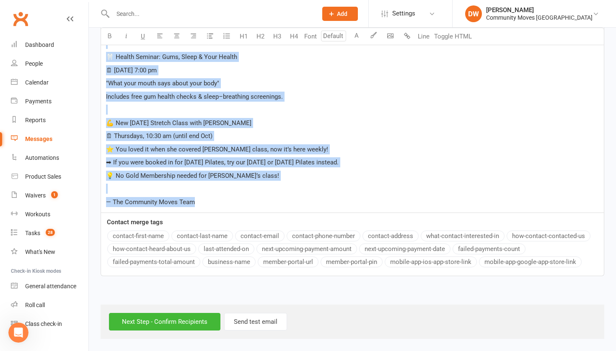
drag, startPoint x: 116, startPoint y: 228, endPoint x: 127, endPoint y: 226, distance: 11.4
click at [204, 147] on p "⭐ You loved it when she covered [PERSON_NAME] class, now it’s here weekly!" at bounding box center [352, 150] width 493 height 10
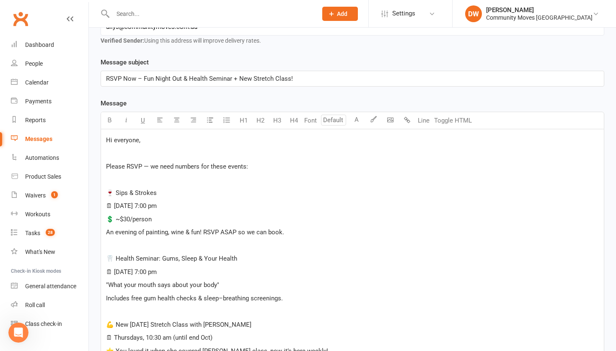
scroll to position [166, 0]
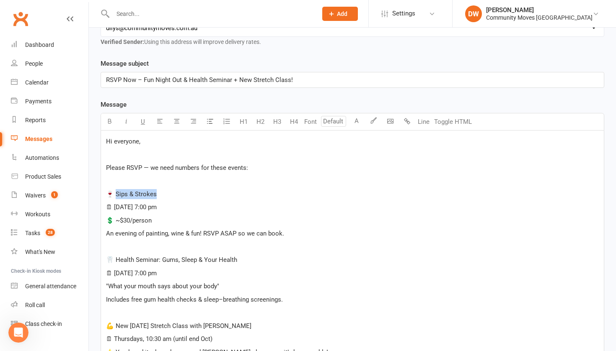
drag, startPoint x: 157, startPoint y: 195, endPoint x: 116, endPoint y: 192, distance: 41.5
click at [116, 192] on p "🍷 Sips & Strokes" at bounding box center [352, 194] width 493 height 10
click at [109, 118] on icon "button" at bounding box center [109, 121] width 6 height 6
drag, startPoint x: 176, startPoint y: 209, endPoint x: 114, endPoint y: 207, distance: 62.0
click at [114, 207] on p "🗓 [DATE] 7:00 pm" at bounding box center [352, 207] width 493 height 10
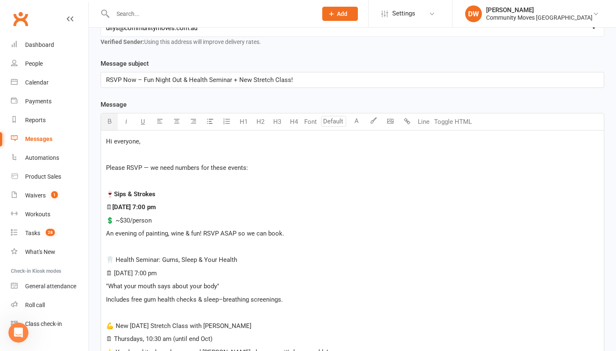
click at [108, 123] on icon "button" at bounding box center [109, 121] width 6 height 6
drag, startPoint x: 116, startPoint y: 221, endPoint x: 163, endPoint y: 221, distance: 47.8
click at [163, 221] on p "💲 ~$30/person" at bounding box center [352, 221] width 493 height 10
click at [109, 121] on icon "button" at bounding box center [109, 121] width 6 height 6
click at [121, 219] on span "~$30/person" at bounding box center [132, 221] width 37 height 8
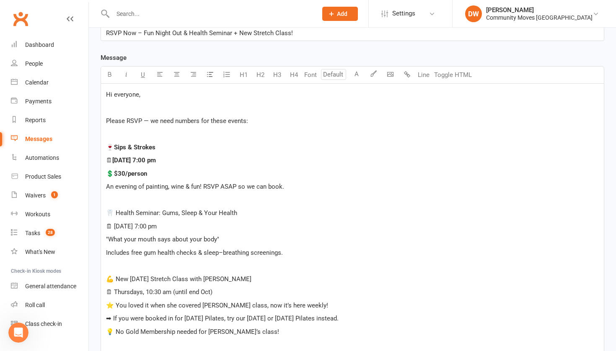
scroll to position [225, 0]
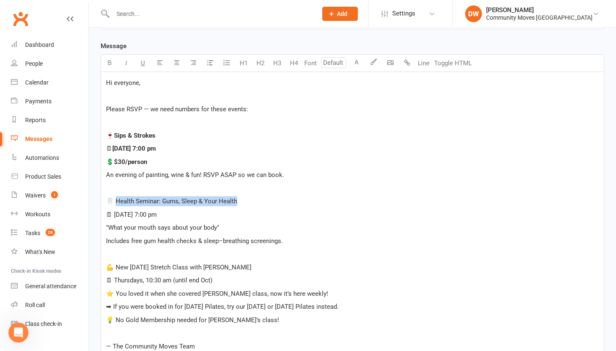
drag, startPoint x: 115, startPoint y: 199, endPoint x: 243, endPoint y: 201, distance: 127.3
click at [243, 201] on p "🦷 Health Seminar: Gums, Sleep & Your Health" at bounding box center [352, 201] width 493 height 10
click at [111, 63] on icon "button" at bounding box center [109, 62] width 6 height 6
drag, startPoint x: 115, startPoint y: 217, endPoint x: 178, endPoint y: 216, distance: 63.7
click at [178, 216] on p "🗓 [DATE] 7:00 pm" at bounding box center [352, 215] width 493 height 10
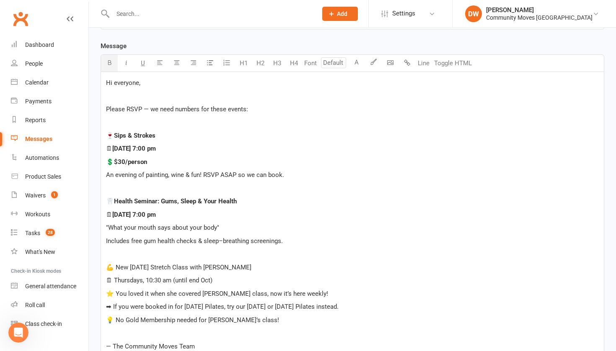
click at [110, 64] on icon "button" at bounding box center [109, 62] width 6 height 6
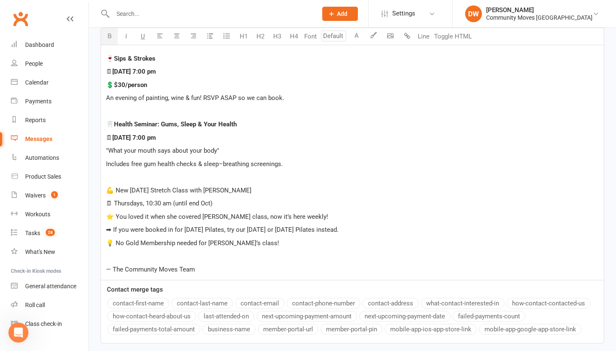
scroll to position [303, 0]
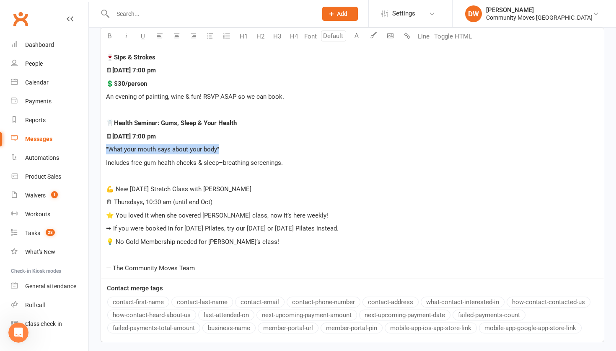
drag, startPoint x: 103, startPoint y: 149, endPoint x: 229, endPoint y: 151, distance: 125.7
click at [229, 151] on div "Hi everyone, ﻿ Please RSVP — we need numbers for these events: ﻿ 🍷 Sips & Strok…" at bounding box center [352, 136] width 503 height 285
click at [106, 36] on icon "button" at bounding box center [109, 36] width 6 height 6
click at [240, 194] on p "💪 New [DATE] Stretch Class with [PERSON_NAME]" at bounding box center [352, 189] width 493 height 10
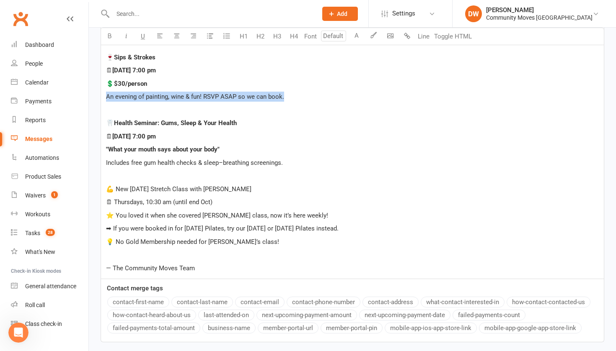
drag, startPoint x: 104, startPoint y: 95, endPoint x: 289, endPoint y: 98, distance: 185.2
click at [289, 98] on div "Hi everyone, ﻿ Please RSVP — we need numbers for these events: ﻿ 🍷 Sips & Strok…" at bounding box center [352, 136] width 503 height 285
click at [113, 38] on button "button" at bounding box center [109, 36] width 17 height 17
click at [228, 190] on p "💪 New [DATE] Stretch Class with [PERSON_NAME]" at bounding box center [352, 189] width 493 height 10
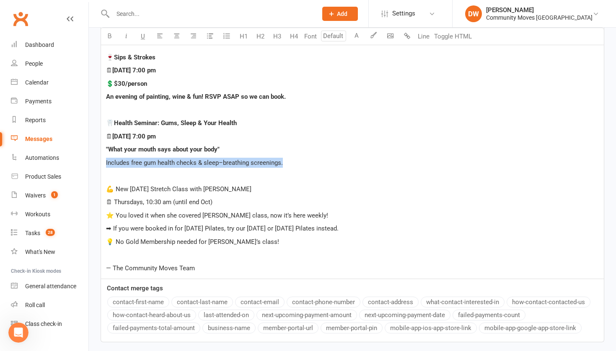
drag, startPoint x: 103, startPoint y: 161, endPoint x: 299, endPoint y: 165, distance: 196.5
click at [299, 165] on div "Hi everyone, ﻿ Please RSVP — we need numbers for these events: ﻿ 🍷 Sips & Strok…" at bounding box center [352, 136] width 503 height 285
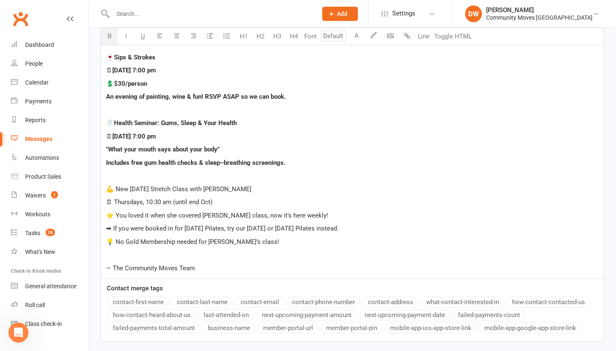
click at [111, 34] on icon "button" at bounding box center [109, 36] width 6 height 6
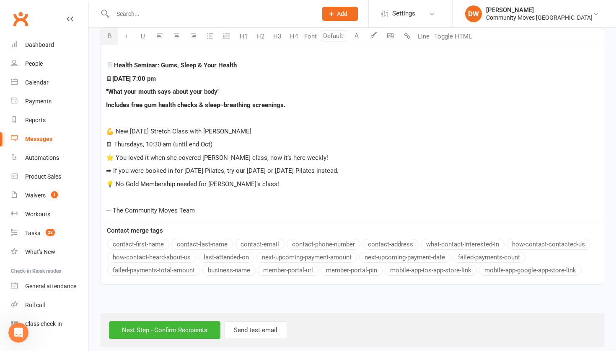
scroll to position [360, 0]
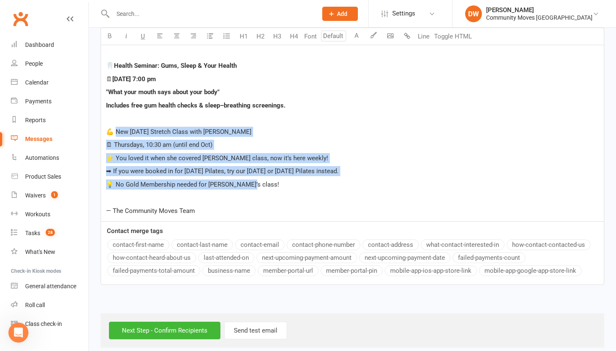
drag, startPoint x: 116, startPoint y: 131, endPoint x: 248, endPoint y: 182, distance: 141.9
click at [248, 182] on div "Hi everyone, ﻿ Please RSVP — we need numbers for these events: ﻿ 🍷 Sips & Strok…" at bounding box center [352, 78] width 503 height 285
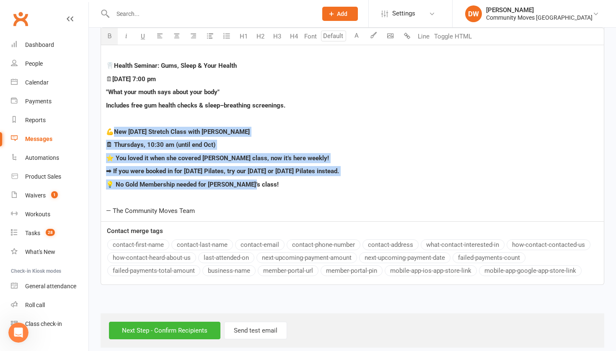
click at [108, 31] on button "button" at bounding box center [109, 36] width 17 height 17
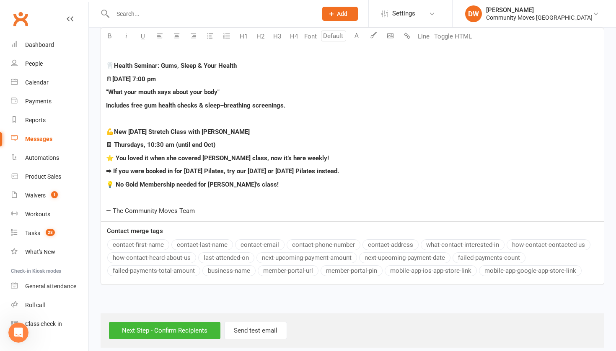
click at [217, 209] on p "— The Community Moves Team" at bounding box center [352, 211] width 493 height 10
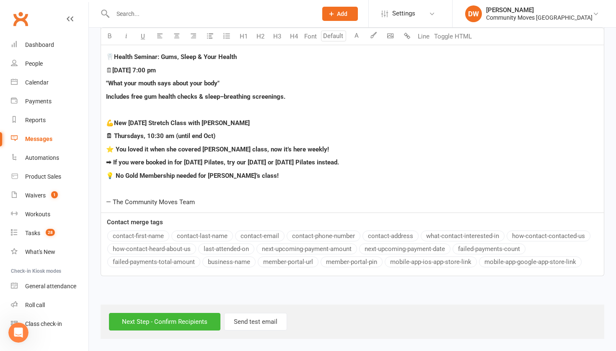
scroll to position [376, 0]
drag, startPoint x: 112, startPoint y: 153, endPoint x: 360, endPoint y: 158, distance: 248.0
click at [360, 158] on p "➡ If you were booked in for [DATE] Pilates, try our [DATE] or [DATE] Pilates in…" at bounding box center [352, 162] width 493 height 10
click at [335, 159] on span "➡ If you were booked in for [DATE] Pilates and would still like to do Pilates, …" at bounding box center [288, 163] width 365 height 8
click at [483, 159] on span "➡ If you were booked in for [DATE] Pilates and would still like to do Pilates, …" at bounding box center [294, 163] width 377 height 8
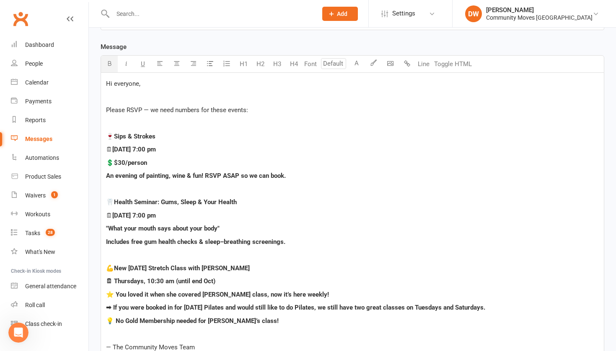
scroll to position [229, 0]
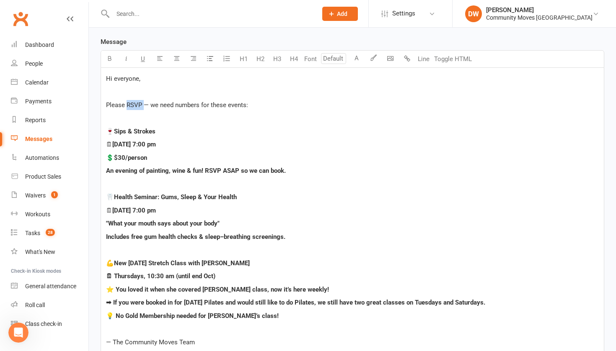
drag, startPoint x: 126, startPoint y: 105, endPoint x: 143, endPoint y: 106, distance: 17.3
click at [109, 59] on icon "button" at bounding box center [109, 58] width 6 height 6
click at [254, 146] on p "🗓 [DATE] 7:00 pm" at bounding box center [352, 144] width 493 height 10
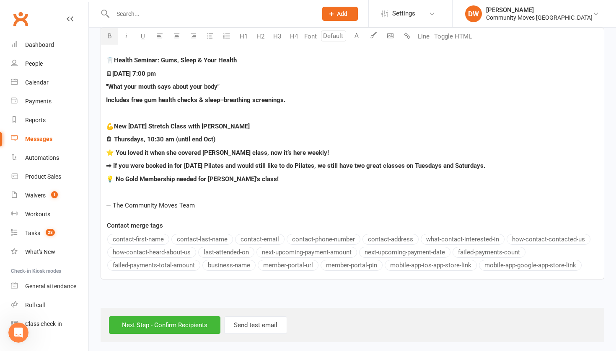
scroll to position [366, 0]
click at [503, 165] on p "➡ If you were booked in for [DATE] Pilates and would still like to do Pilates, …" at bounding box center [352, 165] width 493 height 10
click at [390, 168] on span "➡ If you were booked in for [DATE] Pilates and would still like to do Pilates, …" at bounding box center [319, 166] width 427 height 8
drag, startPoint x: 111, startPoint y: 166, endPoint x: 562, endPoint y: 162, distance: 451.5
click at [516, 162] on p "➡ If you were booked in for [DATE] Pilates and would still like to do Pilates, …" at bounding box center [352, 165] width 493 height 10
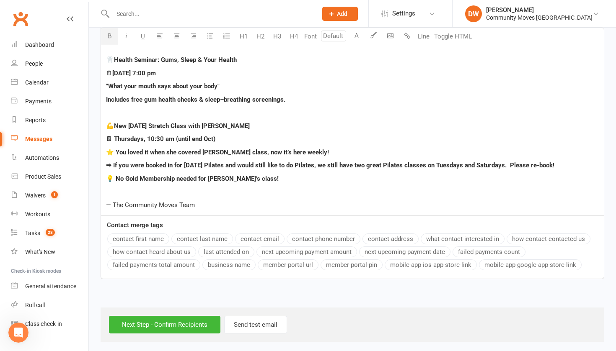
copy span "If you were booked in for [DATE] Pilates and would still like to do Pilates, we…"
click at [505, 179] on p "💡 No Gold Membership needed for [PERSON_NAME]’s class!" at bounding box center [352, 179] width 493 height 10
click at [516, 167] on span "➡ If you were booked in for [DATE] Pilates and would still like to do Pilates, …" at bounding box center [330, 166] width 448 height 8
click at [516, 167] on p "➡ If you were booked in for [DATE] Pilates and would still like to do Pilates, …" at bounding box center [352, 165] width 493 height 10
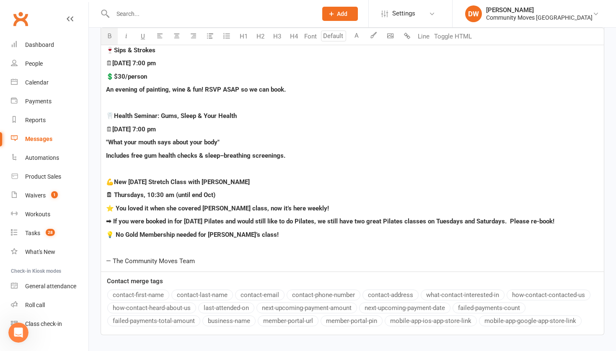
scroll to position [311, 0]
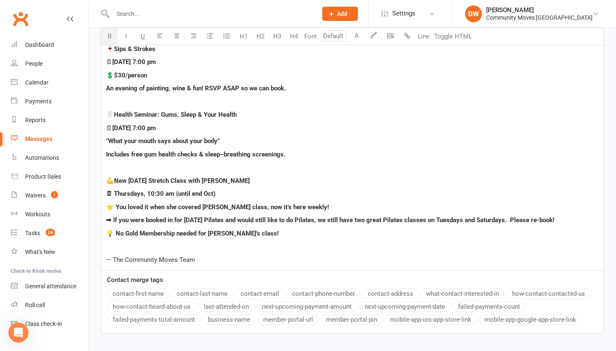
click at [218, 194] on p "🗓 Thursdays, 10:30 am (until end Oct)" at bounding box center [352, 194] width 493 height 10
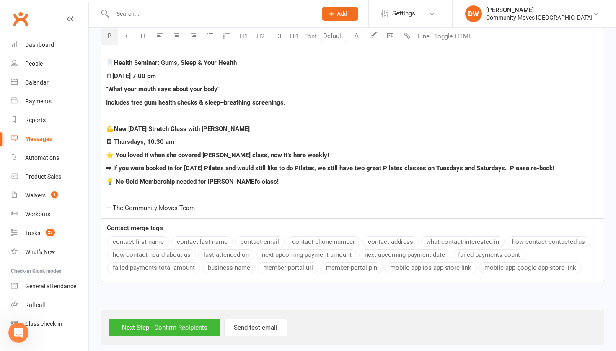
scroll to position [364, 0]
drag, startPoint x: 196, startPoint y: 210, endPoint x: 104, endPoint y: 211, distance: 92.1
click at [104, 211] on div "Hi everyone, ﻿ Please RSVP — we need numbers for these events: ﻿ 🍷 Sips & Strok…" at bounding box center [352, 75] width 503 height 285
click at [111, 38] on icon "button" at bounding box center [109, 36] width 6 height 6
click at [258, 191] on p "﻿" at bounding box center [352, 194] width 493 height 10
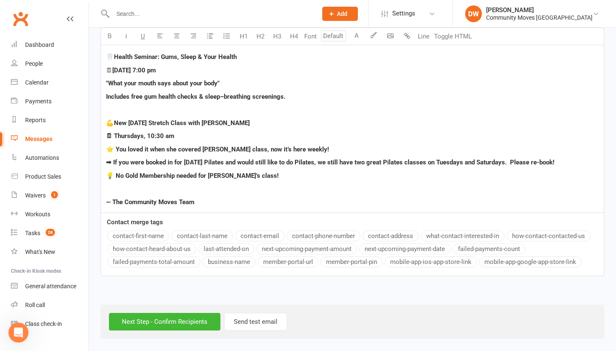
scroll to position [376, 0]
click at [168, 312] on input "Next Step - Confirm Recipients" at bounding box center [164, 322] width 111 height 18
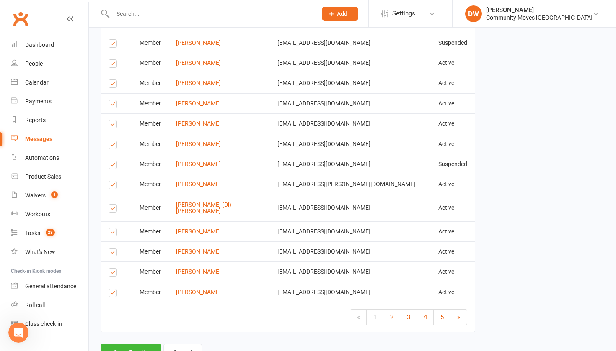
scroll to position [1267, 0]
click at [388, 310] on link "2" at bounding box center [391, 317] width 17 height 15
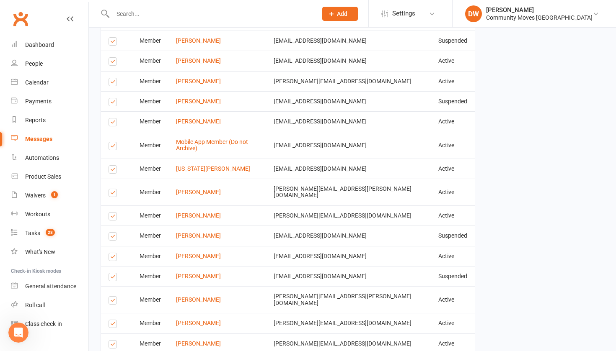
scroll to position [1127, 0]
click at [111, 148] on label at bounding box center [113, 148] width 11 height 0
click at [111, 143] on input "checkbox" at bounding box center [110, 143] width 5 height 0
click at [112, 148] on label at bounding box center [113, 148] width 11 height 0
click at [112, 143] on input "checkbox" at bounding box center [110, 143] width 5 height 0
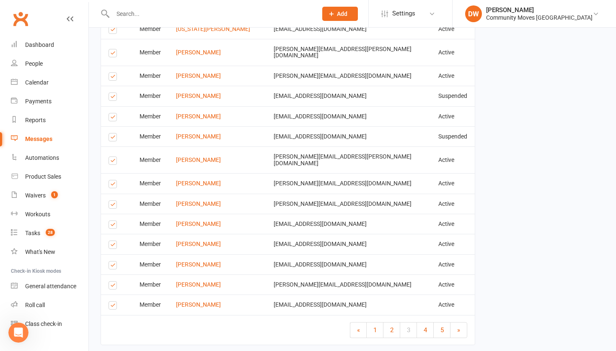
scroll to position [1267, 0]
click at [424, 312] on span "4" at bounding box center [424, 331] width 3 height 8
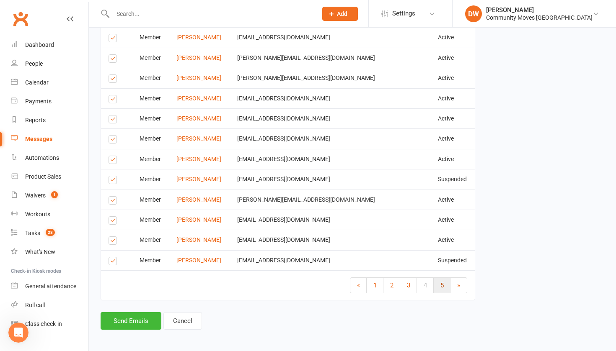
click at [443, 282] on span "5" at bounding box center [441, 286] width 3 height 8
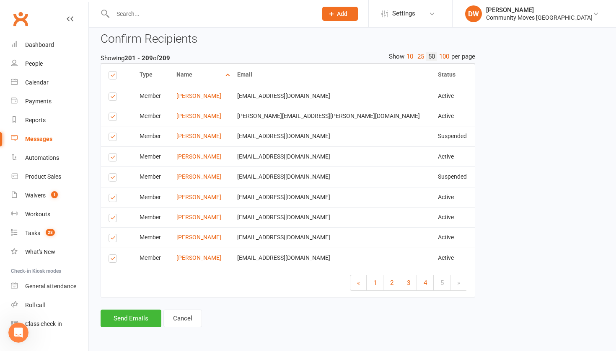
scroll to position [443, 0]
click at [132, 310] on button "Send Emails" at bounding box center [131, 319] width 61 height 18
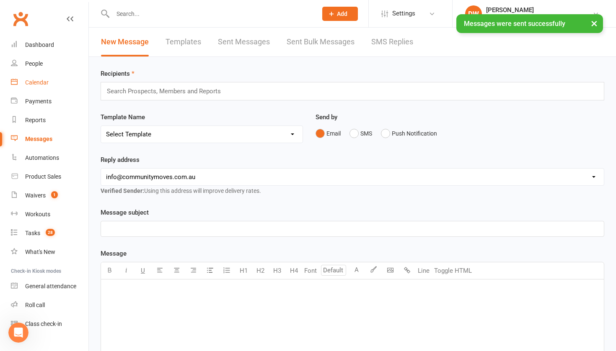
click at [39, 83] on div "Calendar" at bounding box center [36, 82] width 23 height 7
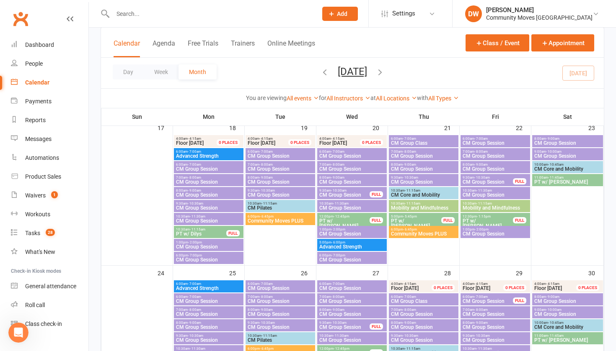
scroll to position [470, 0]
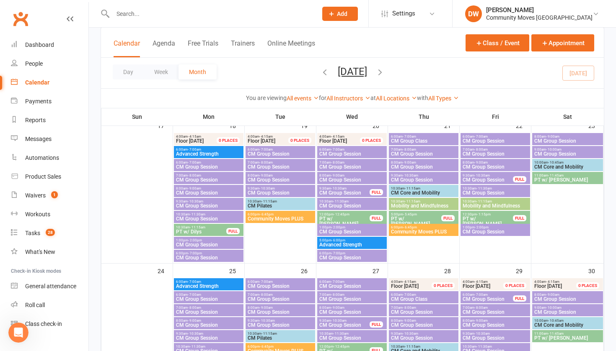
click at [410, 206] on span "Mobility and Mindfulness" at bounding box center [423, 206] width 66 height 5
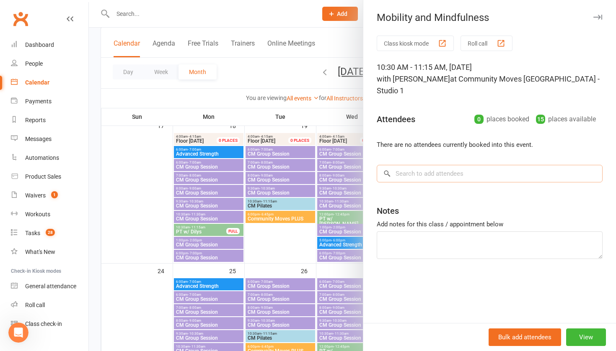
click at [400, 165] on input "search" at bounding box center [490, 174] width 226 height 18
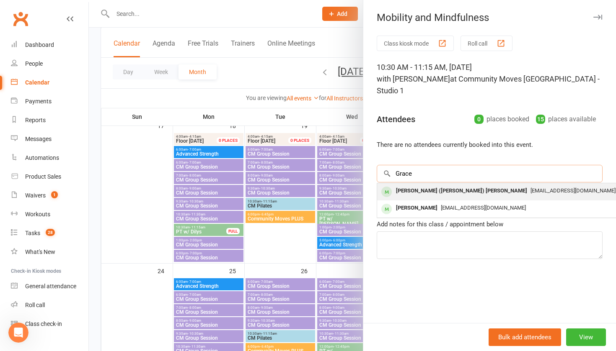
type input "Grace"
click at [405, 185] on div "[PERSON_NAME] ([PERSON_NAME]) [PERSON_NAME]" at bounding box center [461, 191] width 138 height 12
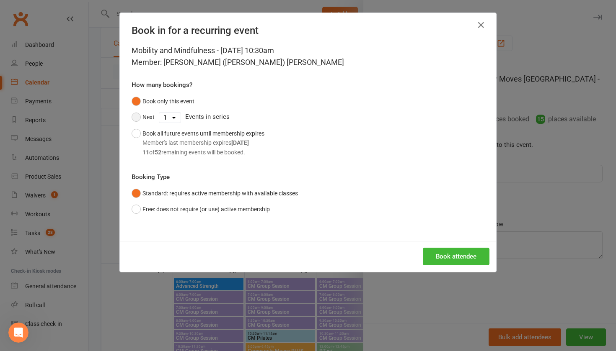
click at [139, 117] on button "Next" at bounding box center [143, 117] width 23 height 16
select select "5"
click at [454, 258] on button "Book attendee" at bounding box center [456, 257] width 67 height 18
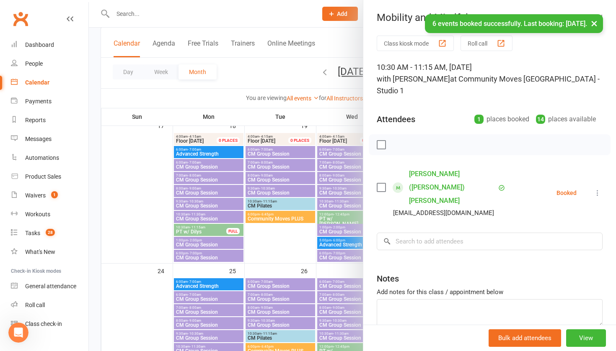
click at [392, 213] on div "Class kiosk mode Roll call 10:30 AM - 11:15 AM, [DATE] with [PERSON_NAME] at Co…" at bounding box center [489, 202] width 253 height 333
click at [394, 233] on input "search" at bounding box center [490, 242] width 226 height 18
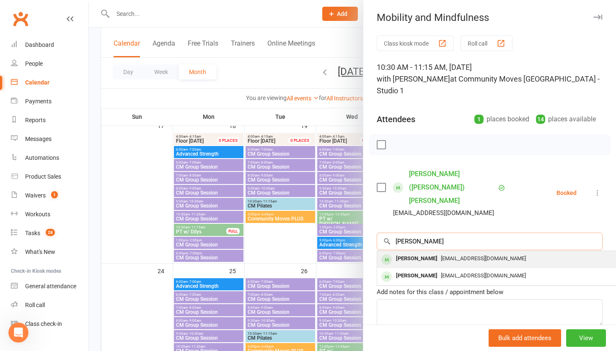
type input "[PERSON_NAME]"
click at [399, 253] on div "[PERSON_NAME]" at bounding box center [416, 259] width 48 height 12
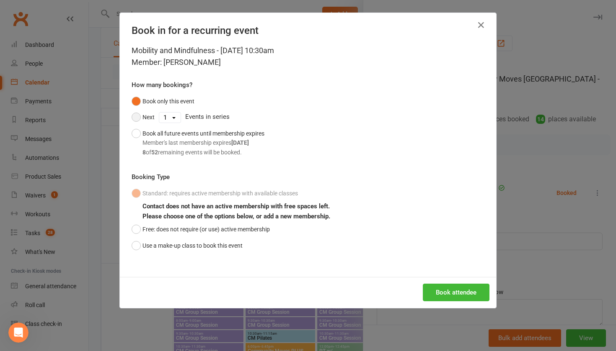
click at [137, 116] on button "Next" at bounding box center [143, 117] width 23 height 16
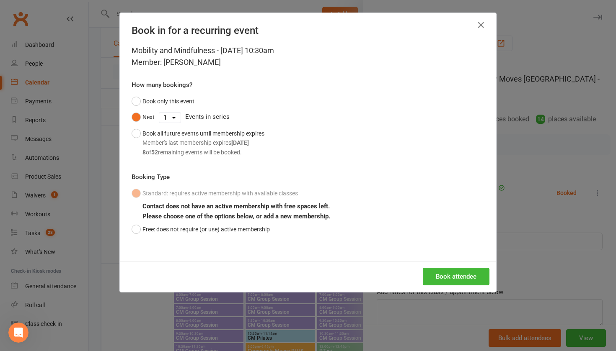
select select "5"
click at [444, 274] on button "Book attendee" at bounding box center [456, 277] width 67 height 18
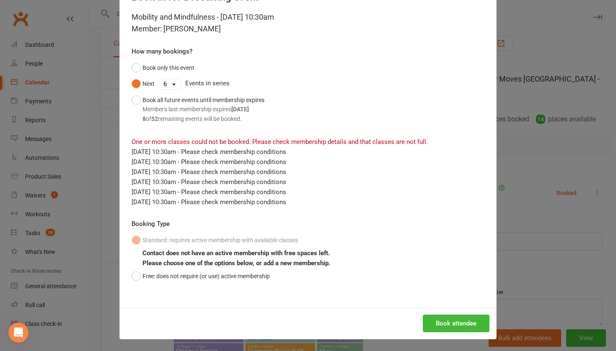
scroll to position [33, 0]
click at [450, 312] on button "Book attendee" at bounding box center [456, 324] width 67 height 18
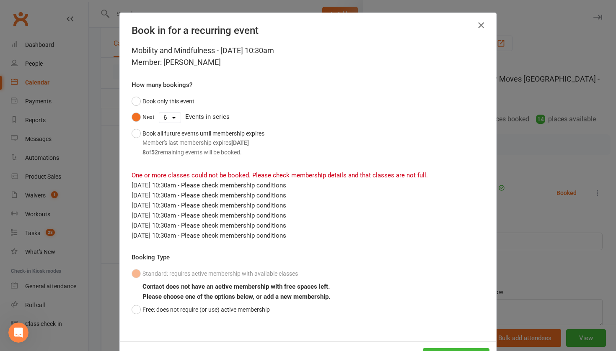
scroll to position [0, 0]
click at [481, 22] on icon "button" at bounding box center [481, 25] width 10 height 10
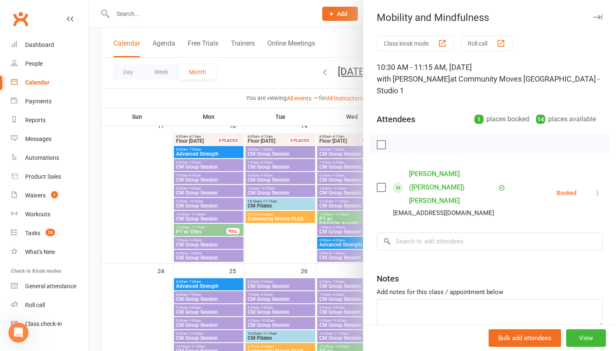
click at [263, 75] on div at bounding box center [352, 175] width 527 height 351
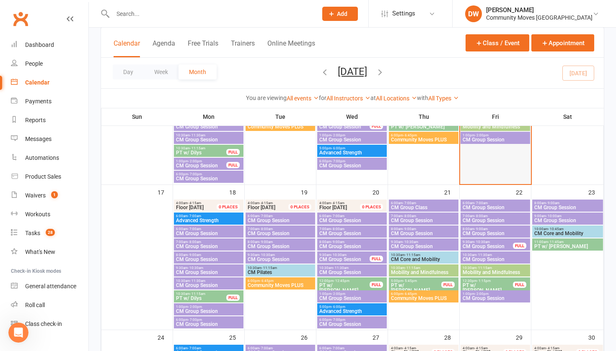
scroll to position [407, 0]
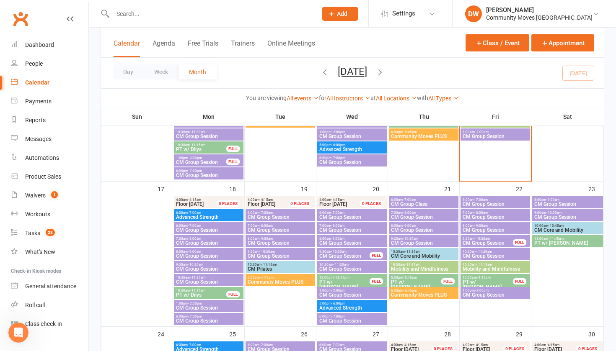
click at [423, 254] on span "CM Core and Mobility" at bounding box center [423, 256] width 66 height 5
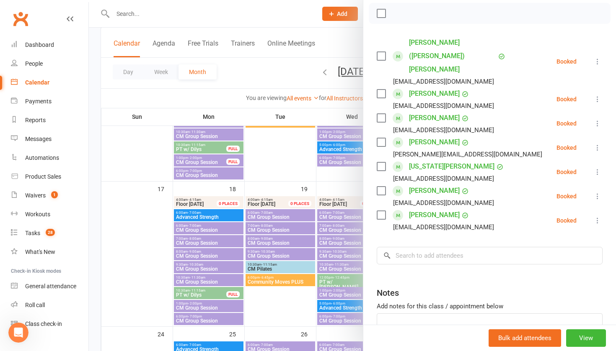
scroll to position [145, 0]
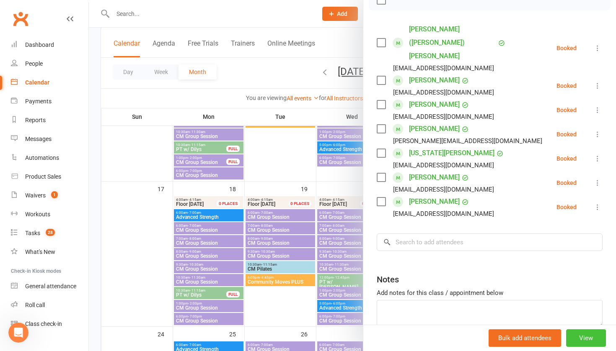
click at [516, 312] on button "View" at bounding box center [586, 339] width 40 height 18
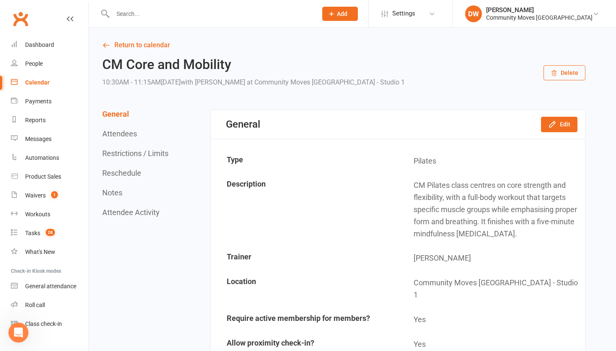
click at [516, 74] on button "Delete" at bounding box center [564, 72] width 42 height 15
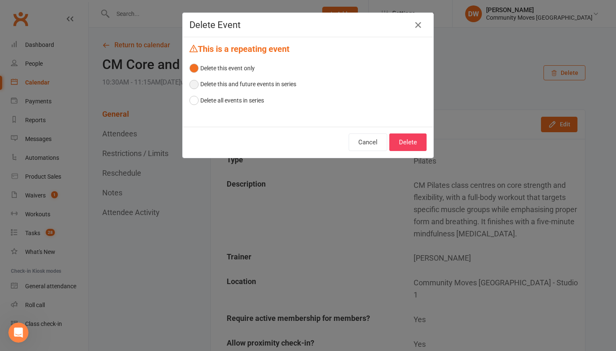
click at [196, 85] on button "Delete this and future events in series" at bounding box center [242, 84] width 107 height 16
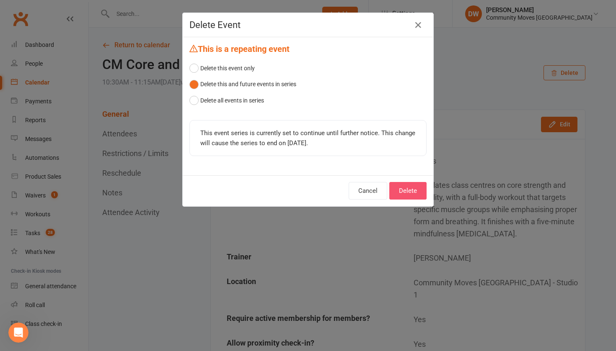
click at [406, 192] on button "Delete" at bounding box center [407, 191] width 37 height 18
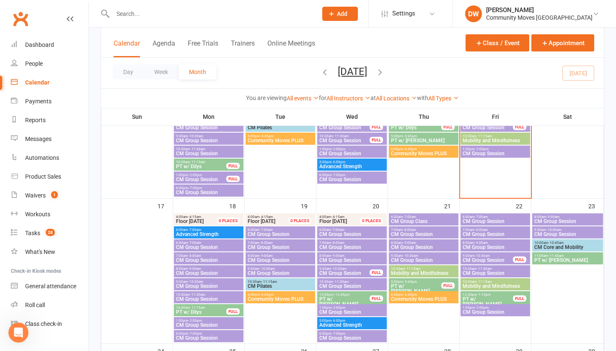
scroll to position [393, 0]
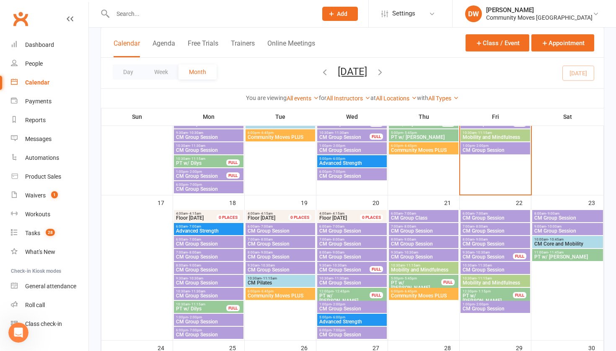
click at [423, 268] on span "Mobility and Mindfulness" at bounding box center [423, 270] width 66 height 5
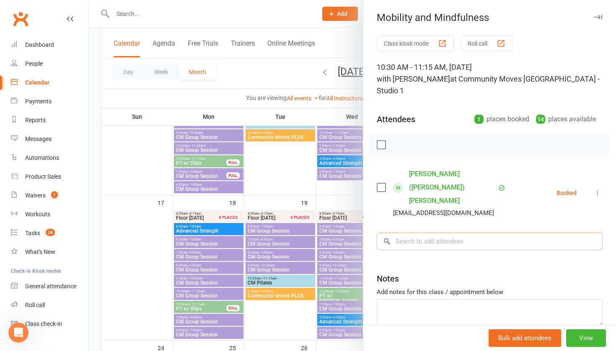
click at [398, 233] on input "search" at bounding box center [490, 242] width 226 height 18
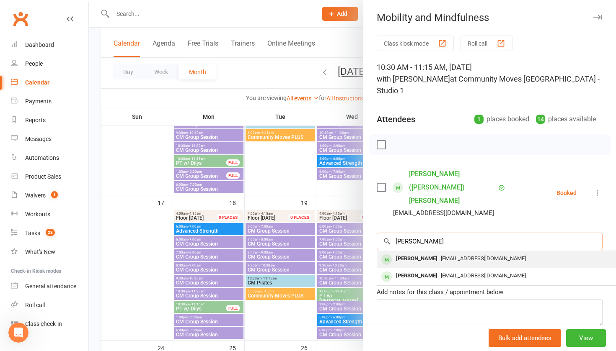
type input "[PERSON_NAME]"
click at [410, 253] on div "[PERSON_NAME]" at bounding box center [416, 259] width 48 height 12
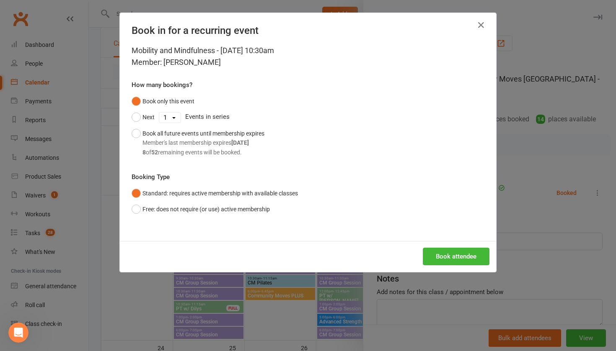
select select "5"
click at [138, 118] on button "Next" at bounding box center [143, 117] width 23 height 16
click at [447, 254] on button "Book attendee" at bounding box center [456, 257] width 67 height 18
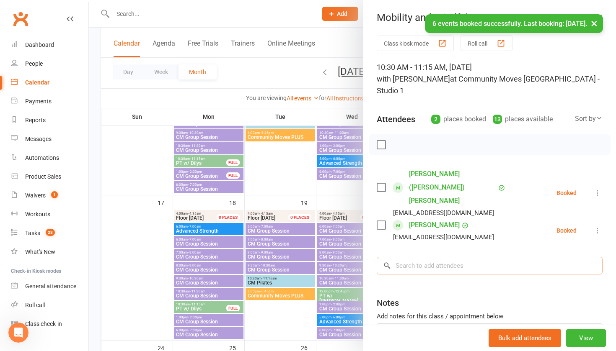
click at [433, 257] on input "search" at bounding box center [490, 266] width 226 height 18
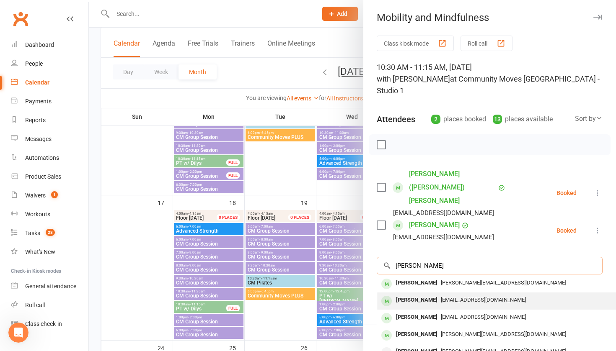
type input "[PERSON_NAME]"
click at [431, 294] on div "[PERSON_NAME]" at bounding box center [416, 300] width 48 height 12
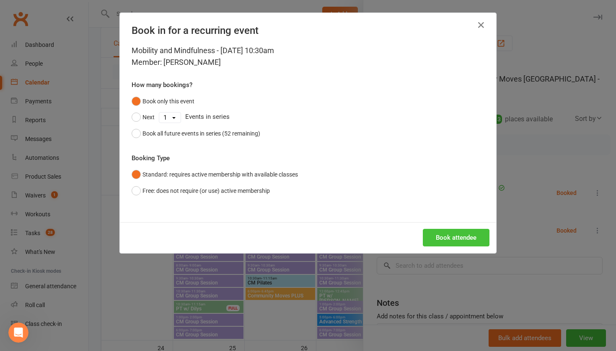
click at [449, 237] on button "Book attendee" at bounding box center [456, 238] width 67 height 18
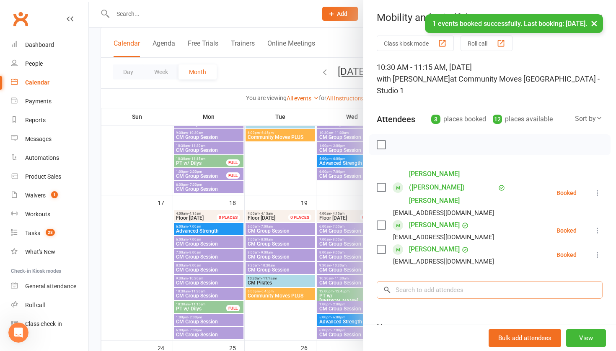
click at [404, 281] on input "search" at bounding box center [490, 290] width 226 height 18
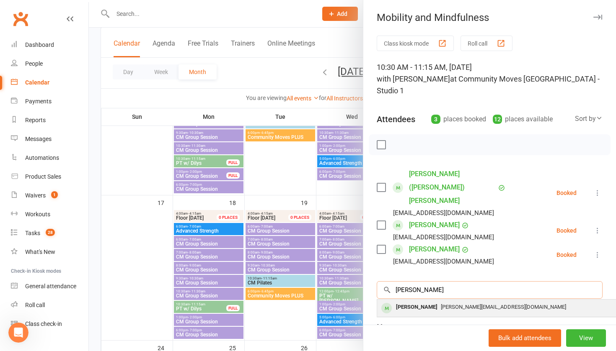
type input "[PERSON_NAME]"
click at [410, 302] on div "[PERSON_NAME]" at bounding box center [416, 308] width 48 height 12
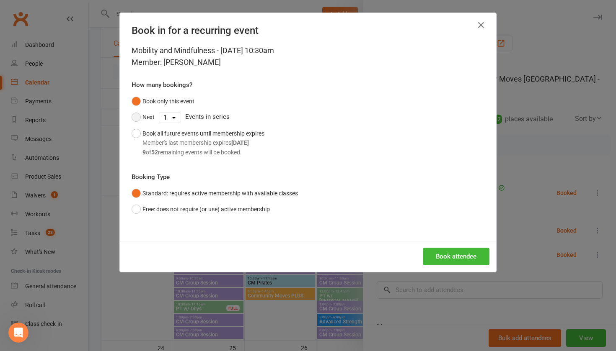
click at [137, 116] on button "Next" at bounding box center [143, 117] width 23 height 16
select select "5"
click at [456, 258] on button "Book attendee" at bounding box center [456, 257] width 67 height 18
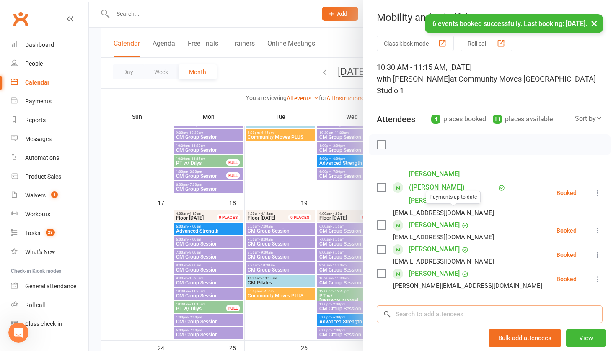
click at [406, 306] on input "search" at bounding box center [490, 315] width 226 height 18
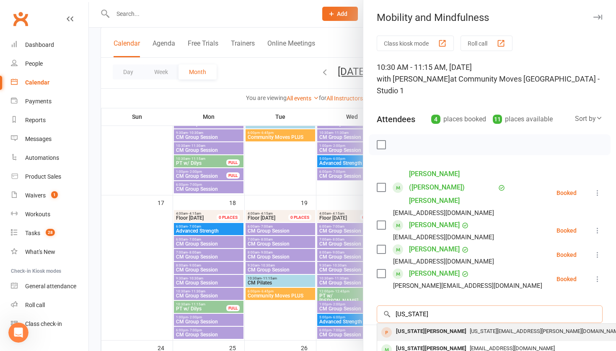
type input "[US_STATE]"
click at [409, 312] on div "[US_STATE][PERSON_NAME]" at bounding box center [430, 332] width 77 height 12
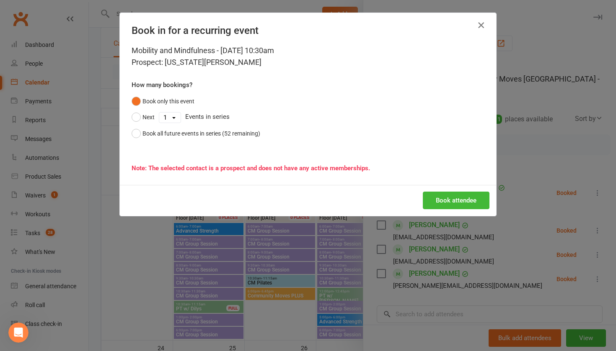
click at [480, 27] on icon "button" at bounding box center [481, 25] width 10 height 10
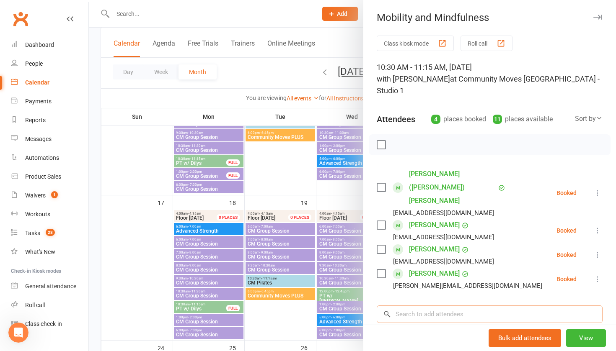
click at [415, 306] on input "search" at bounding box center [490, 315] width 226 height 18
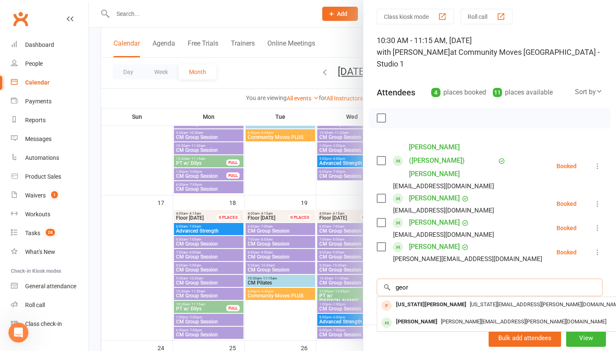
scroll to position [30, 0]
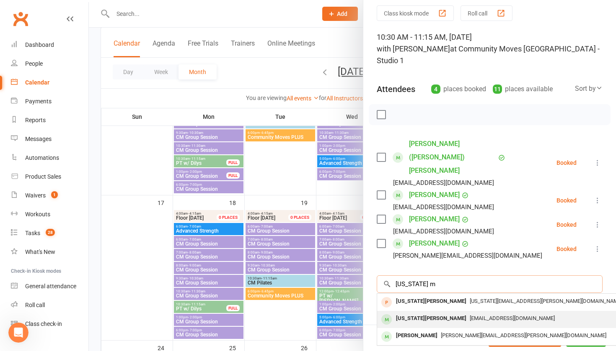
type input "[US_STATE] m"
click at [431, 312] on div "[US_STATE][PERSON_NAME]" at bounding box center [430, 319] width 77 height 12
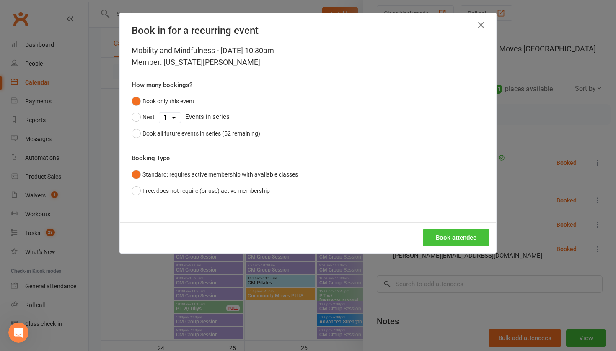
click at [452, 240] on button "Book attendee" at bounding box center [456, 238] width 67 height 18
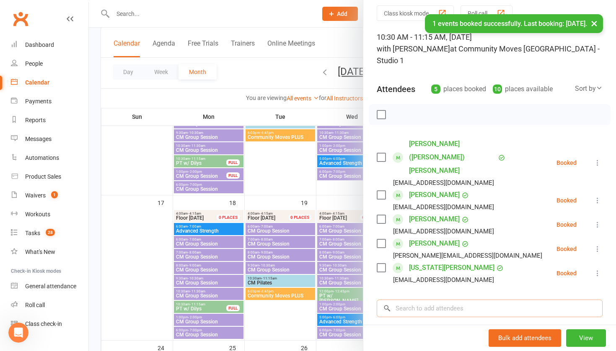
click at [415, 300] on input "search" at bounding box center [490, 309] width 226 height 18
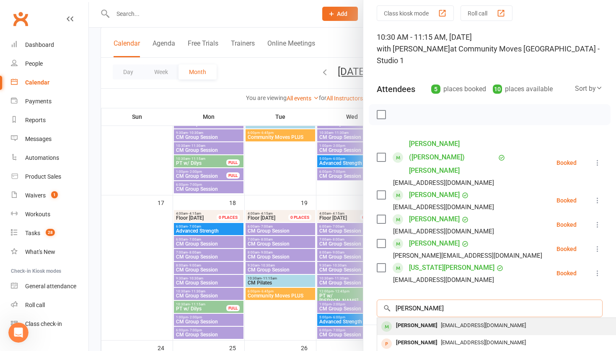
type input "[PERSON_NAME]"
click at [423, 312] on div "[PERSON_NAME]" at bounding box center [416, 326] width 48 height 12
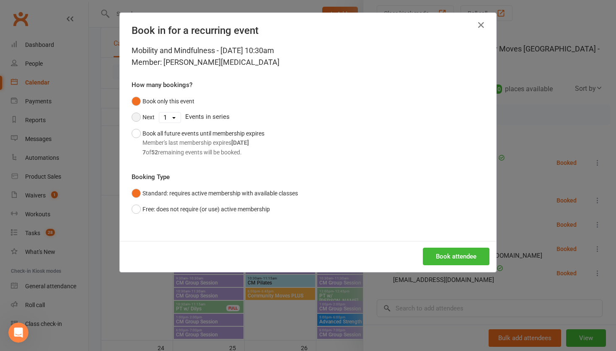
click at [135, 121] on button "Next" at bounding box center [143, 117] width 23 height 16
select select "5"
click at [472, 257] on button "Book attendee" at bounding box center [456, 257] width 67 height 18
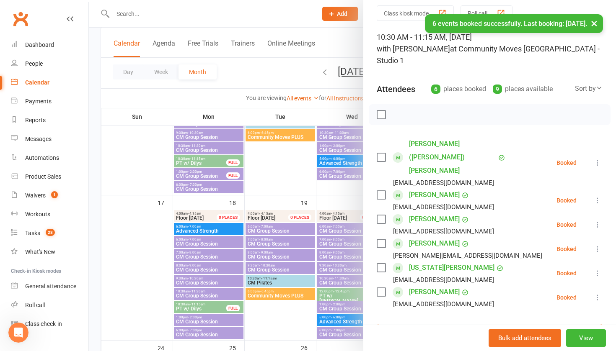
click at [471, 312] on input "search" at bounding box center [490, 333] width 226 height 18
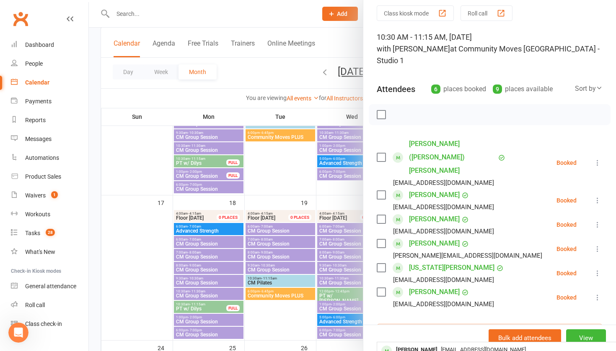
type input "[PERSON_NAME]"
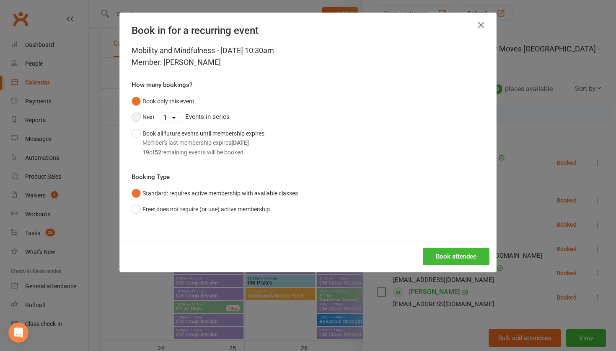
click at [137, 116] on button "Next" at bounding box center [143, 117] width 23 height 16
select select "5"
click at [462, 259] on button "Book attendee" at bounding box center [456, 257] width 67 height 18
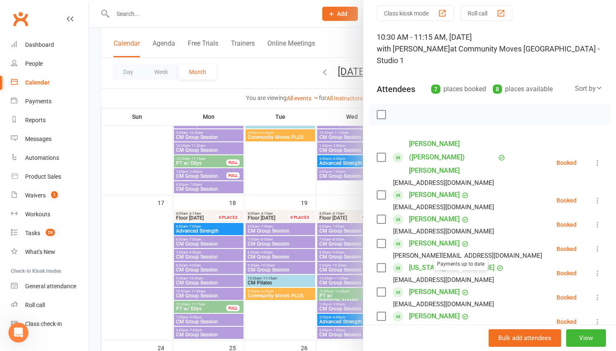
click at [437, 308] on div "Class kiosk mode Roll call 10:30 AM - 11:15 AM, [DATE] with [PERSON_NAME] at Co…" at bounding box center [489, 244] width 253 height 479
click at [426, 312] on input "search" at bounding box center [490, 357] width 226 height 18
type input "rinay"
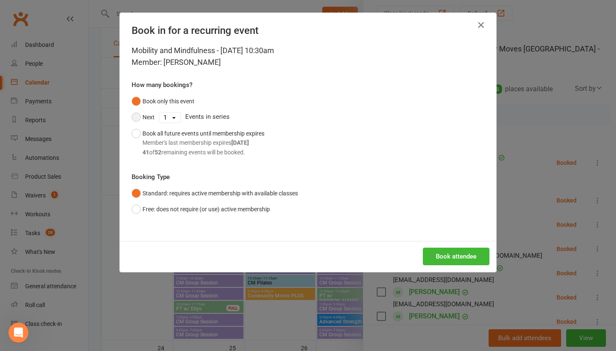
click at [136, 117] on button "Next" at bounding box center [143, 117] width 23 height 16
select select "5"
click at [456, 256] on button "Book attendee" at bounding box center [456, 257] width 67 height 18
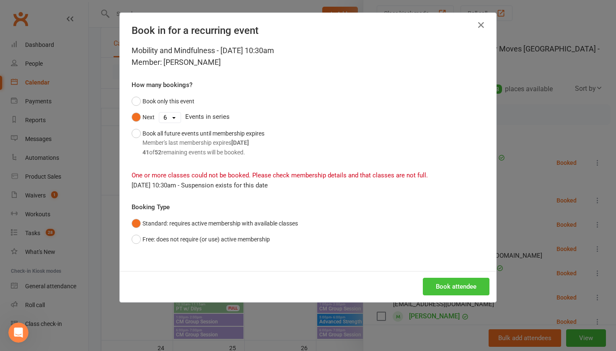
click at [442, 287] on button "Book attendee" at bounding box center [456, 287] width 67 height 18
click at [482, 24] on icon "button" at bounding box center [481, 25] width 10 height 10
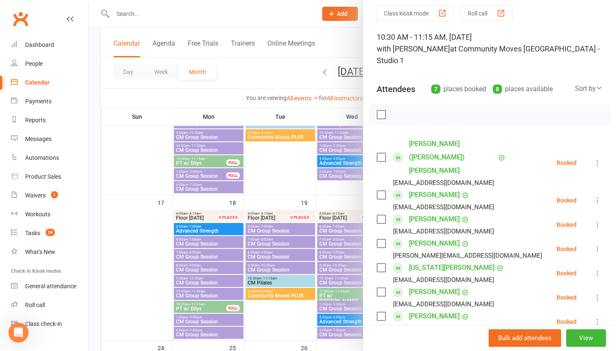
click at [276, 15] on div at bounding box center [352, 175] width 527 height 351
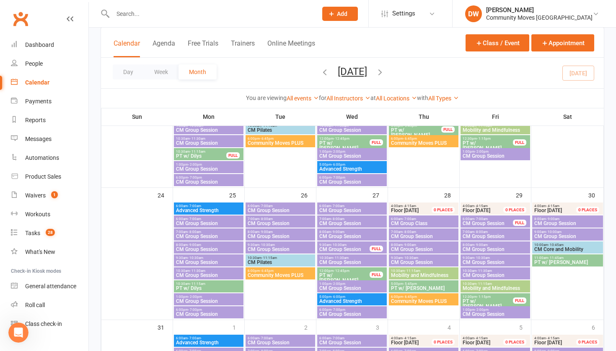
scroll to position [551, 0]
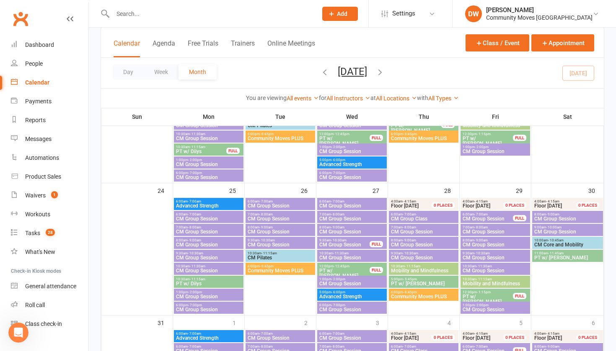
click at [405, 270] on span "Mobility and Mindfulness" at bounding box center [423, 270] width 66 height 5
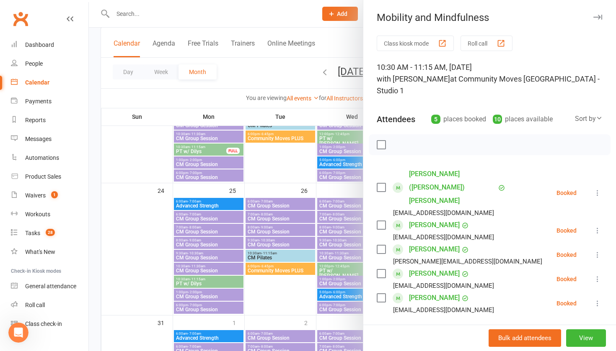
click at [404, 312] on input "search" at bounding box center [490, 339] width 226 height 18
type input "rinay"
click at [460, 312] on span "[EMAIL_ADDRESS][DOMAIN_NAME]" at bounding box center [465, 356] width 85 height 6
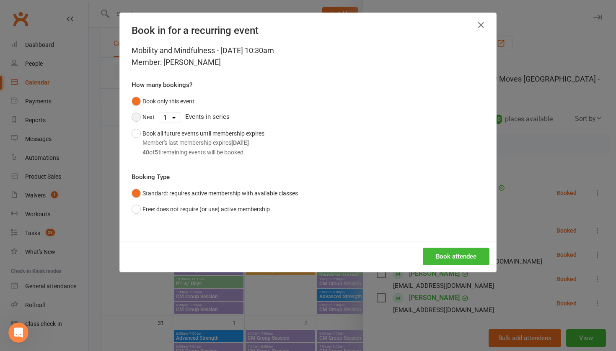
click at [135, 114] on button "Next" at bounding box center [143, 117] width 23 height 16
select select "4"
click at [440, 254] on button "Book attendee" at bounding box center [456, 257] width 67 height 18
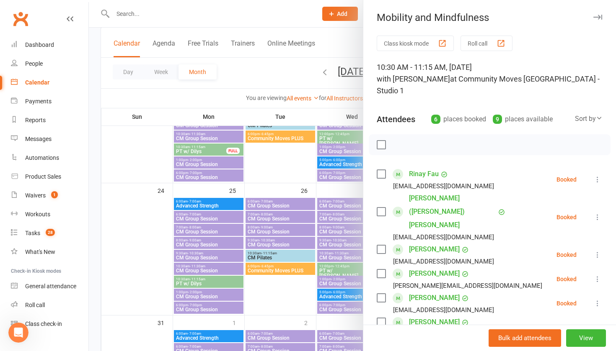
click at [263, 82] on div at bounding box center [352, 175] width 527 height 351
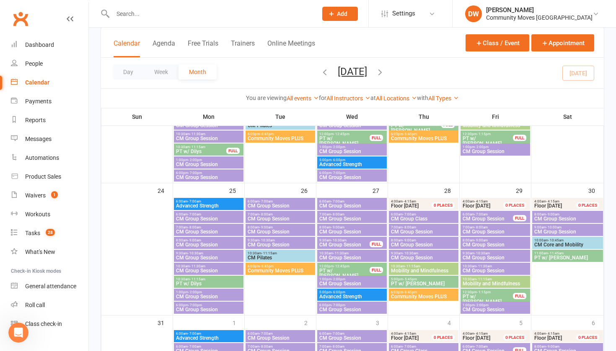
click at [385, 72] on icon "button" at bounding box center [379, 71] width 9 height 9
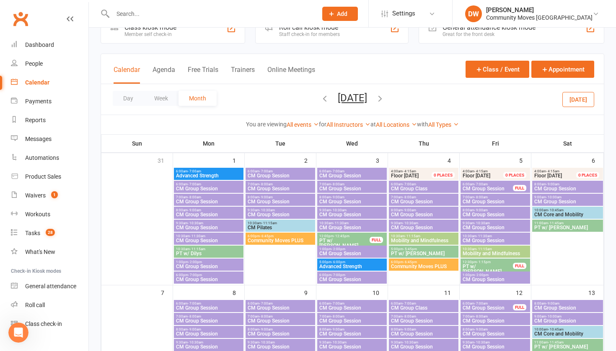
scroll to position [25, 0]
click at [426, 241] on span "Mobility and Mindfulness" at bounding box center [423, 240] width 66 height 5
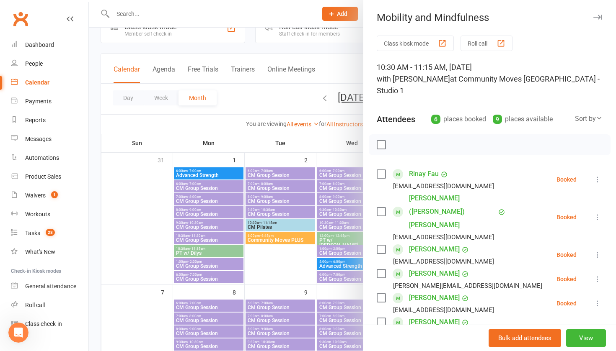
click at [516, 175] on icon at bounding box center [597, 179] width 8 height 8
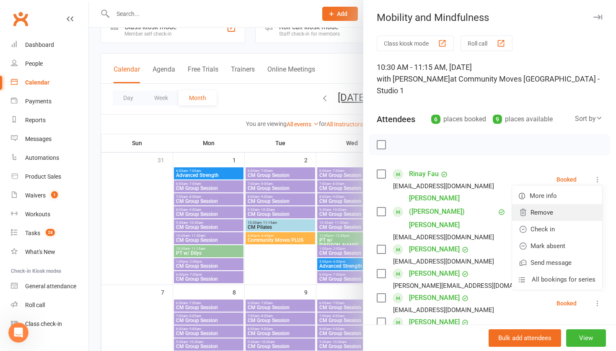
click at [516, 204] on link "Remove" at bounding box center [557, 212] width 90 height 17
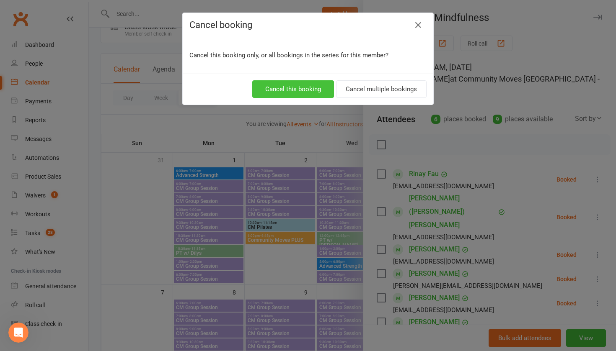
click at [312, 85] on button "Cancel this booking" at bounding box center [293, 89] width 82 height 18
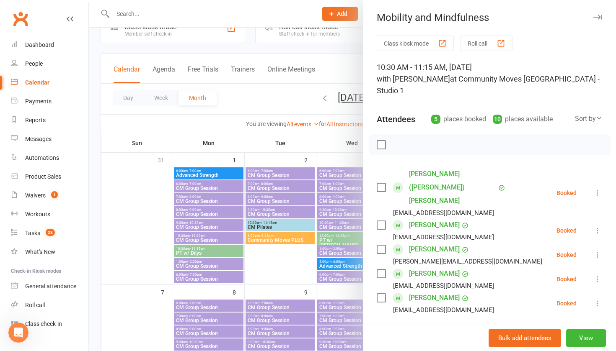
click at [408, 312] on input "search" at bounding box center [490, 339] width 226 height 18
type input "[PERSON_NAME]"
click at [423, 312] on div "[PERSON_NAME]" at bounding box center [416, 356] width 48 height 12
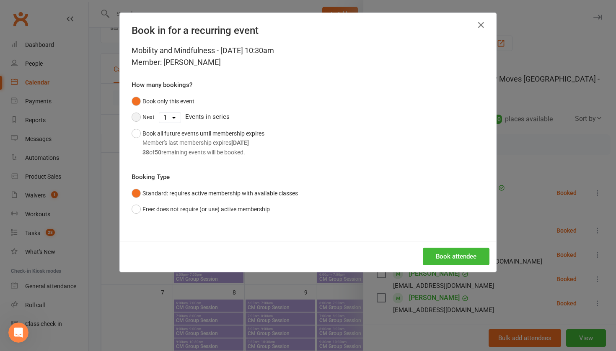
click at [133, 115] on button "Next" at bounding box center [143, 117] width 23 height 16
select select "3"
click at [454, 254] on button "Book attendee" at bounding box center [456, 257] width 67 height 18
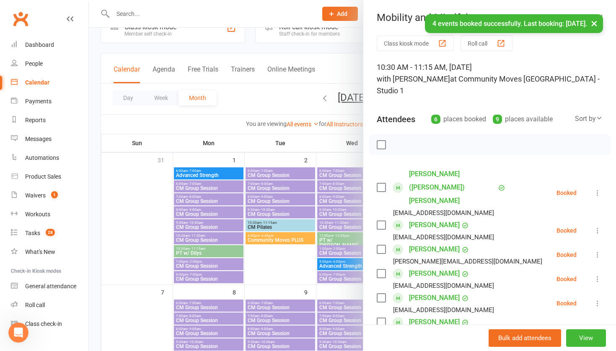
click at [240, 100] on div at bounding box center [352, 175] width 527 height 351
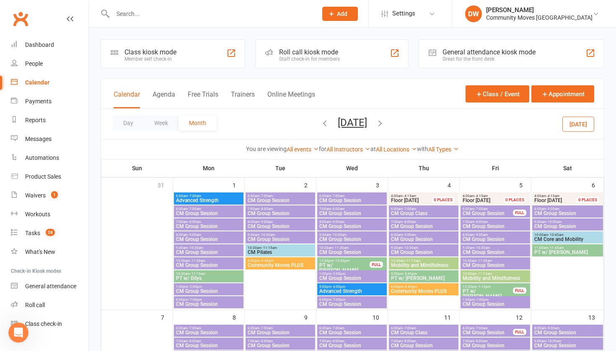
scroll to position [0, 0]
click at [320, 123] on icon "button" at bounding box center [324, 123] width 9 height 9
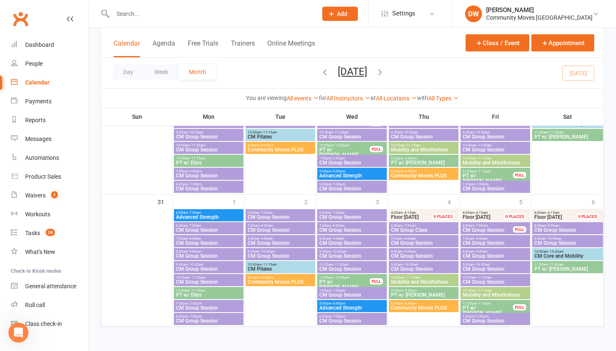
scroll to position [572, 0]
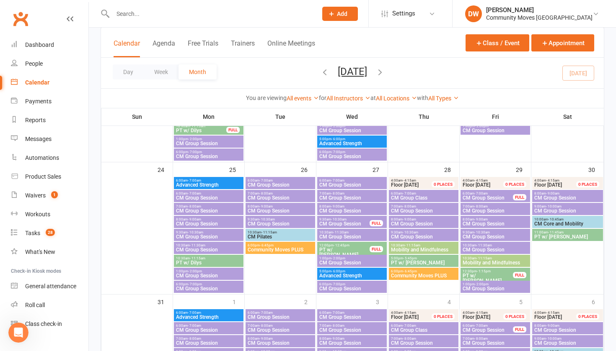
click at [421, 248] on span "Mobility and Mindfulness" at bounding box center [423, 250] width 66 height 5
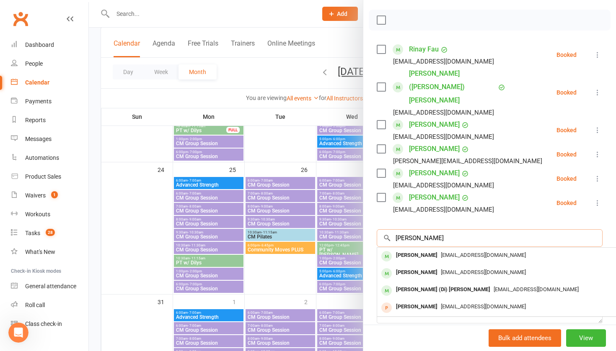
scroll to position [126, 0]
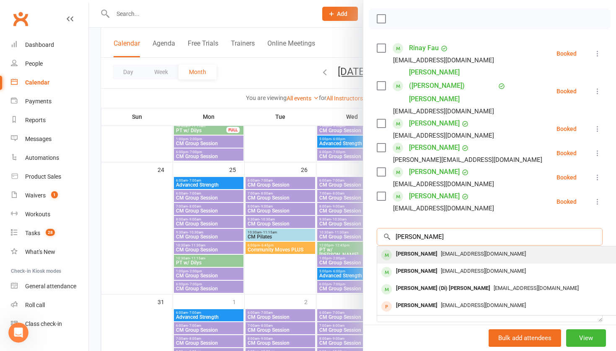
type input "[PERSON_NAME]"
click at [420, 248] on div "[PERSON_NAME]" at bounding box center [416, 254] width 48 height 12
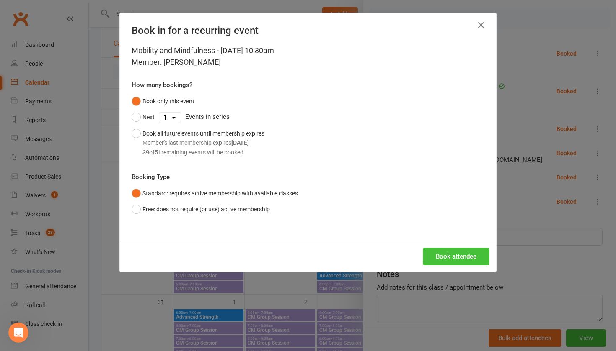
click at [449, 257] on button "Book attendee" at bounding box center [456, 257] width 67 height 18
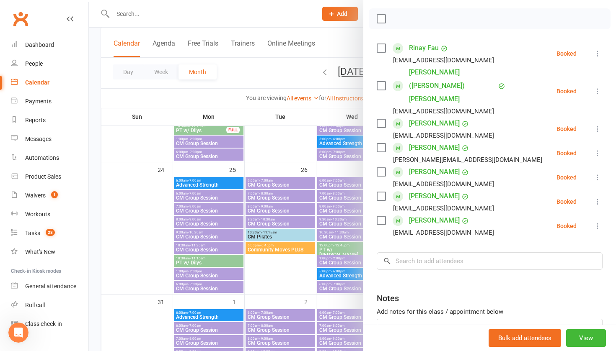
click at [254, 72] on div at bounding box center [352, 175] width 527 height 351
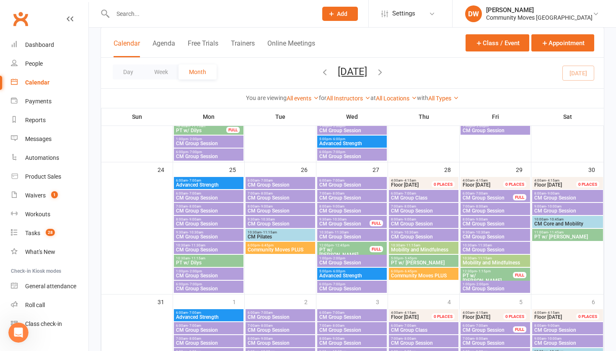
click at [385, 71] on icon "button" at bounding box center [379, 71] width 9 height 9
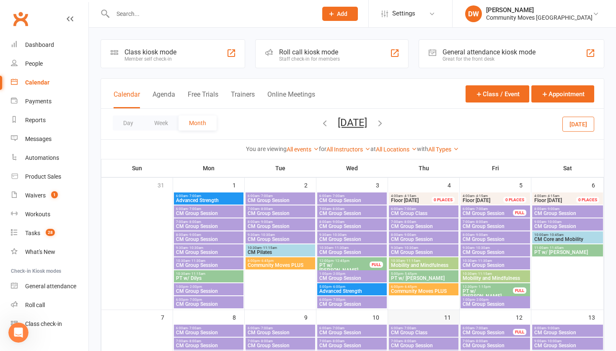
scroll to position [0, 0]
click at [415, 264] on span "Mobility and Mindfulness" at bounding box center [423, 265] width 66 height 5
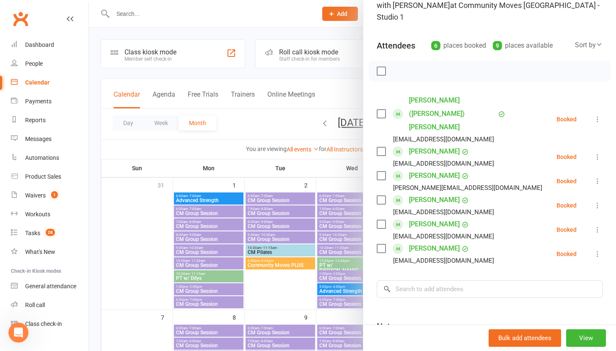
scroll to position [75, 0]
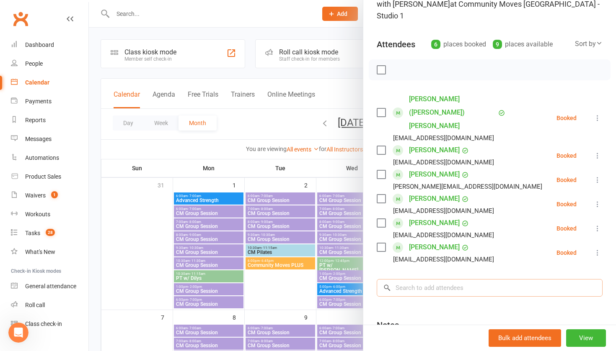
click at [413, 279] on input "search" at bounding box center [490, 288] width 226 height 18
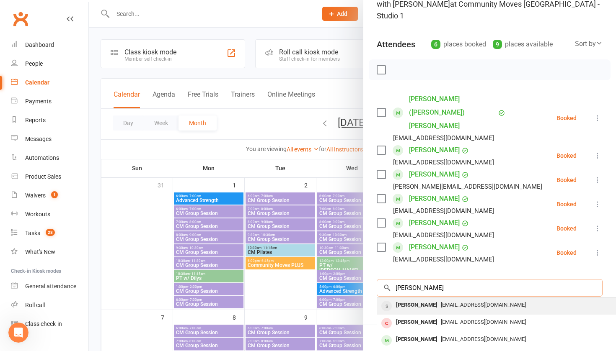
type input "[PERSON_NAME]"
click at [421, 299] on div "[PERSON_NAME]" at bounding box center [416, 305] width 48 height 12
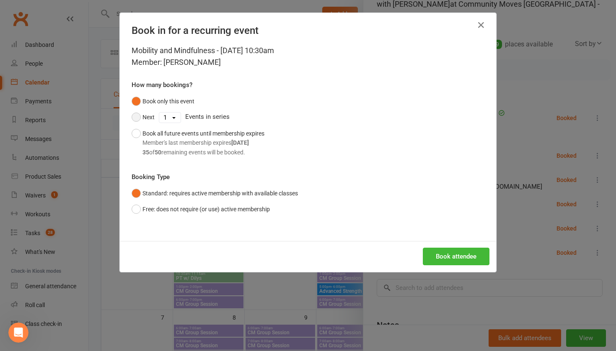
click at [138, 116] on button "Next" at bounding box center [143, 117] width 23 height 16
select select "3"
click at [450, 257] on button "Book attendee" at bounding box center [456, 257] width 67 height 18
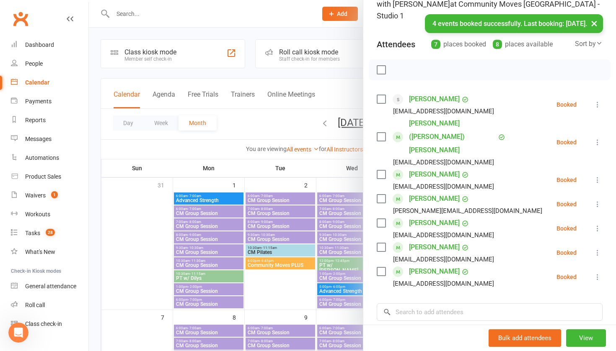
click at [215, 14] on div "× 4 events booked successfully. Last booking: [DATE]." at bounding box center [302, 14] width 605 height 0
click at [282, 12] on div at bounding box center [352, 175] width 527 height 351
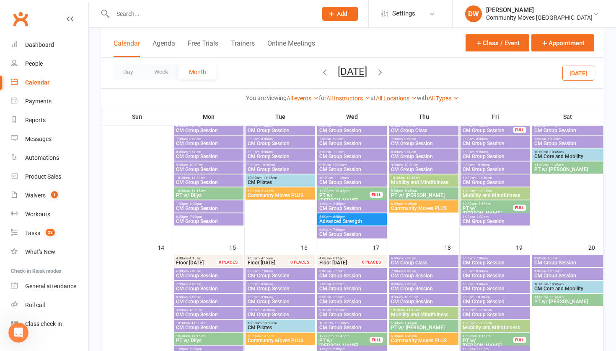
scroll to position [201, 0]
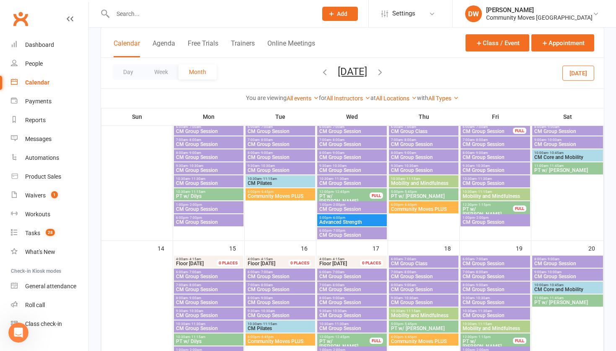
click at [422, 184] on span "Mobility and Mindfulness" at bounding box center [423, 183] width 66 height 5
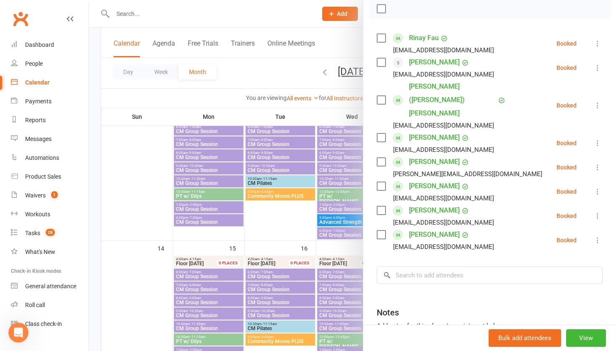
scroll to position [144, 0]
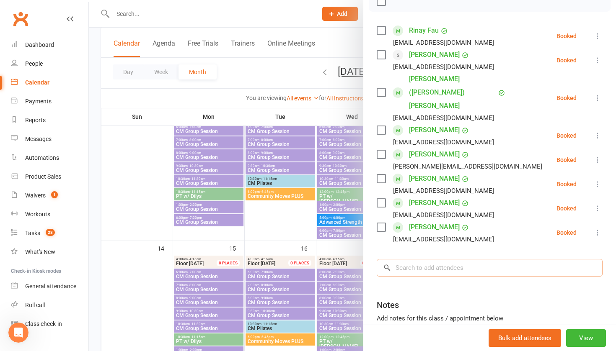
click at [411, 259] on input "search" at bounding box center [490, 268] width 226 height 18
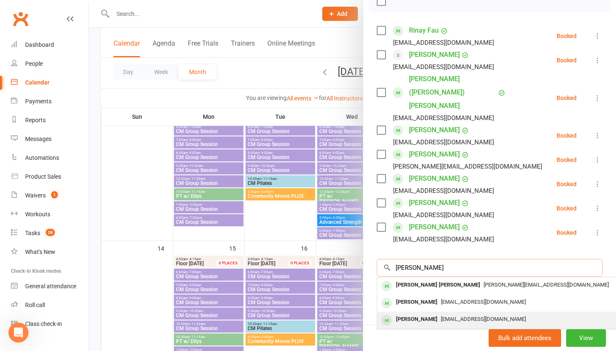
type input "[PERSON_NAME]"
click at [430, 312] on div "[PERSON_NAME]" at bounding box center [416, 320] width 48 height 12
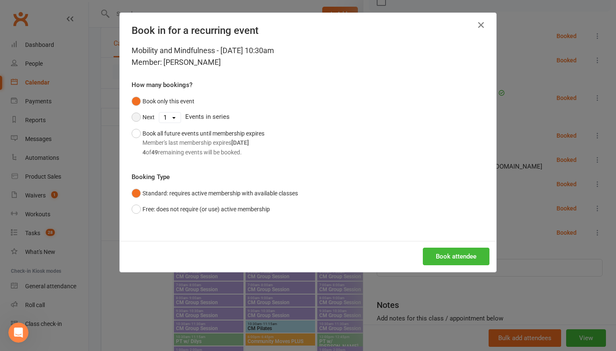
click at [136, 114] on button "Next" at bounding box center [143, 117] width 23 height 16
select select "2"
click at [459, 257] on button "Book attendee" at bounding box center [456, 257] width 67 height 18
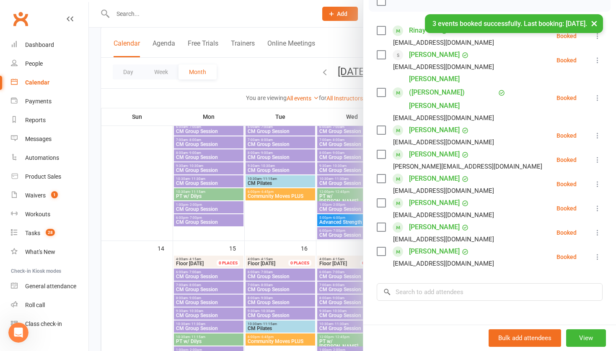
click at [276, 10] on div at bounding box center [352, 175] width 527 height 351
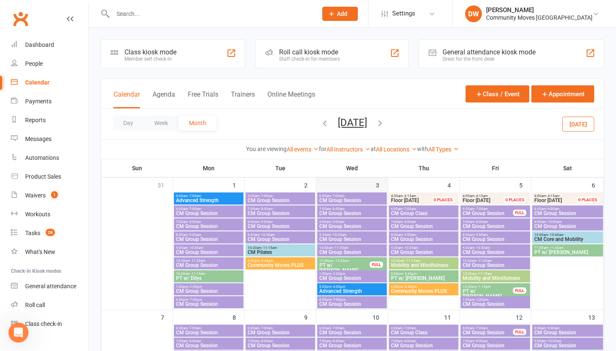
scroll to position [0, 0]
click at [34, 235] on div "Tasks" at bounding box center [32, 233] width 15 height 7
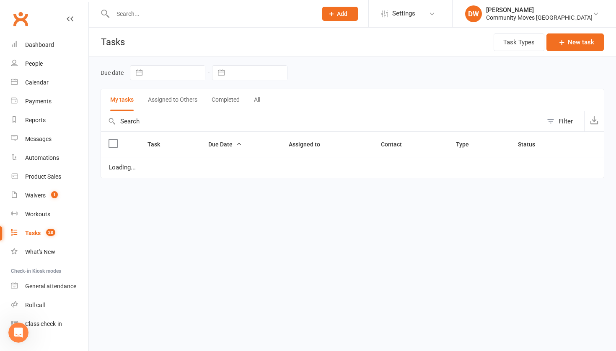
select select "waiting"
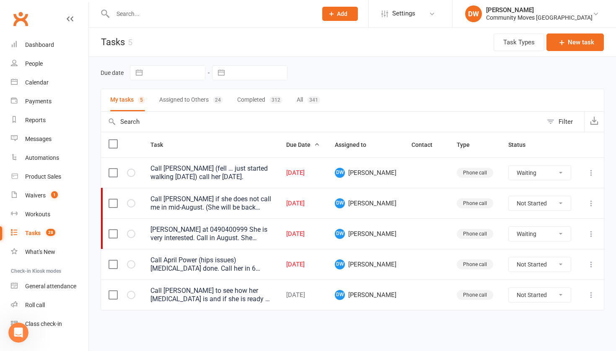
click at [201, 95] on button "Assigned to Others 24" at bounding box center [191, 100] width 64 height 22
select select "waiting"
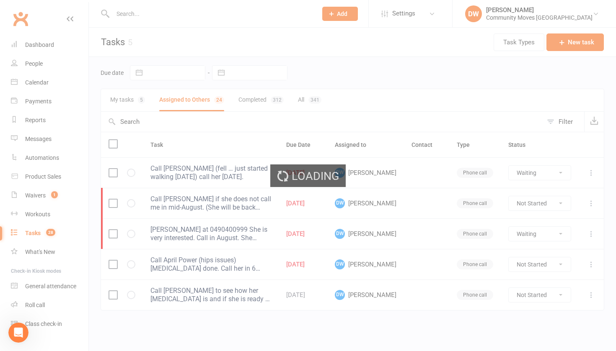
select select "waiting"
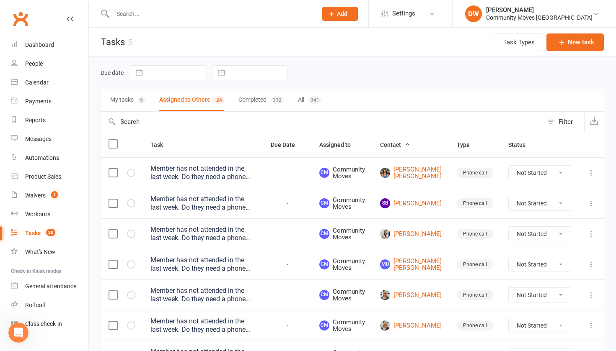
select select "waiting"
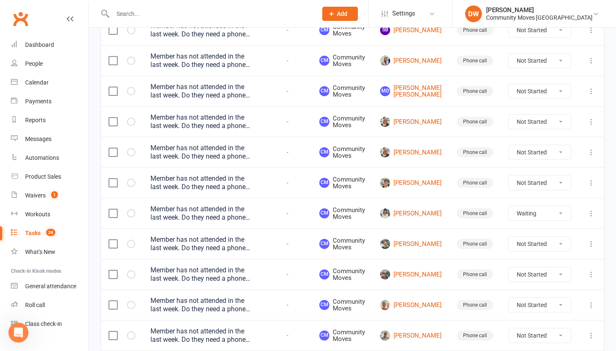
scroll to position [178, 0]
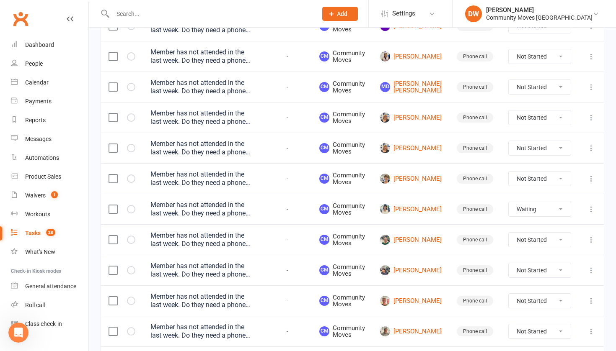
click at [516, 152] on icon at bounding box center [591, 148] width 8 height 8
click at [516, 213] on link "Delete" at bounding box center [554, 211] width 83 height 17
select select "waiting"
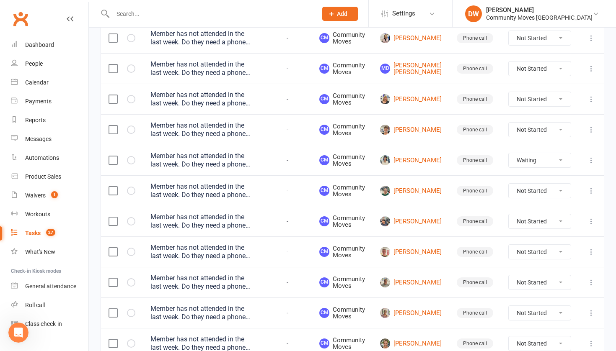
scroll to position [203, 0]
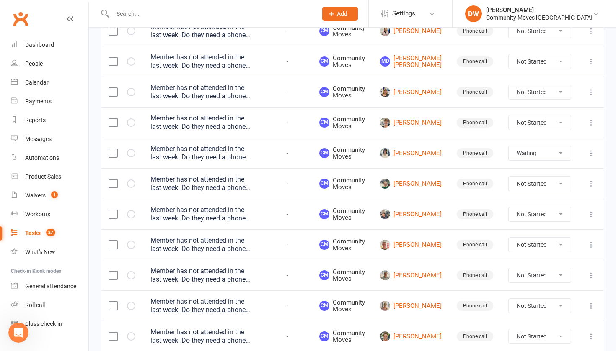
click at [516, 219] on icon at bounding box center [591, 214] width 8 height 8
click at [516, 279] on link "Delete" at bounding box center [554, 277] width 83 height 17
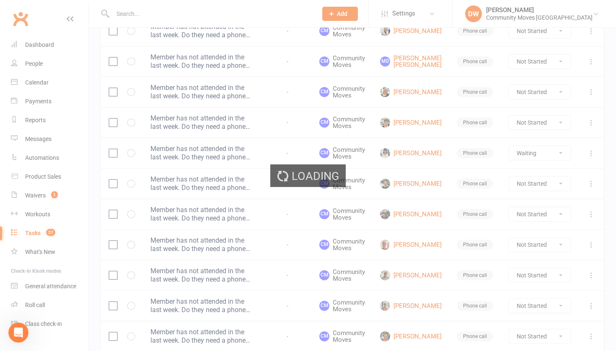
select select "waiting"
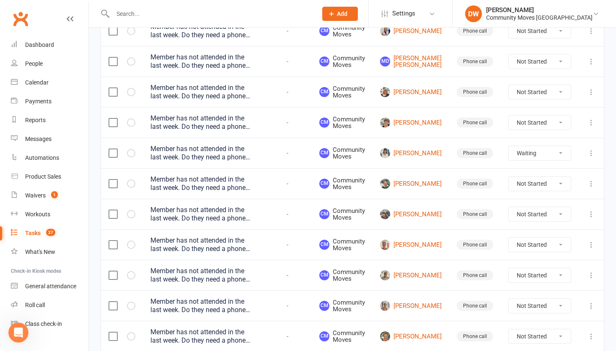
select select "waiting"
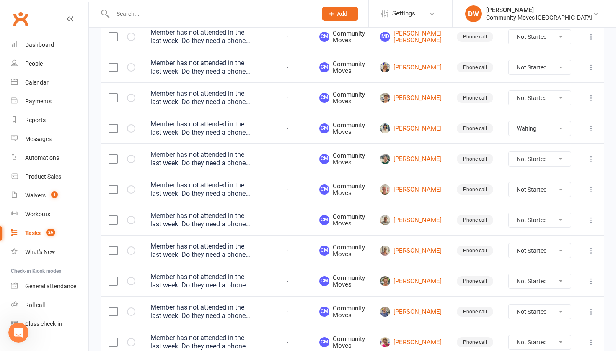
scroll to position [230, 0]
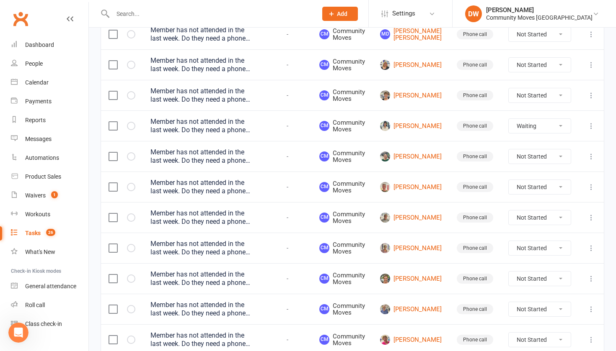
click at [516, 222] on icon at bounding box center [591, 218] width 8 height 8
click at [516, 282] on link "Delete" at bounding box center [554, 281] width 83 height 17
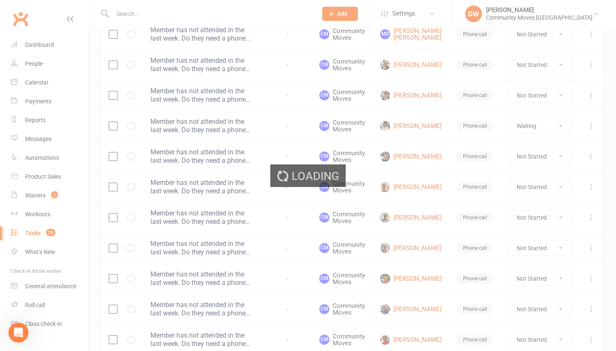
select select "waiting"
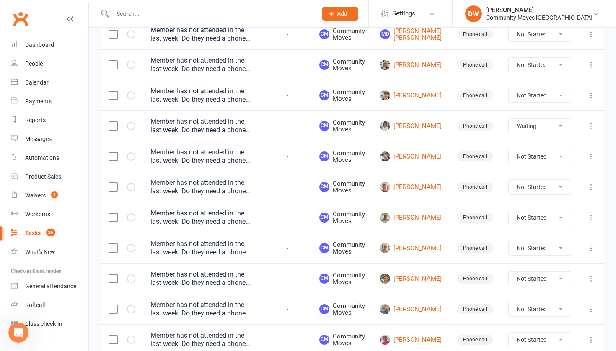
select select "waiting"
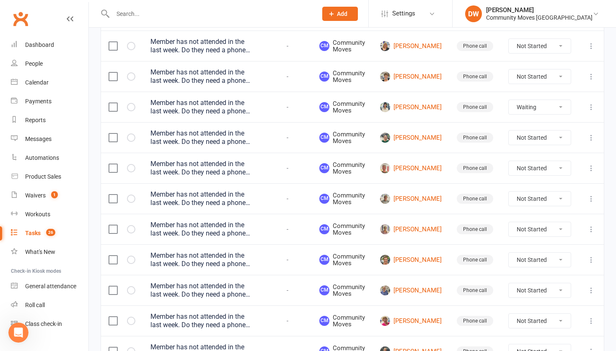
select select "waiting"
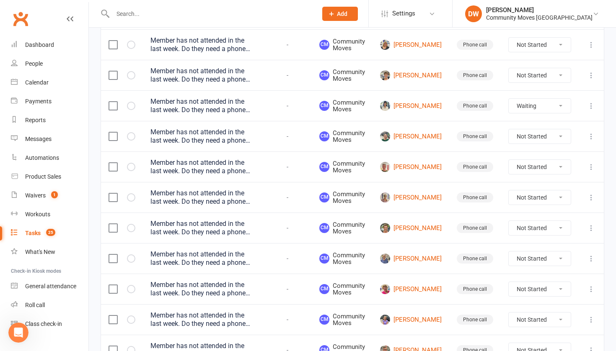
click at [516, 232] on icon at bounding box center [591, 228] width 8 height 8
click at [516, 291] on link "Delete" at bounding box center [554, 291] width 83 height 17
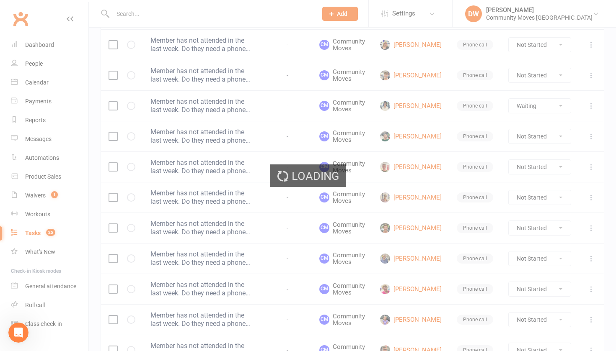
select select "waiting"
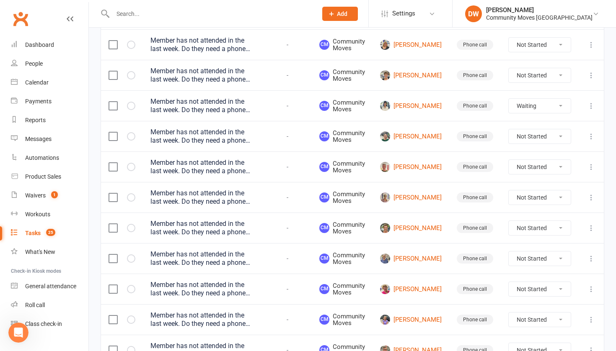
select select "waiting"
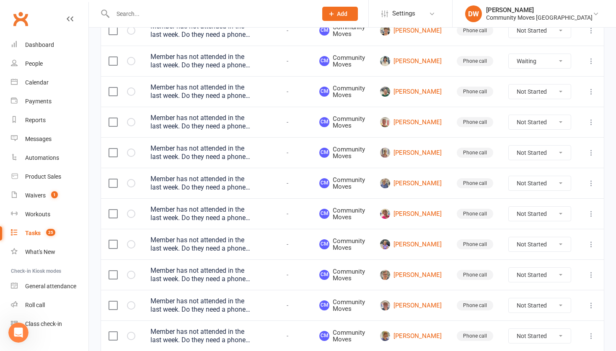
scroll to position [298, 0]
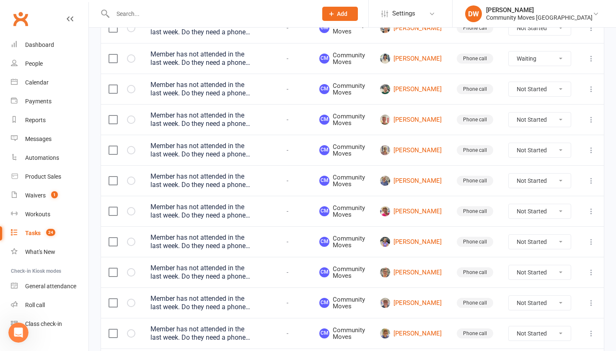
click at [516, 185] on icon at bounding box center [591, 181] width 8 height 8
click at [516, 244] on link "Delete" at bounding box center [554, 244] width 83 height 17
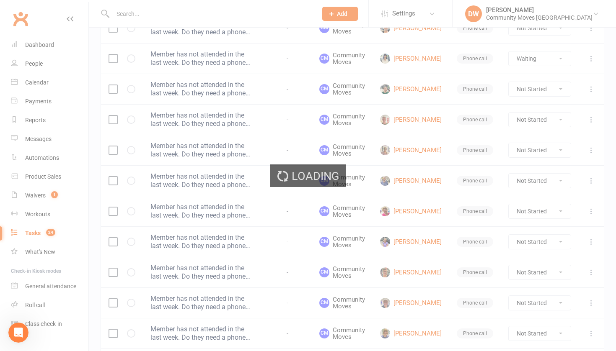
select select "waiting"
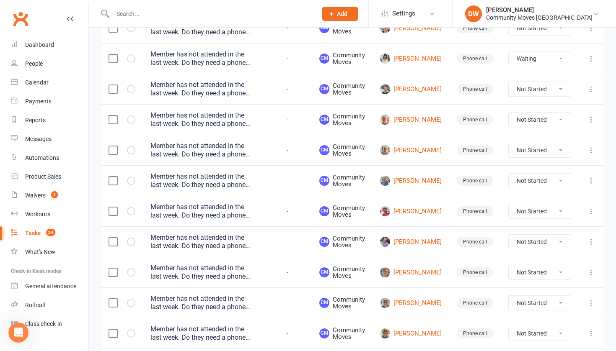
select select "waiting"
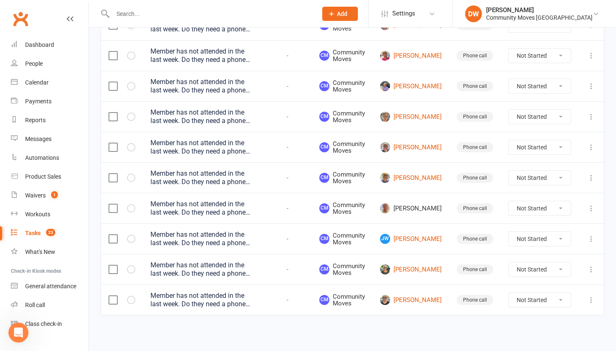
scroll to position [444, 0]
click at [516, 266] on icon at bounding box center [591, 270] width 8 height 8
click at [516, 312] on link "Delete" at bounding box center [554, 333] width 83 height 17
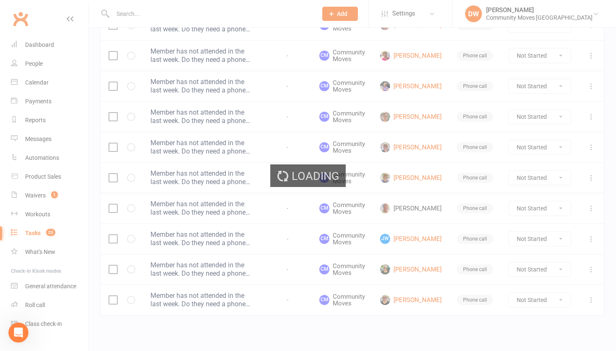
select select "waiting"
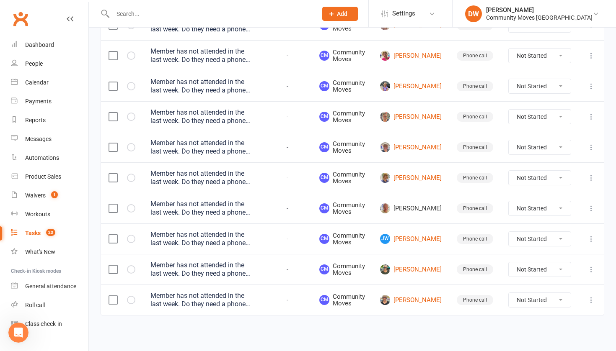
select select "waiting"
click at [516, 296] on icon at bounding box center [591, 300] width 8 height 8
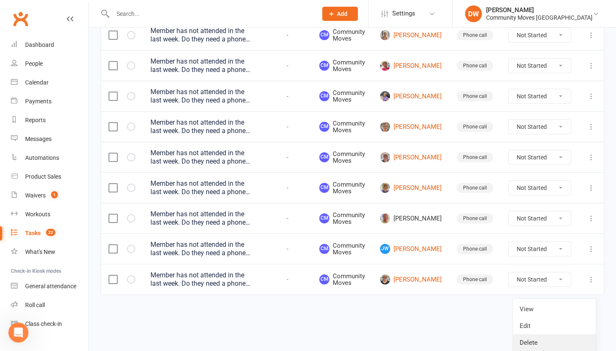
click at [516, 312] on link "Delete" at bounding box center [554, 343] width 83 height 17
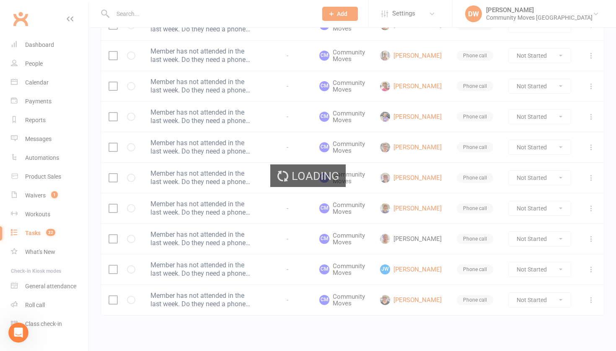
select select "waiting"
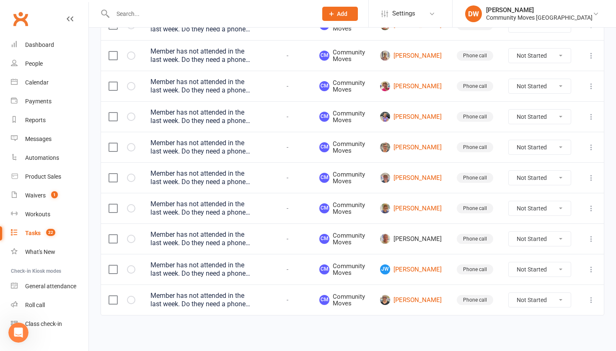
scroll to position [382, 0]
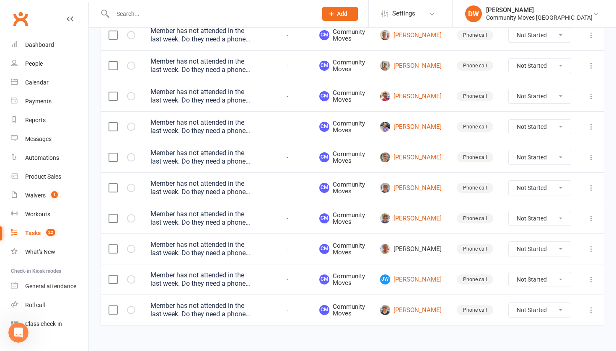
select select "waiting"
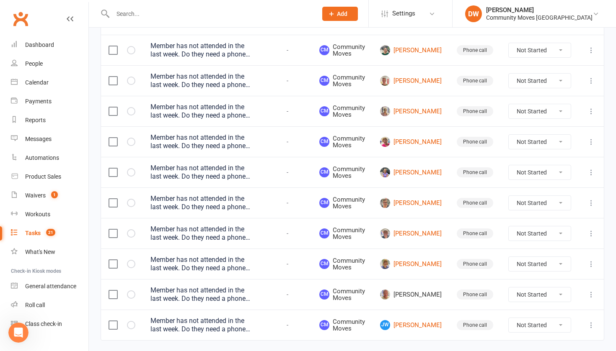
scroll to position [335, 0]
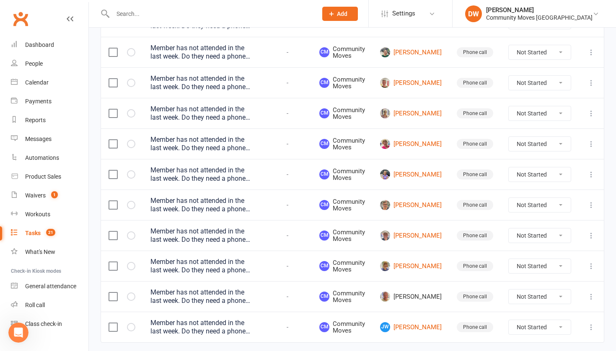
click at [516, 118] on icon at bounding box center [591, 113] width 8 height 8
click at [516, 175] on link "Delete" at bounding box center [554, 176] width 83 height 17
select select "waiting"
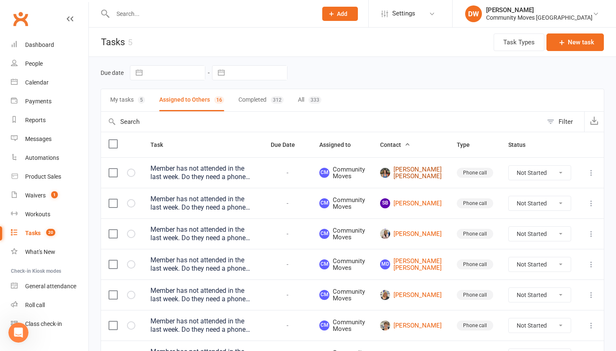
scroll to position [0, 0]
click at [127, 93] on button "My tasks 5" at bounding box center [127, 100] width 35 height 22
select select "waiting"
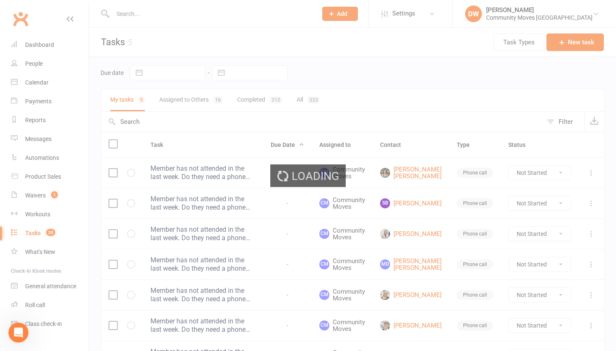
select select "waiting"
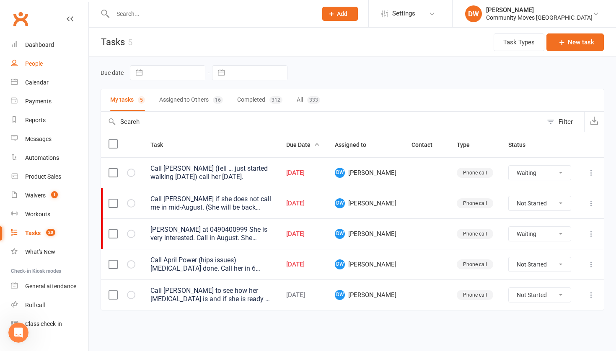
click at [34, 63] on div "People" at bounding box center [34, 63] width 18 height 7
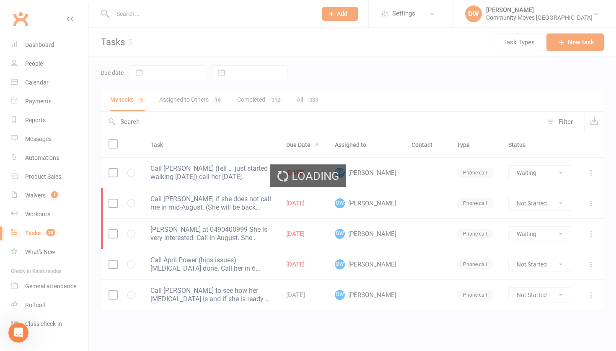
select select "100"
